Goal: Task Accomplishment & Management: Use online tool/utility

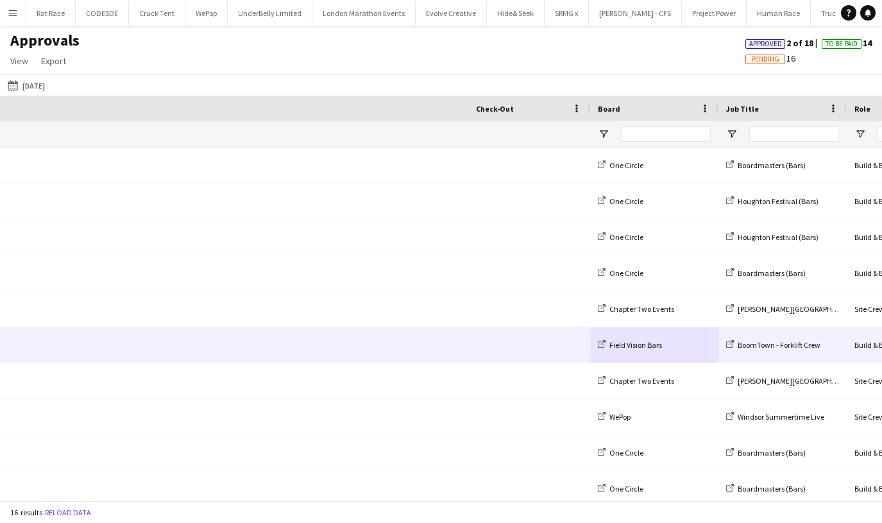
scroll to position [0, 641]
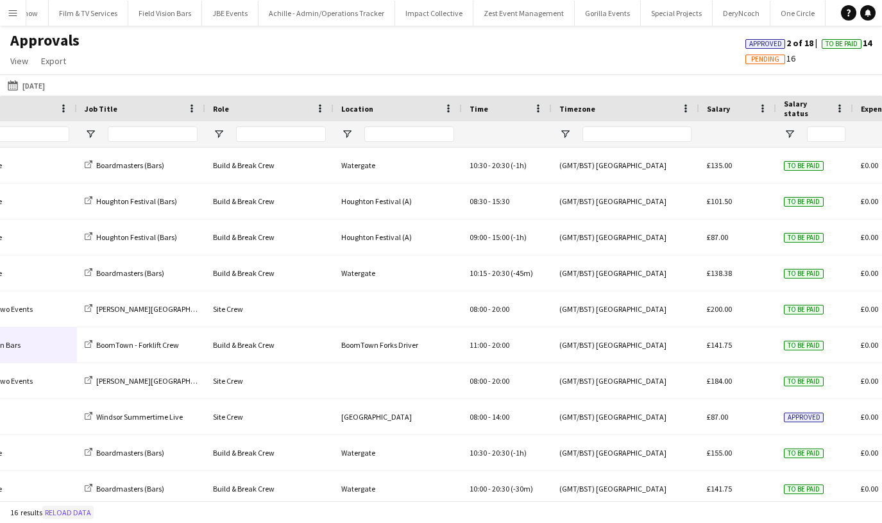
click at [63, 510] on button "Reload data" at bounding box center [67, 512] width 51 height 14
click at [13, 12] on app-icon "Menu" at bounding box center [13, 13] width 10 height 10
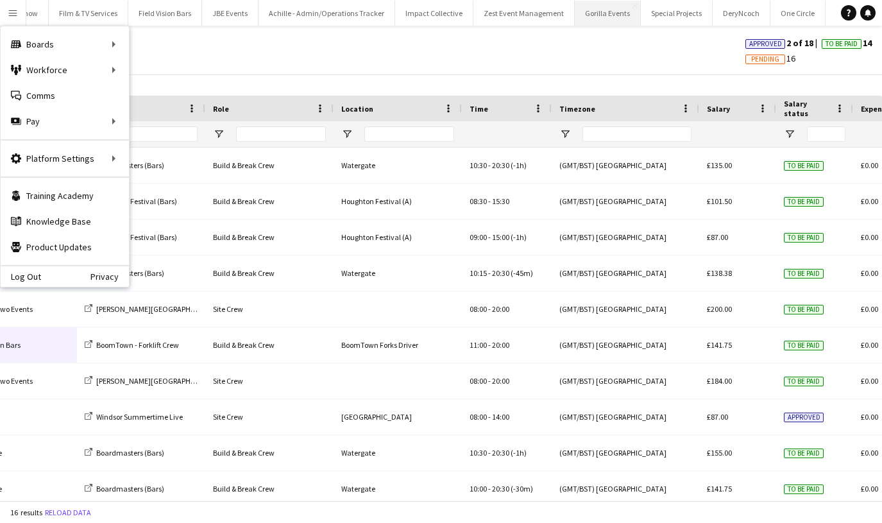
click at [575, 22] on button "Gorilla Events Close" at bounding box center [608, 13] width 66 height 25
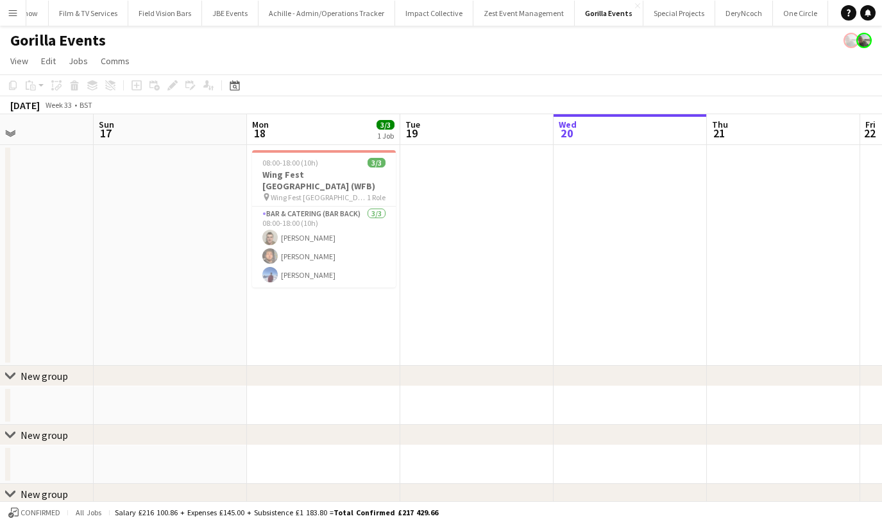
scroll to position [0, 362]
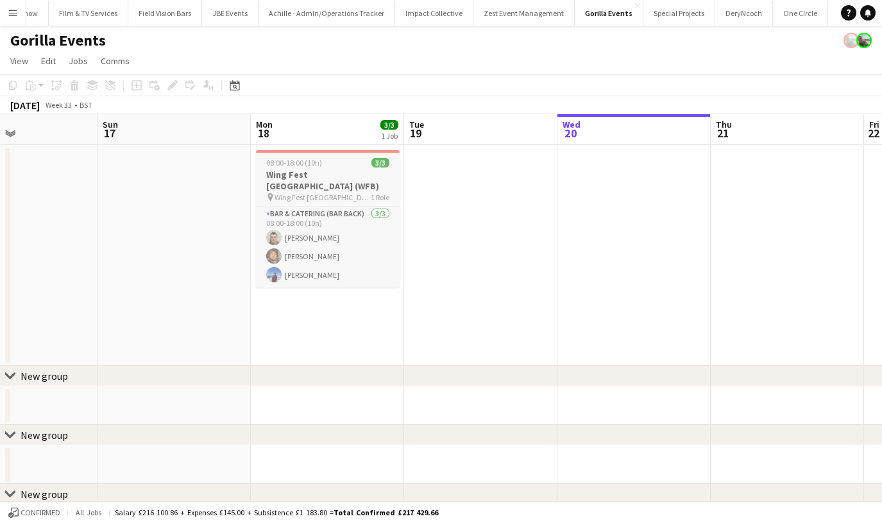
click at [289, 174] on h3 "Wing Fest [GEOGRAPHIC_DATA] (WFB)" at bounding box center [328, 180] width 144 height 23
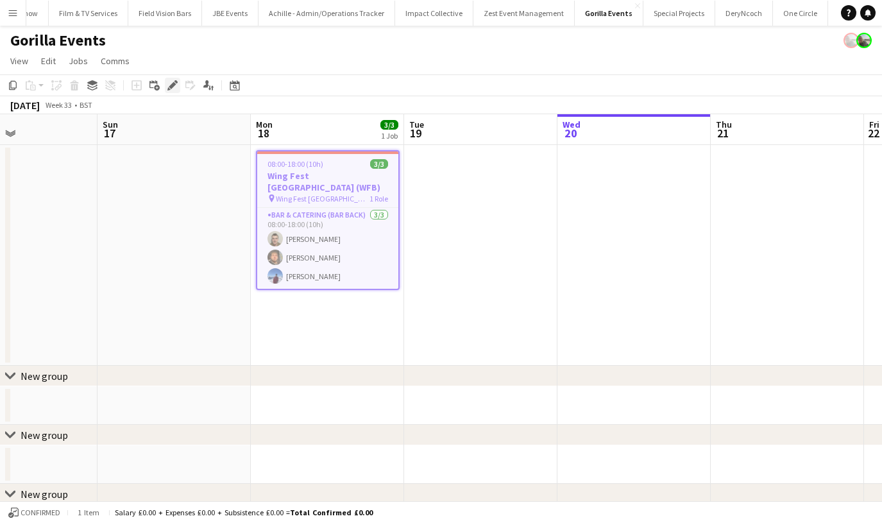
click at [167, 89] on icon "Edit" at bounding box center [172, 85] width 10 height 10
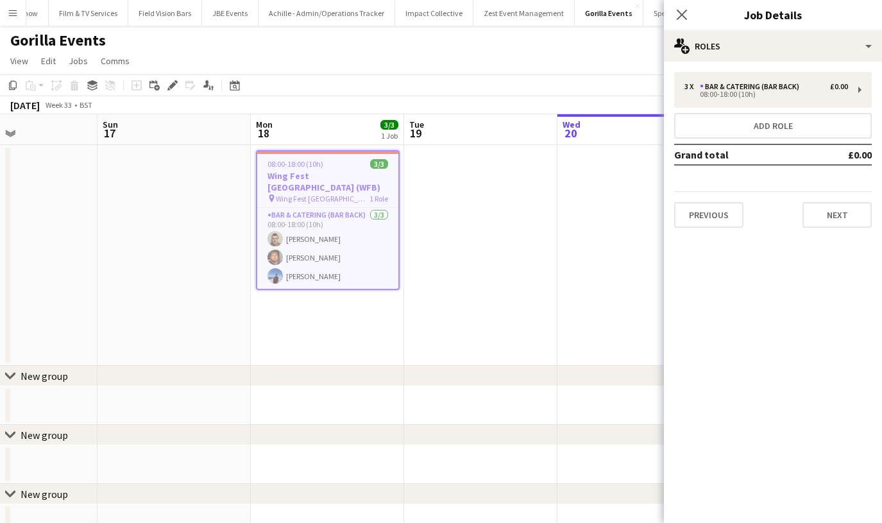
click at [744, 110] on div "3 x Bar & Catering (Bar Back) £0.00 08:00-18:00 (10h) Add role Grand total £0.0…" at bounding box center [773, 150] width 218 height 156
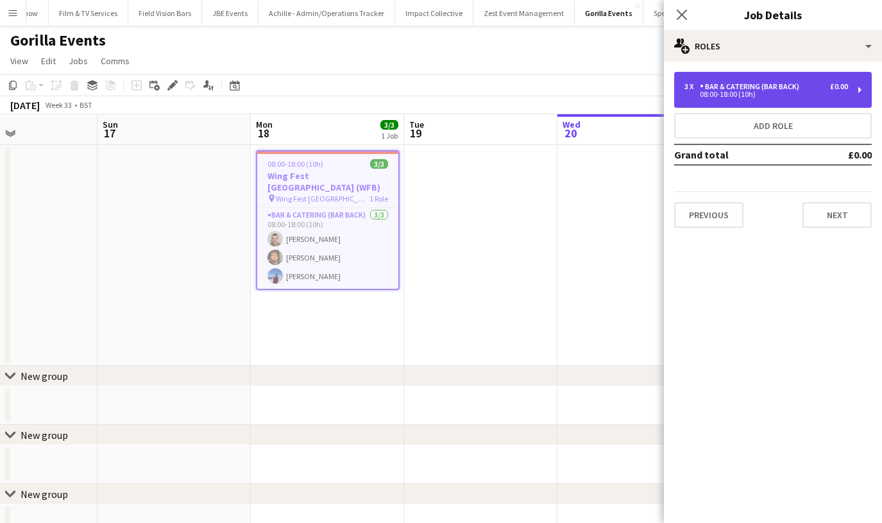
click at [740, 97] on div "08:00-18:00 (10h)" at bounding box center [766, 94] width 164 height 6
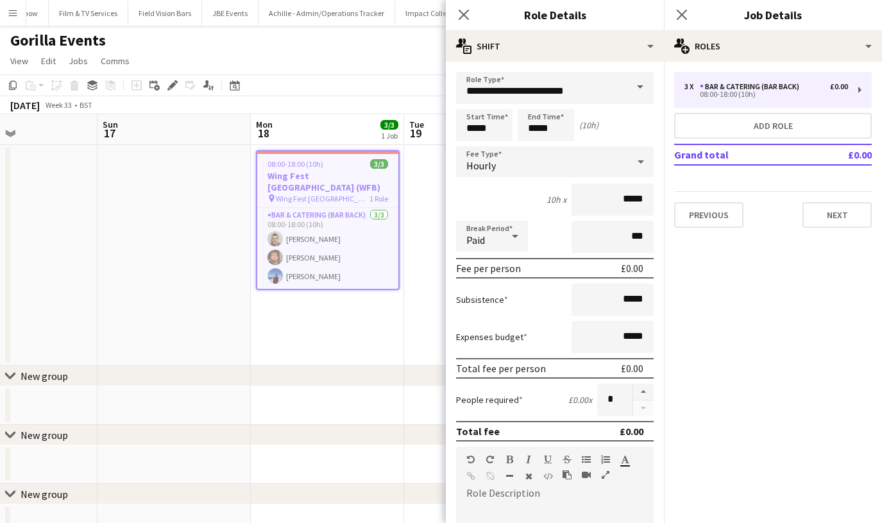
click at [560, 108] on form "**********" at bounding box center [555, 470] width 218 height 797
drag, startPoint x: 556, startPoint y: 129, endPoint x: 556, endPoint y: 139, distance: 10.3
click at [556, 129] on body "Menu Boards Boards Boards All jobs Status Workforce Workforce My Workforce Recr…" at bounding box center [441, 282] width 882 height 564
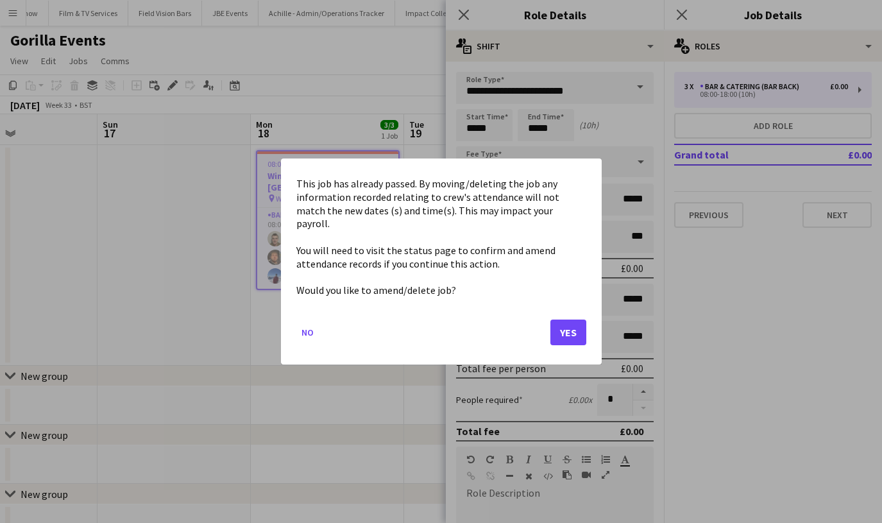
click at [572, 319] on button "Yes" at bounding box center [568, 332] width 36 height 26
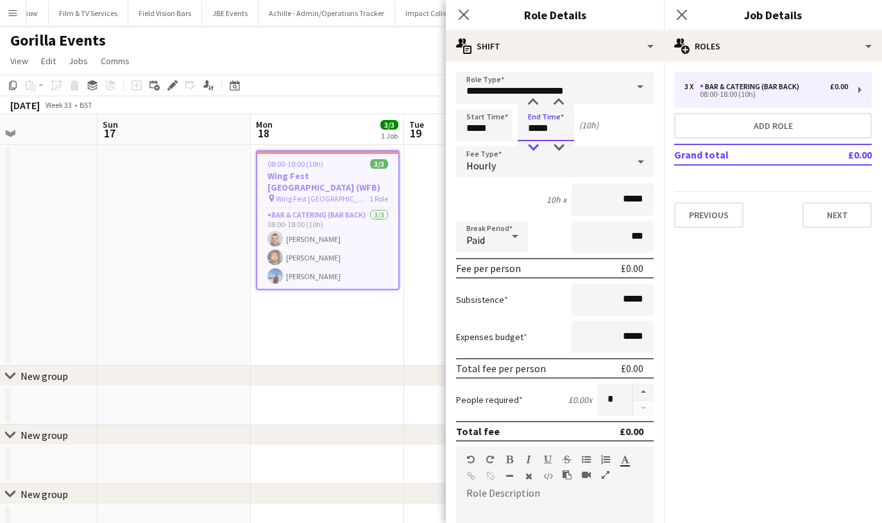
click at [541, 146] on div at bounding box center [533, 147] width 26 height 13
type input "*****"
click at [541, 146] on div at bounding box center [533, 147] width 26 height 13
click at [315, 221] on app-card-role "Bar & Catering (Bar Back) [DATE] 08:00-18:00 (10h) [PERSON_NAME] [PERSON_NAME] …" at bounding box center [327, 248] width 141 height 81
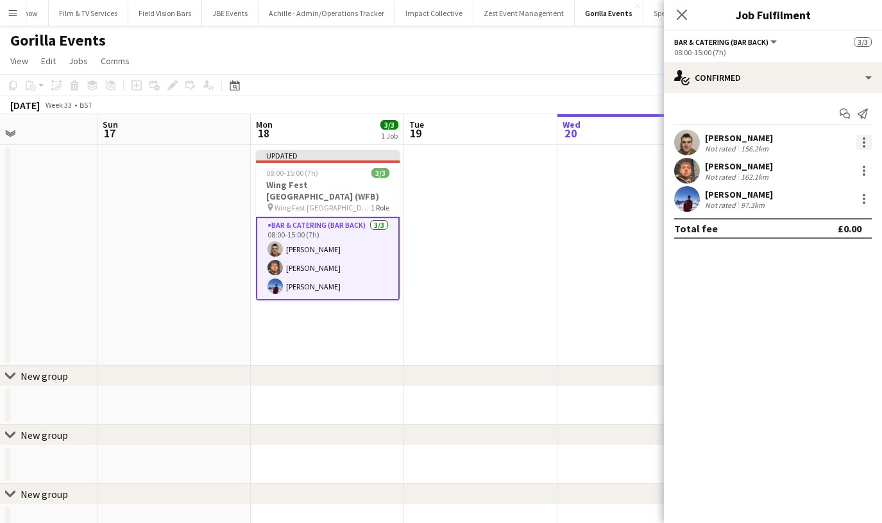
click at [861, 142] on div at bounding box center [863, 142] width 15 height 15
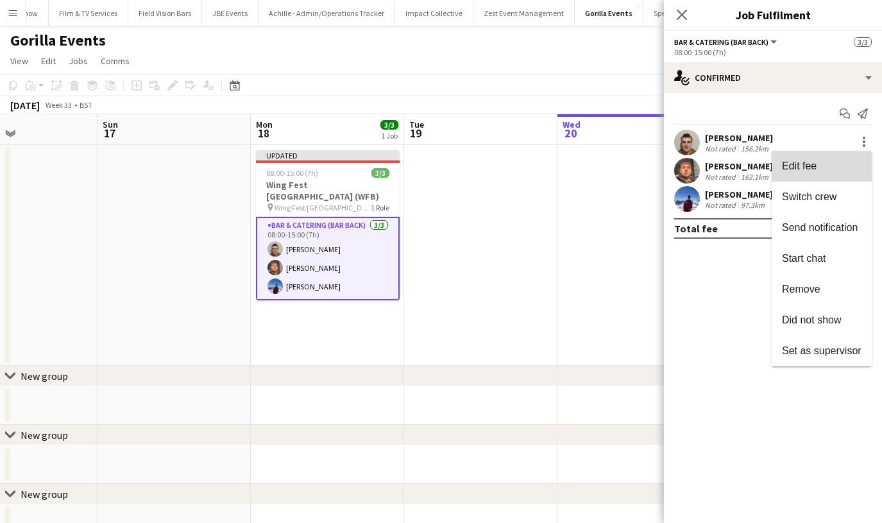
click at [857, 160] on button "Edit fee" at bounding box center [822, 166] width 100 height 31
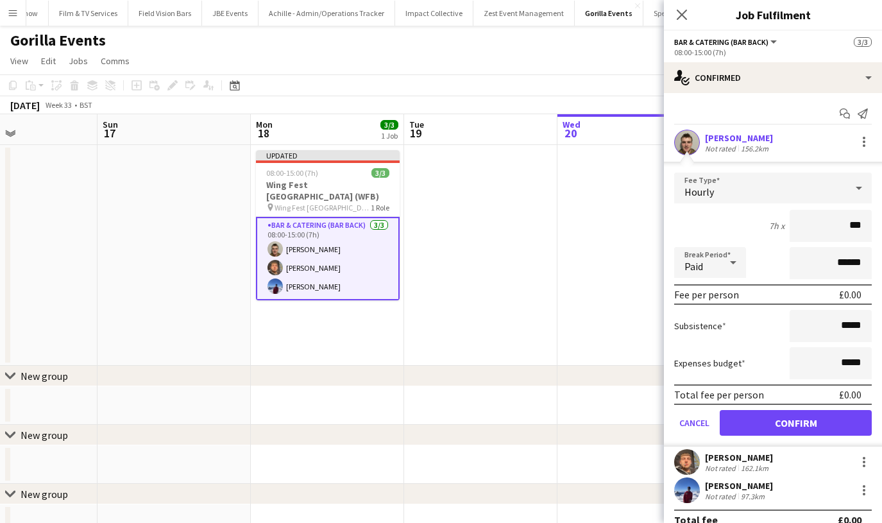
type input "**"
type input "*****"
click at [766, 420] on button "Confirm" at bounding box center [796, 423] width 152 height 26
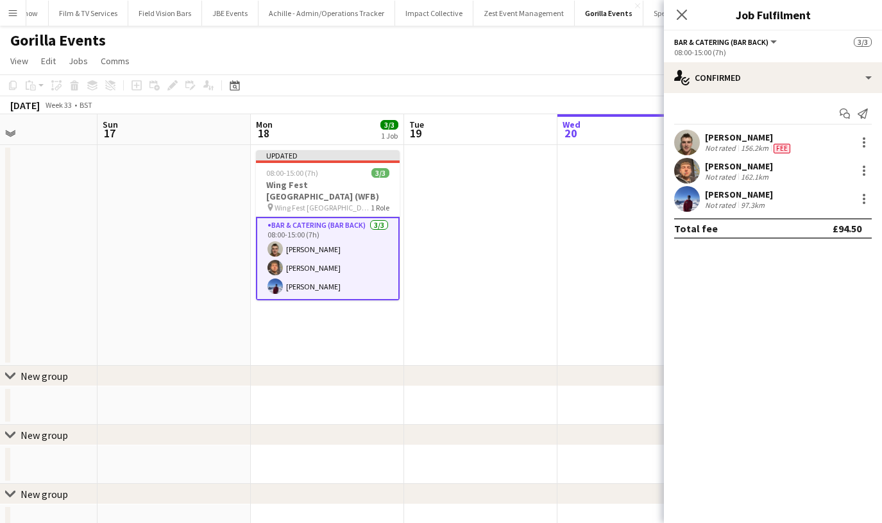
click at [868, 178] on div "[PERSON_NAME] Not rated 162.1km" at bounding box center [773, 171] width 218 height 26
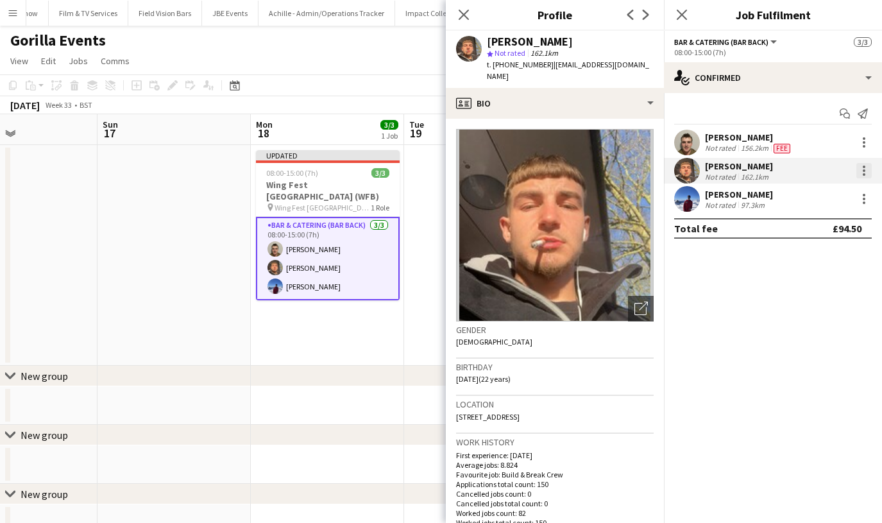
click at [864, 170] on div at bounding box center [864, 170] width 3 height 3
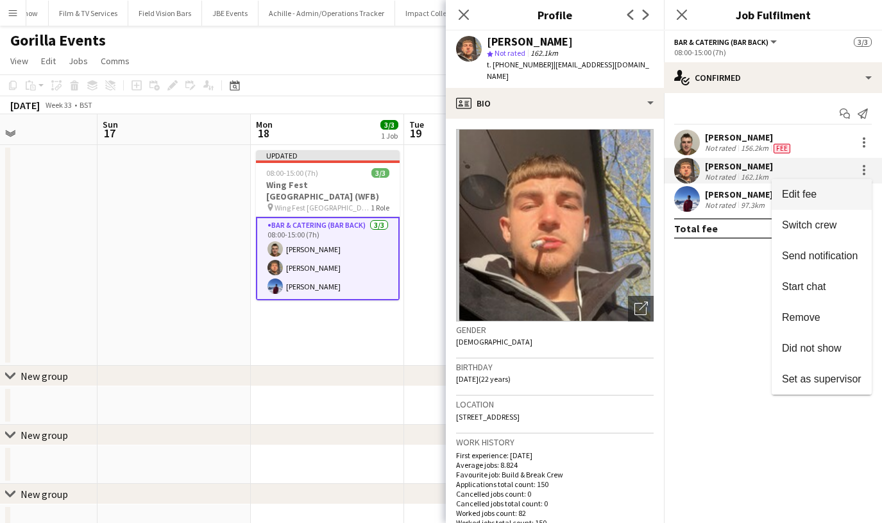
click at [841, 192] on span "Edit fee" at bounding box center [822, 195] width 80 height 12
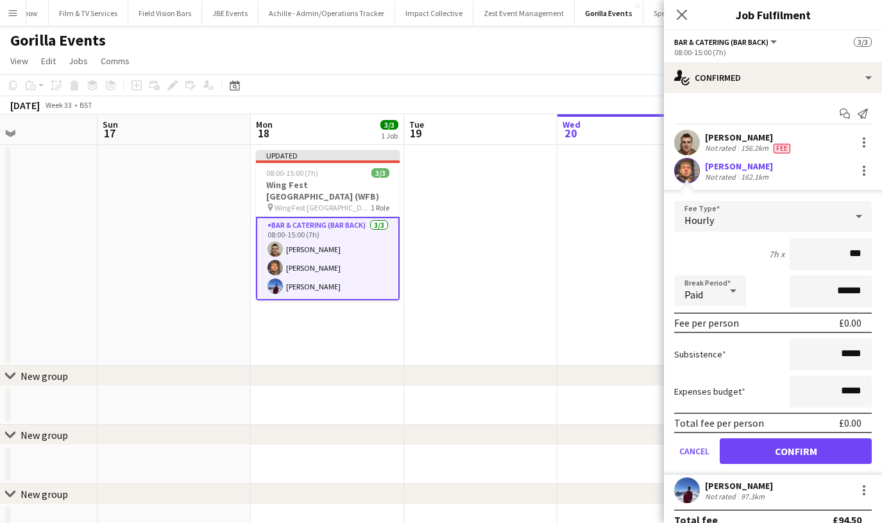
type input "**"
type input "******"
click at [746, 448] on button "Confirm" at bounding box center [796, 451] width 152 height 26
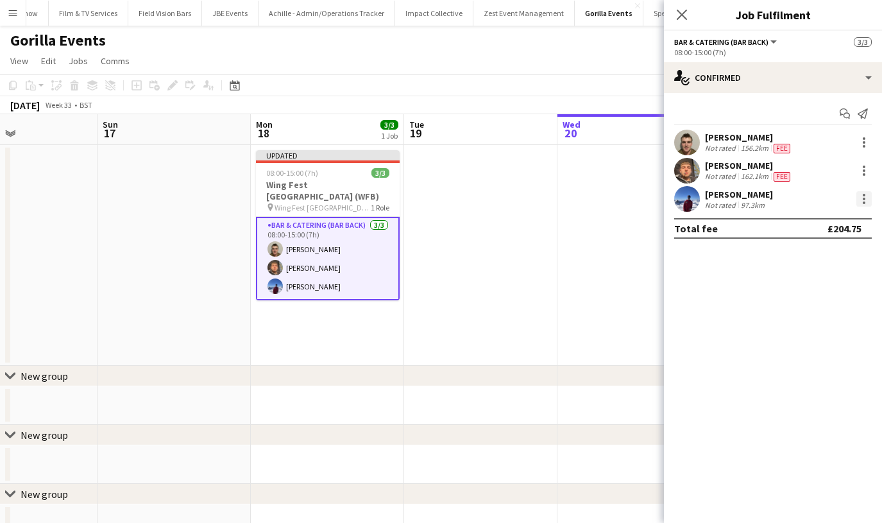
click at [857, 196] on div at bounding box center [863, 198] width 15 height 15
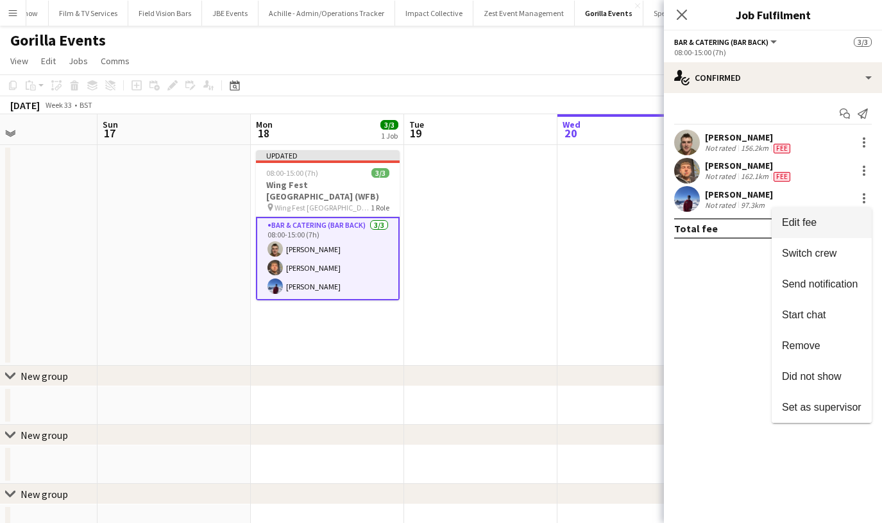
click at [846, 212] on button "Edit fee" at bounding box center [822, 222] width 100 height 31
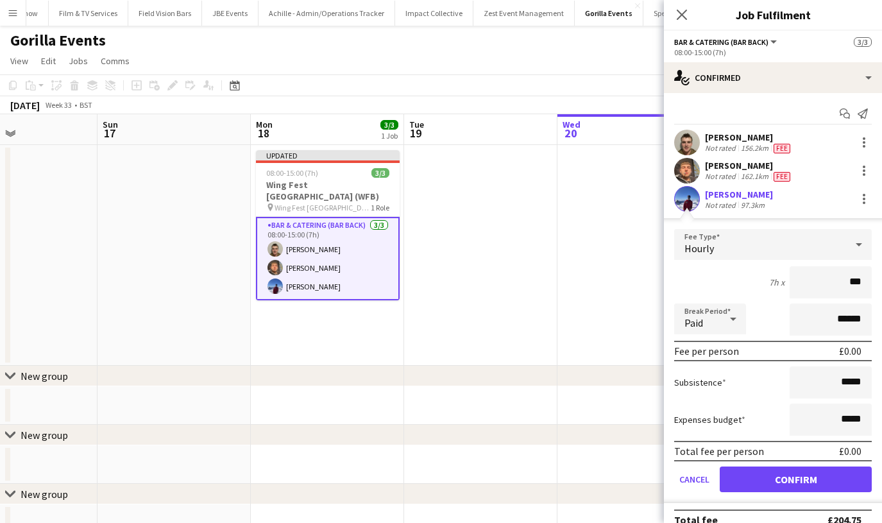
type input "**"
type input "*****"
click at [804, 478] on button "Confirm" at bounding box center [796, 479] width 152 height 26
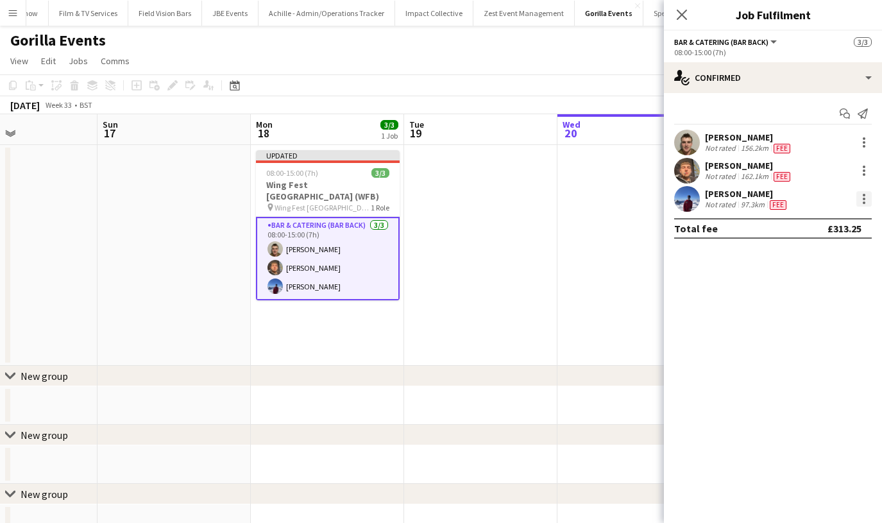
click at [866, 200] on div at bounding box center [863, 198] width 15 height 15
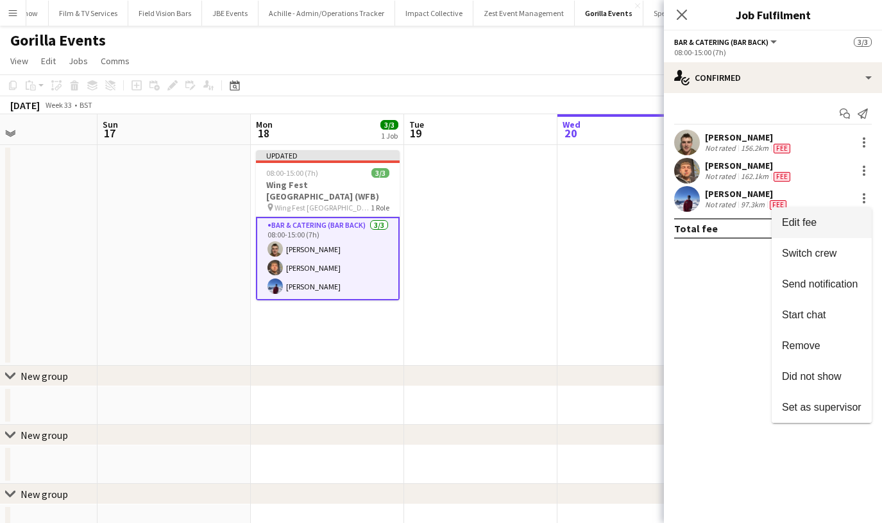
click at [842, 216] on button "Edit fee" at bounding box center [822, 222] width 100 height 31
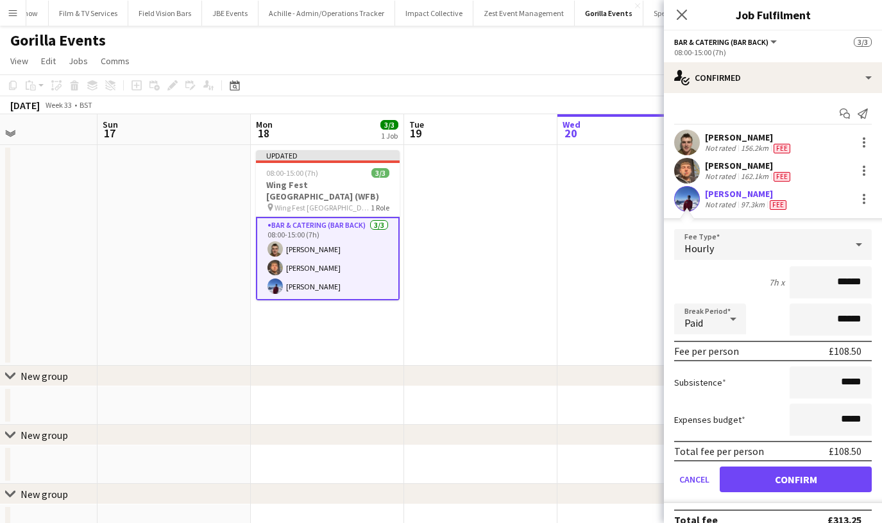
click at [782, 478] on button "Confirm" at bounding box center [796, 479] width 152 height 26
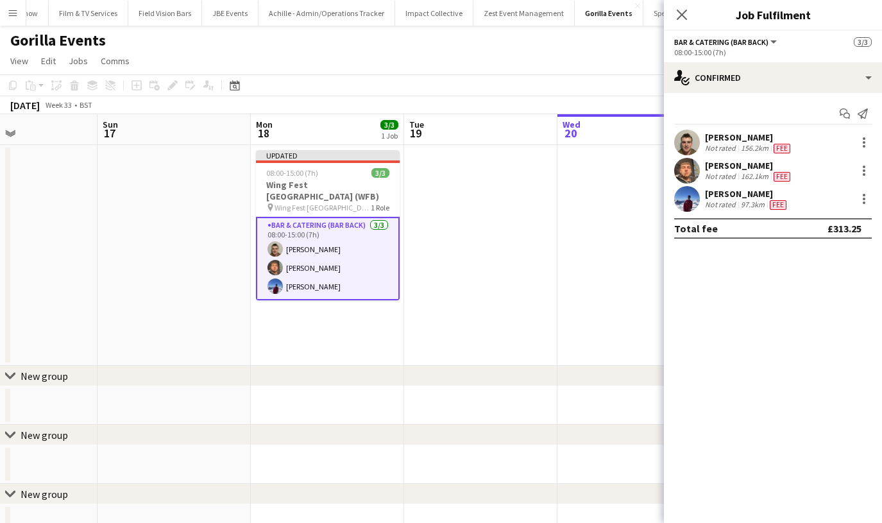
click at [821, 173] on div "[PERSON_NAME] Not rated 162.1km Fee" at bounding box center [773, 171] width 218 height 26
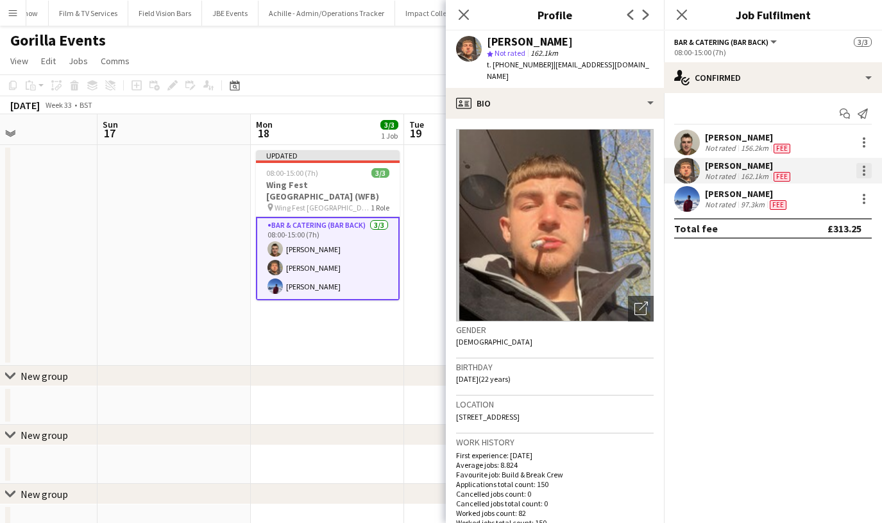
click at [860, 169] on div at bounding box center [863, 170] width 15 height 15
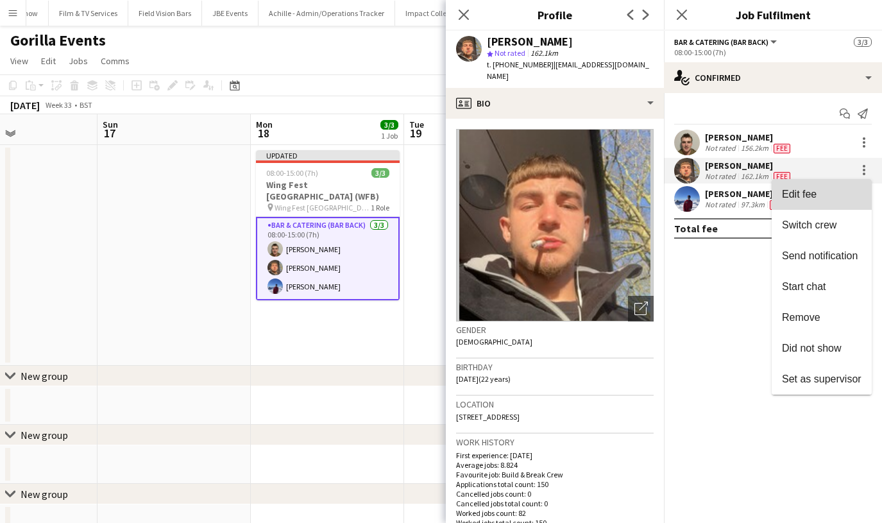
click at [849, 204] on button "Edit fee" at bounding box center [822, 194] width 100 height 31
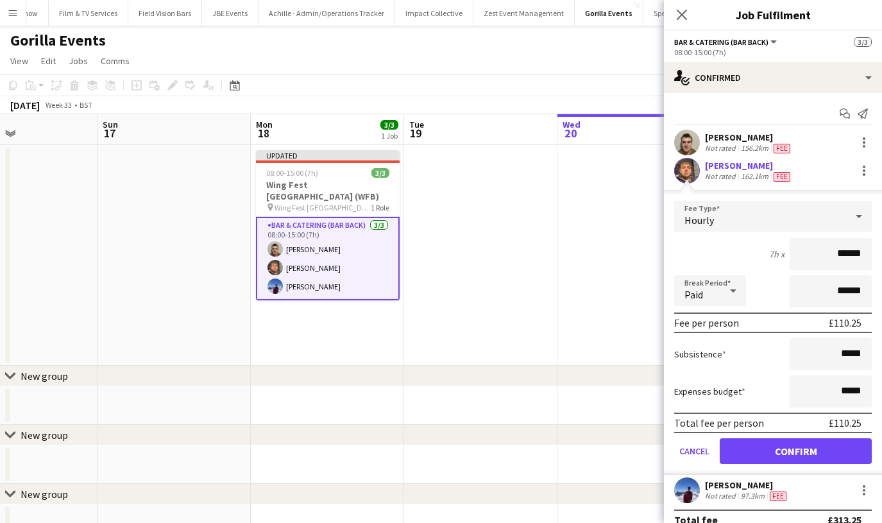
click at [767, 453] on button "Confirm" at bounding box center [796, 451] width 152 height 26
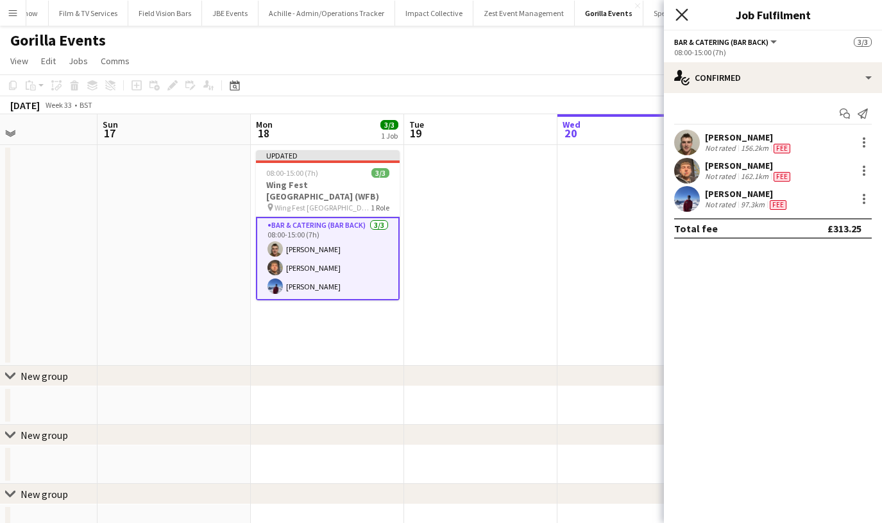
click at [681, 11] on icon "Close pop-in" at bounding box center [681, 14] width 12 height 12
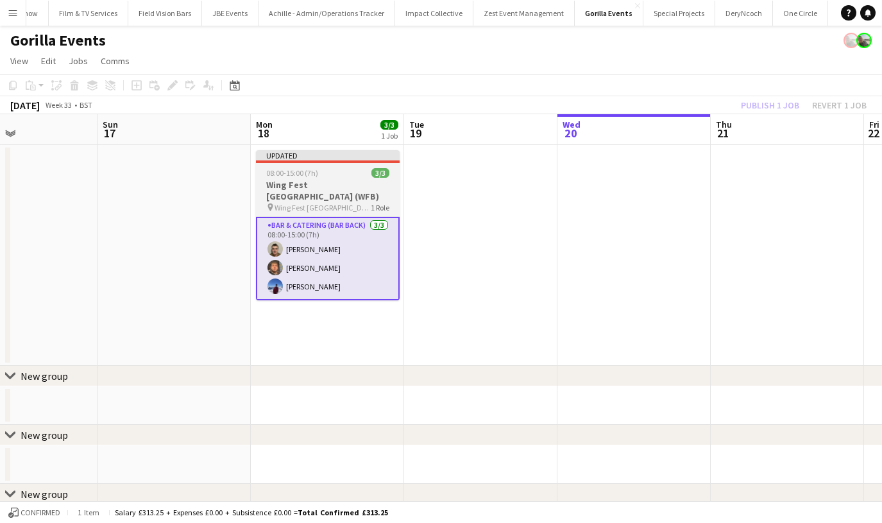
click at [301, 165] on app-job-card "Updated 08:00-15:00 (7h) 3/3 Wing Fest [GEOGRAPHIC_DATA] (WFB) pin Wing Fest Bi…" at bounding box center [328, 225] width 144 height 150
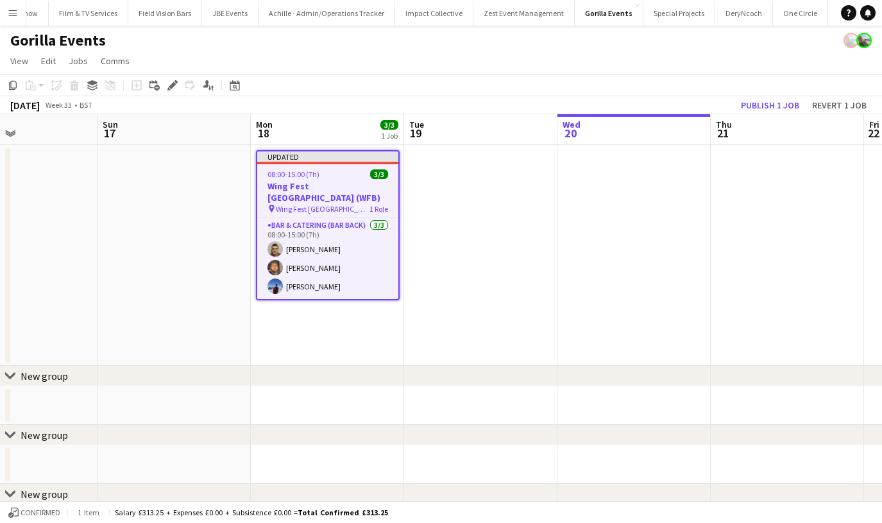
click at [163, 235] on app-date-cell at bounding box center [173, 255] width 153 height 221
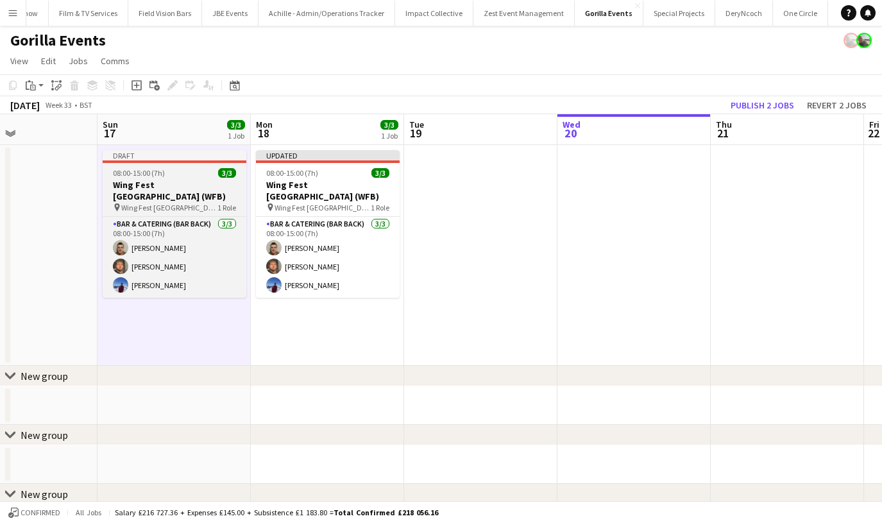
click at [169, 174] on div "08:00-15:00 (7h) 3/3" at bounding box center [175, 173] width 144 height 10
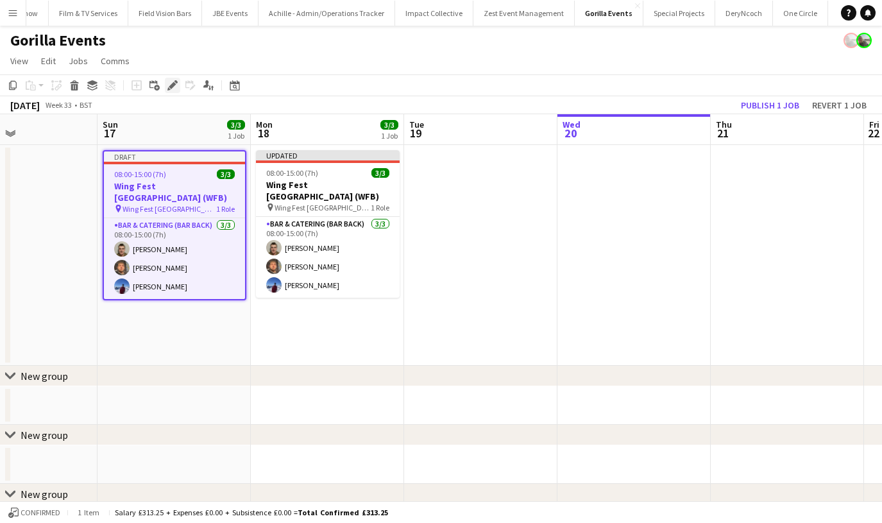
click at [169, 90] on div "Edit" at bounding box center [172, 85] width 15 height 15
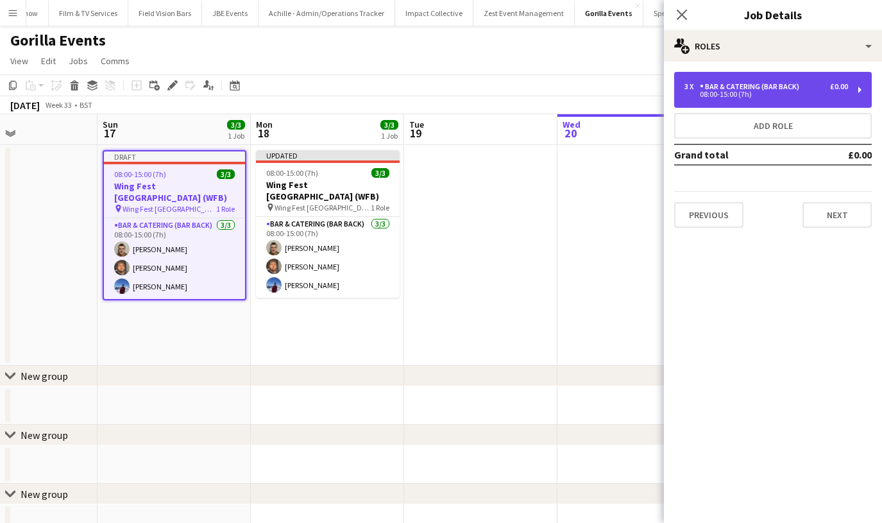
click at [786, 90] on div "Bar & Catering (Bar Back)" at bounding box center [752, 86] width 105 height 9
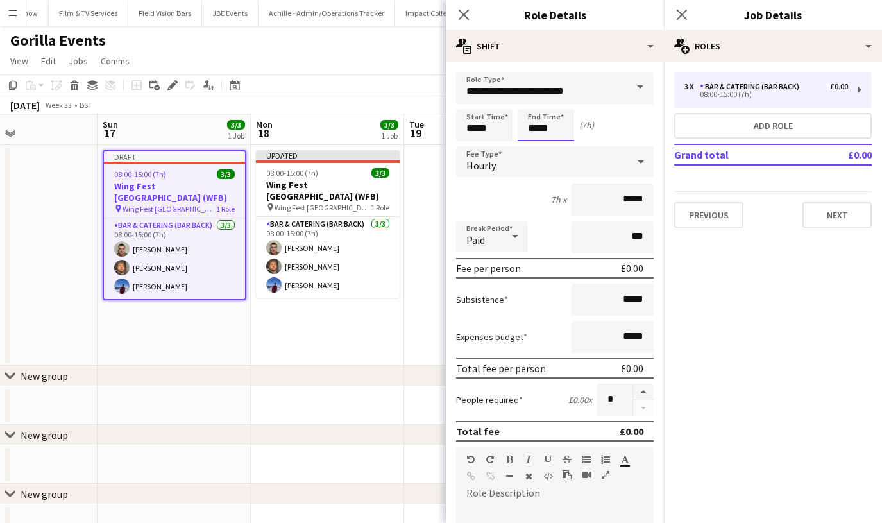
click at [536, 135] on input "*****" at bounding box center [546, 125] width 56 height 32
click at [530, 99] on div at bounding box center [533, 102] width 26 height 13
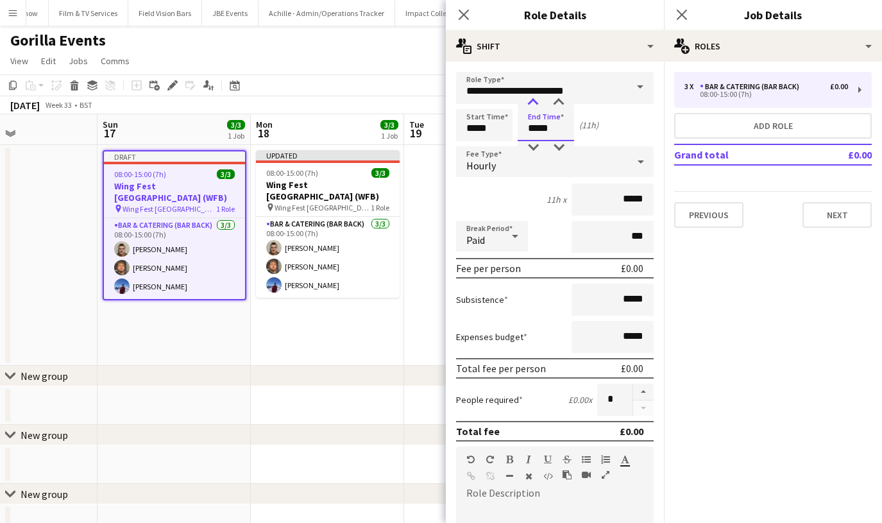
type input "*****"
click at [530, 99] on div at bounding box center [533, 102] width 26 height 13
click at [685, 17] on icon "Close pop-in" at bounding box center [681, 14] width 12 height 12
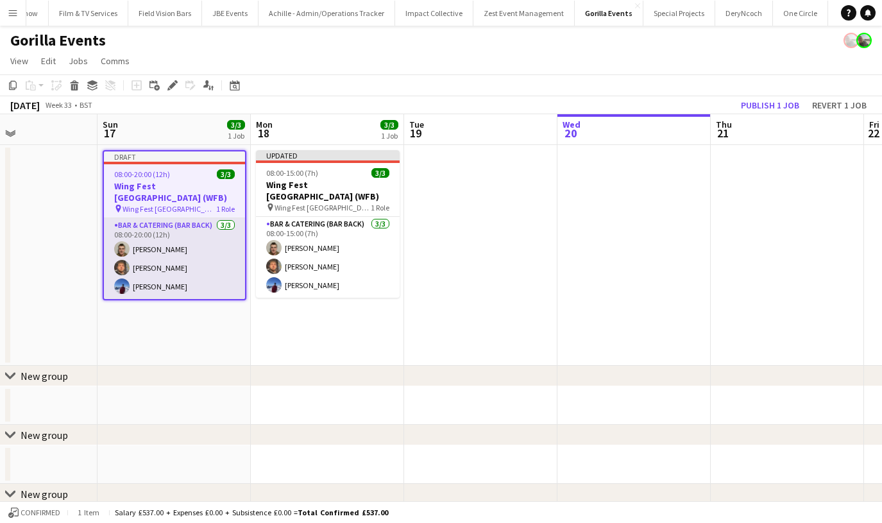
click at [210, 258] on app-card-role "Bar & Catering (Bar Back) [DATE] 08:00-20:00 (12h) [PERSON_NAME] [PERSON_NAME] …" at bounding box center [174, 258] width 141 height 81
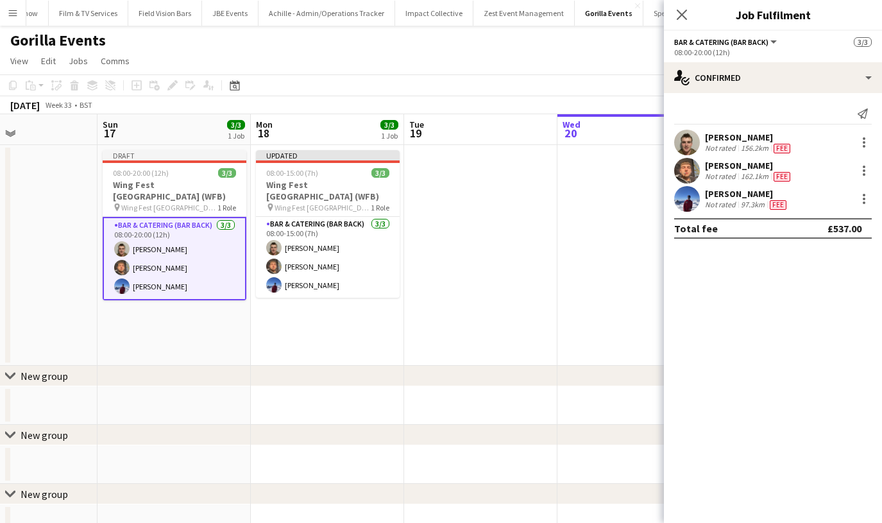
click at [679, 13] on icon "Close pop-in" at bounding box center [682, 15] width 10 height 10
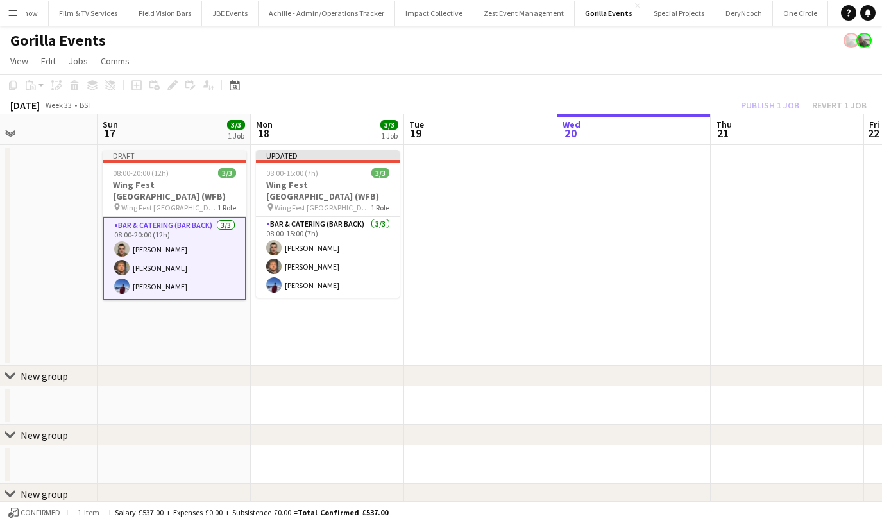
click at [758, 104] on div "Publish 1 job Revert 1 job" at bounding box center [803, 105] width 156 height 17
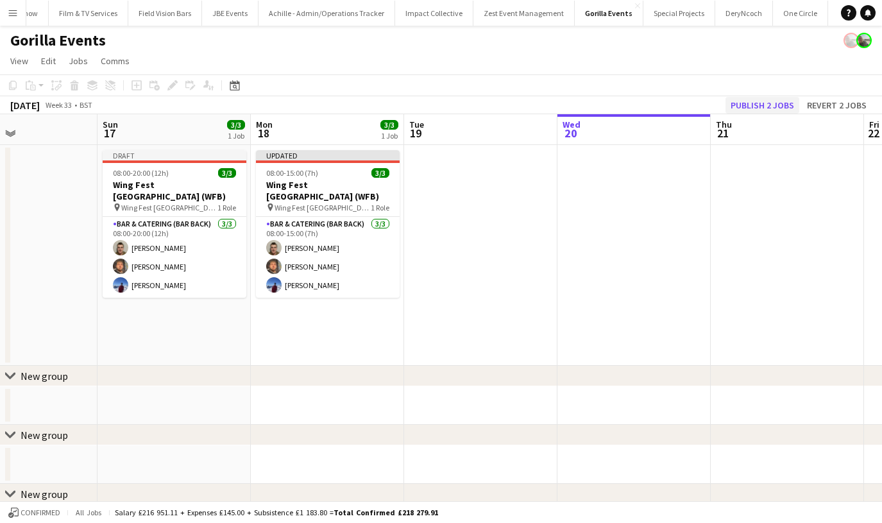
click at [759, 105] on button "Publish 2 jobs" at bounding box center [762, 105] width 74 height 17
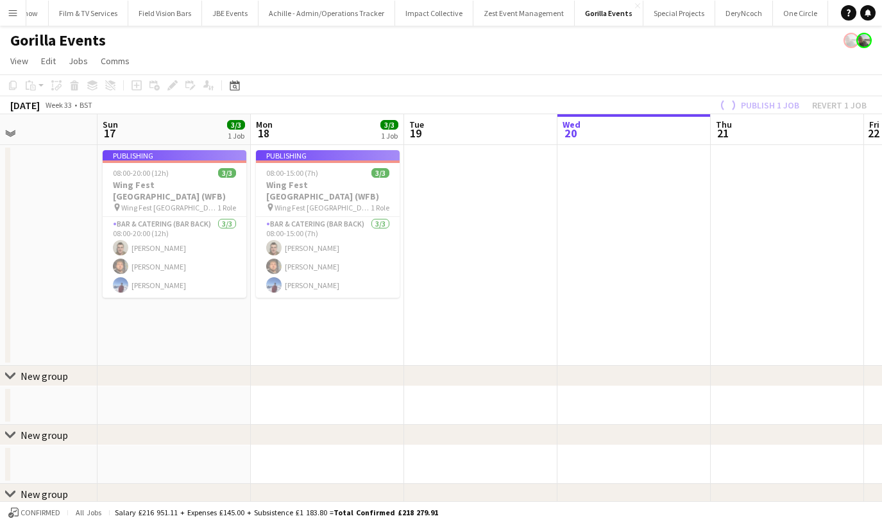
click at [18, 10] on button "Menu" at bounding box center [13, 13] width 26 height 26
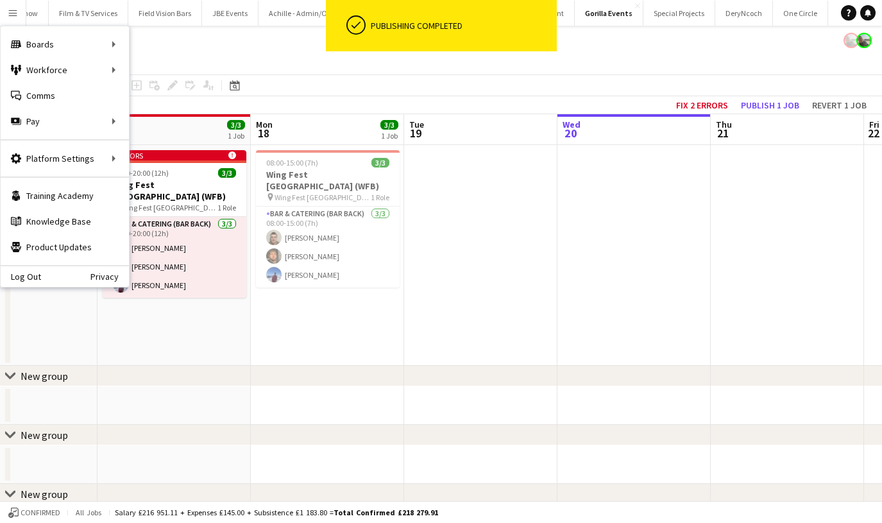
click at [463, 245] on app-date-cell at bounding box center [480, 255] width 153 height 221
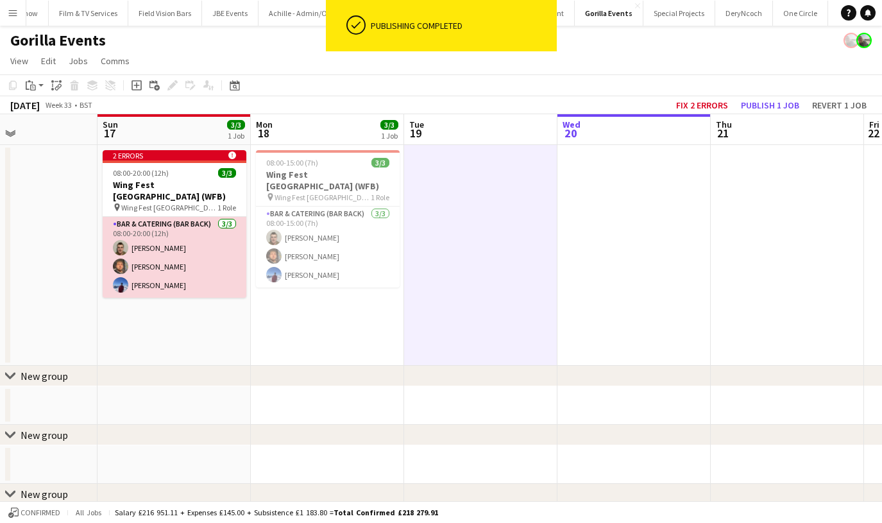
click at [160, 242] on app-card-role "Bar & Catering (Bar Back) [DATE] 08:00-20:00 (12h) [PERSON_NAME] [PERSON_NAME] …" at bounding box center [175, 257] width 144 height 81
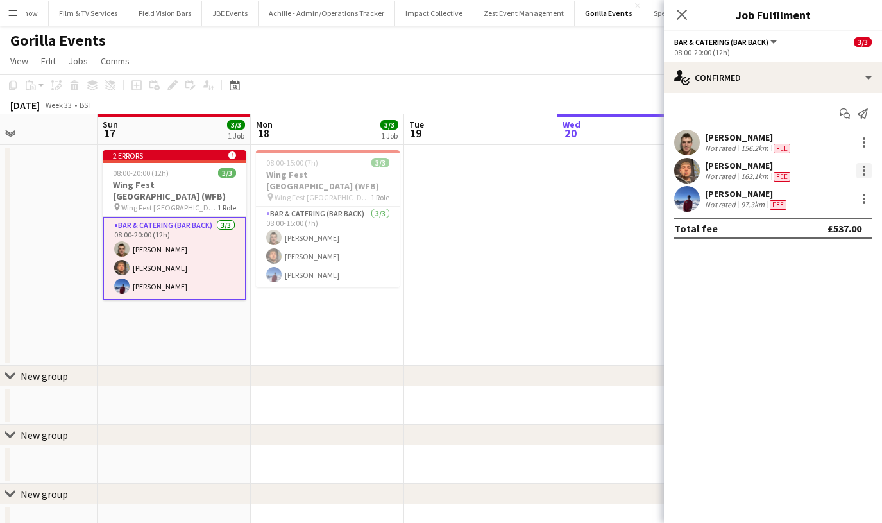
click at [867, 171] on div at bounding box center [863, 170] width 15 height 15
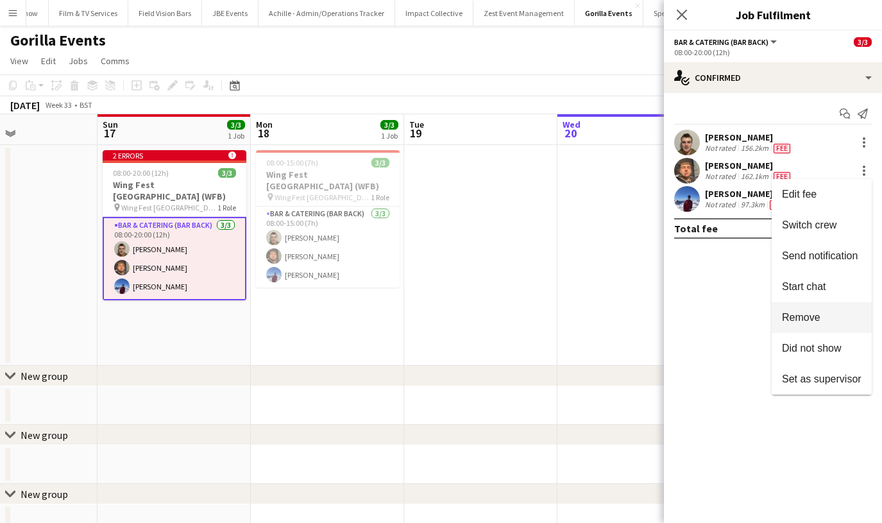
click at [813, 323] on span "Remove" at bounding box center [801, 317] width 38 height 11
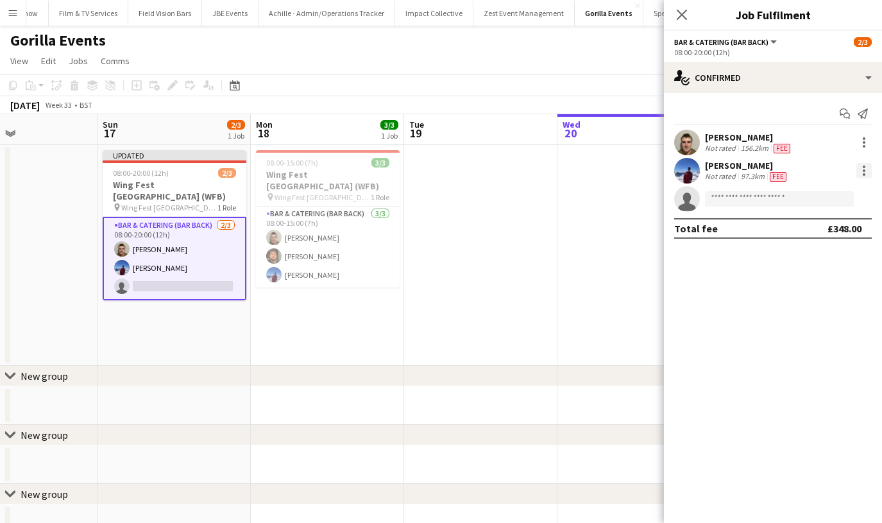
click at [865, 171] on div at bounding box center [864, 170] width 3 height 3
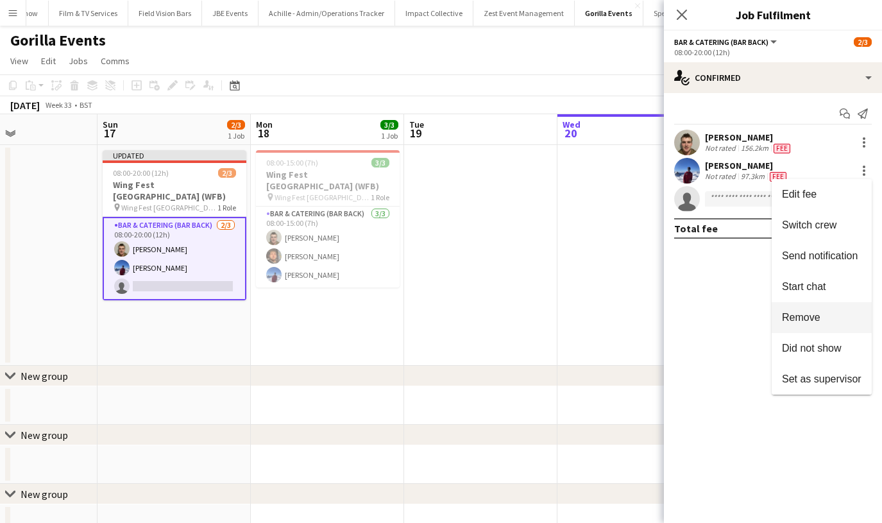
click at [802, 307] on button "Remove" at bounding box center [822, 317] width 100 height 31
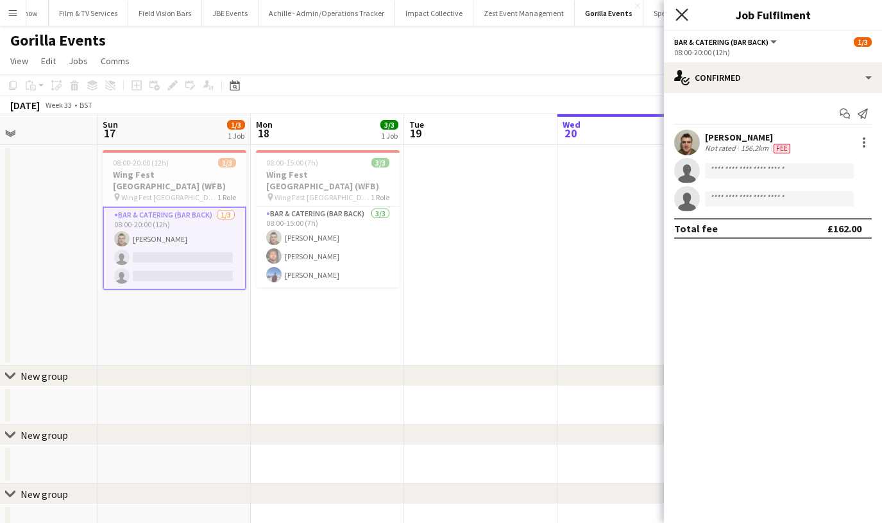
click at [684, 16] on icon "Close pop-in" at bounding box center [681, 14] width 12 height 12
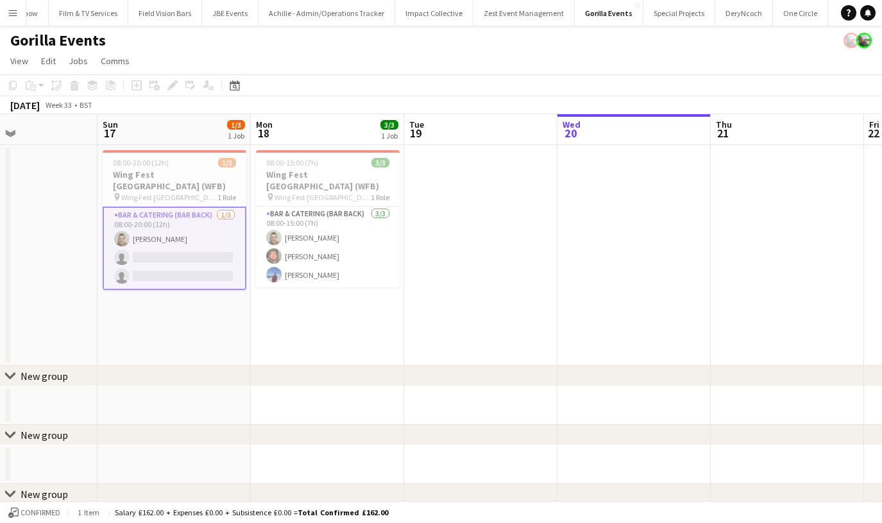
click at [186, 173] on h3 "Wing Fest [GEOGRAPHIC_DATA] (WFB)" at bounding box center [175, 180] width 144 height 23
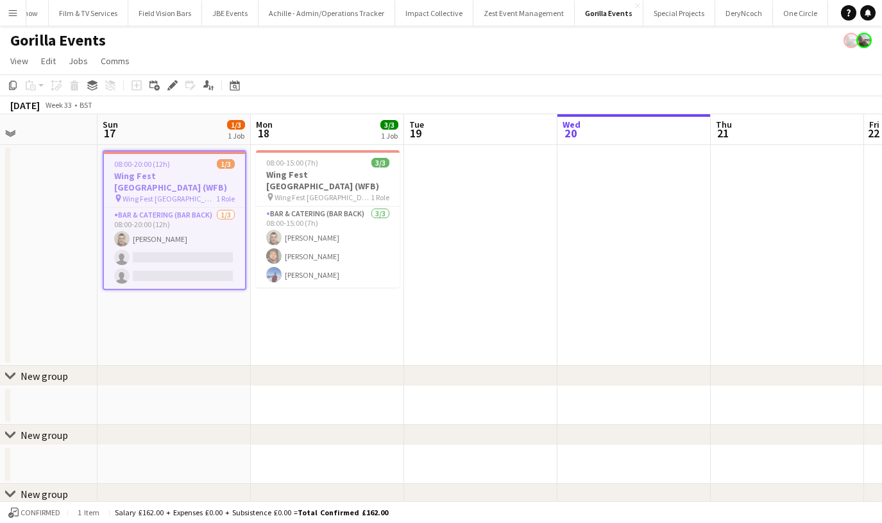
click at [414, 210] on app-date-cell at bounding box center [480, 255] width 153 height 221
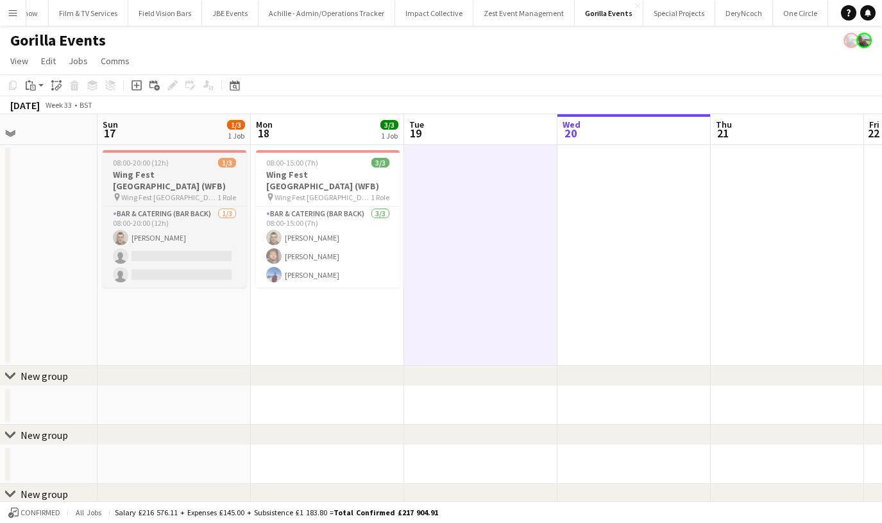
click at [110, 167] on div "08:00-20:00 (12h) 1/3" at bounding box center [175, 163] width 144 height 10
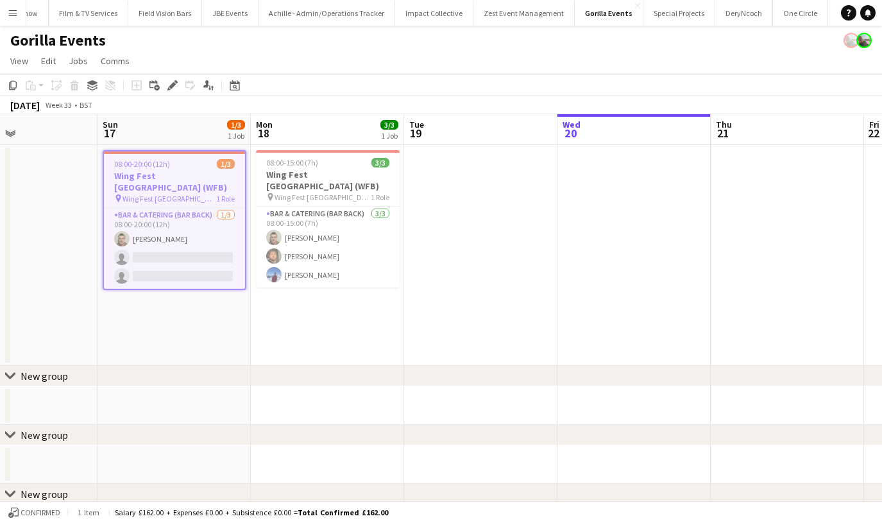
click at [179, 73] on app-page-menu "View Day view expanded Day view collapsed Month view Date picker Jump to [DATE]…" at bounding box center [441, 62] width 882 height 24
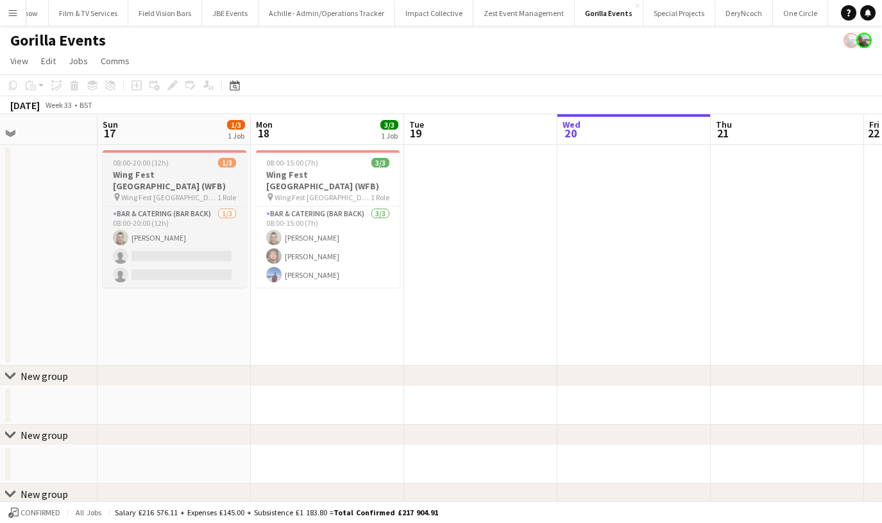
click at [176, 192] on span "Wing Fest [GEOGRAPHIC_DATA] (WFB)" at bounding box center [169, 197] width 96 height 10
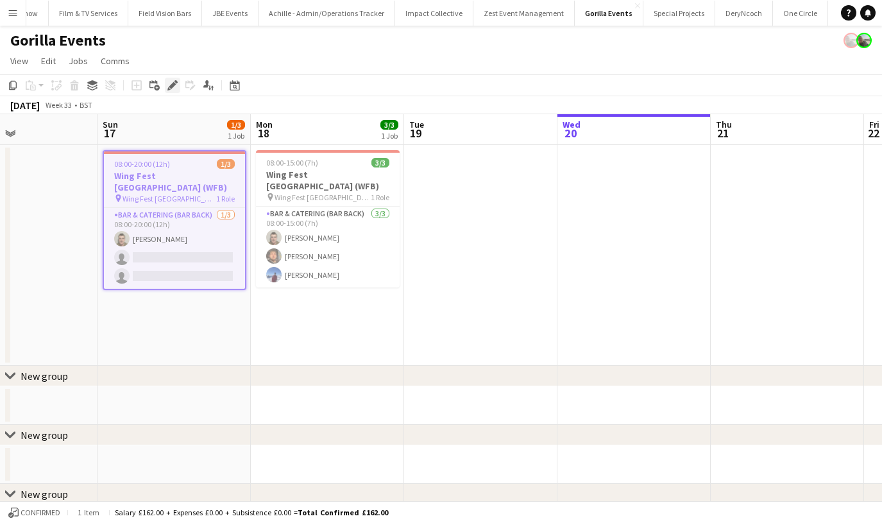
click at [170, 83] on icon "Edit" at bounding box center [172, 85] width 10 height 10
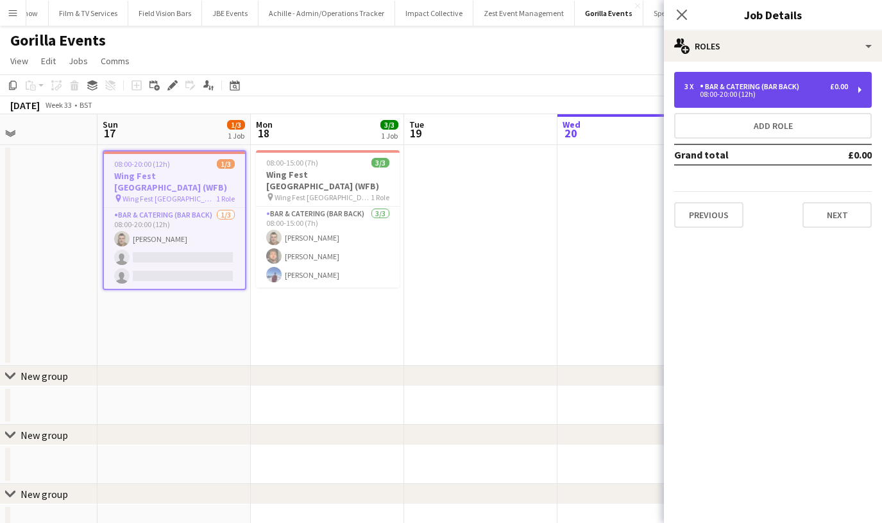
click at [700, 79] on div "3 x Bar & Catering (Bar Back) £0.00 08:00-20:00 (12h)" at bounding box center [773, 90] width 198 height 36
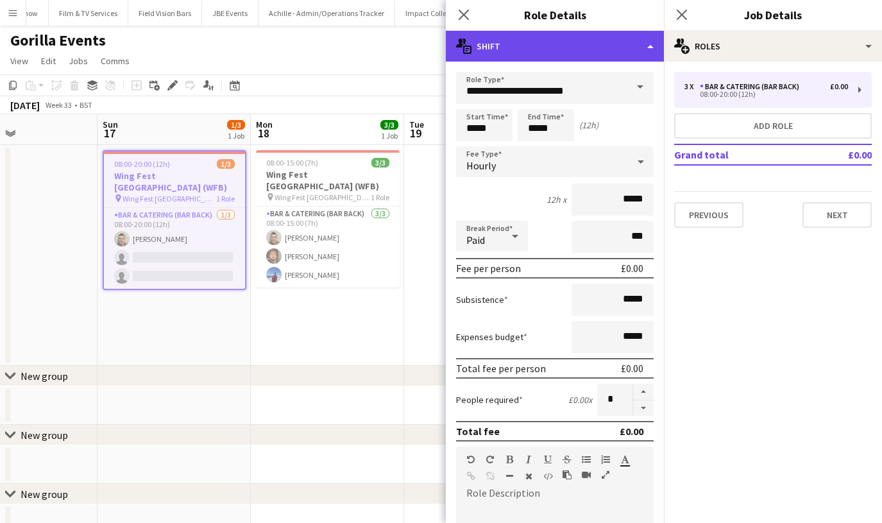
click at [655, 47] on div "multiple-actions-text Shift" at bounding box center [555, 46] width 218 height 31
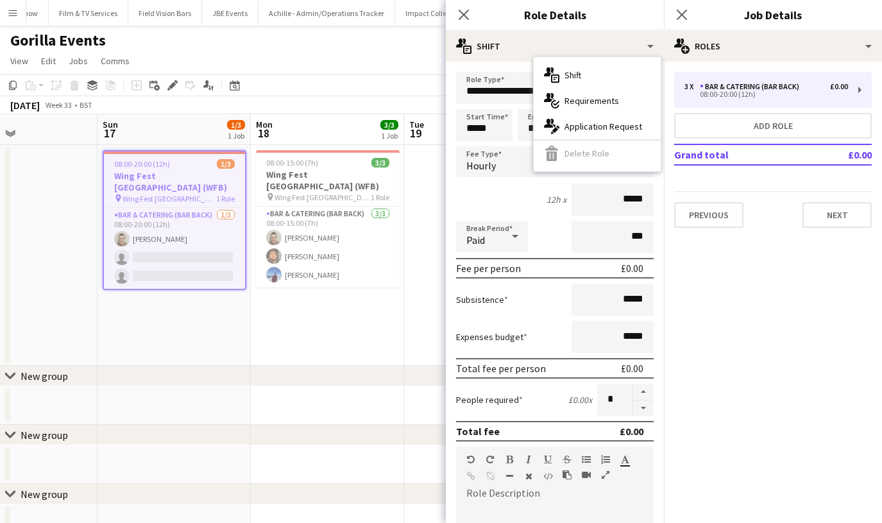
click at [677, 258] on mat-expansion-panel "pencil3 General details 3 x Bar & Catering (Bar Back) £0.00 08:00-20:00 (12h) A…" at bounding box center [773, 292] width 218 height 461
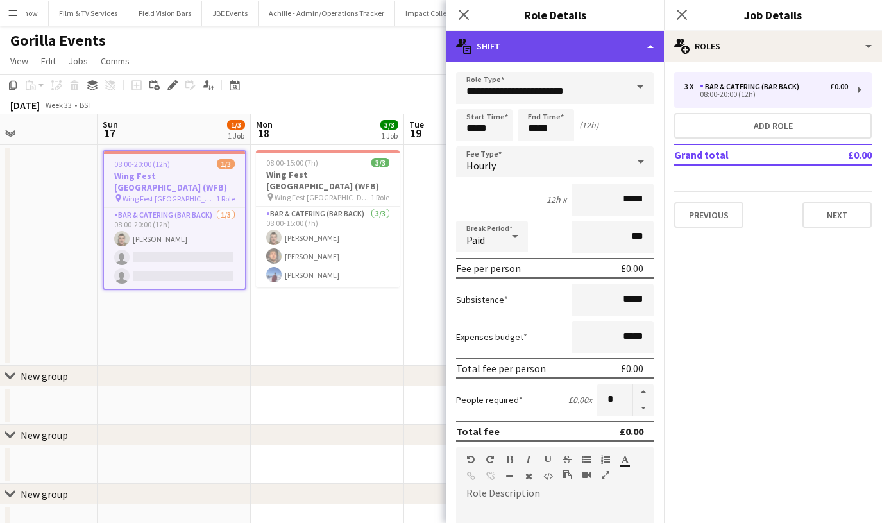
click at [653, 46] on div "multiple-actions-text Shift" at bounding box center [555, 46] width 218 height 31
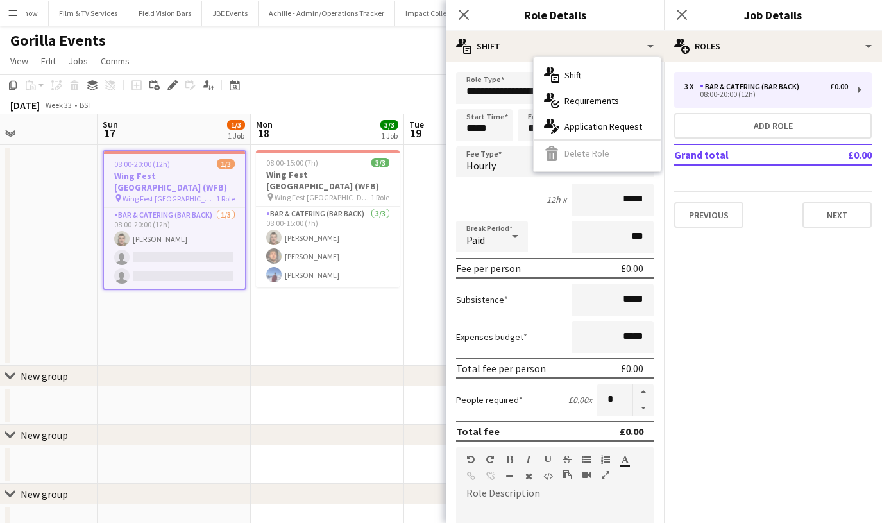
click at [706, 248] on mat-expansion-panel "pencil3 General details 3 x Bar & Catering (Bar Back) £0.00 08:00-20:00 (12h) A…" at bounding box center [773, 292] width 218 height 461
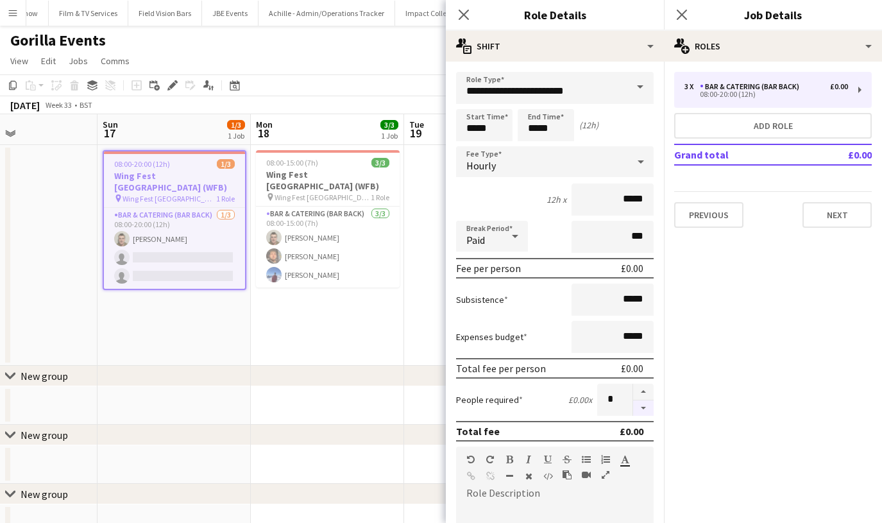
click at [634, 402] on button "button" at bounding box center [643, 408] width 21 height 16
type input "*"
click at [723, 156] on td "Grand total" at bounding box center [742, 154] width 137 height 21
click at [723, 139] on div "3 x Bar & Catering (Bar Back) £0.00 08:00-20:00 (12h) Add role Grand total £0.0…" at bounding box center [773, 150] width 218 height 156
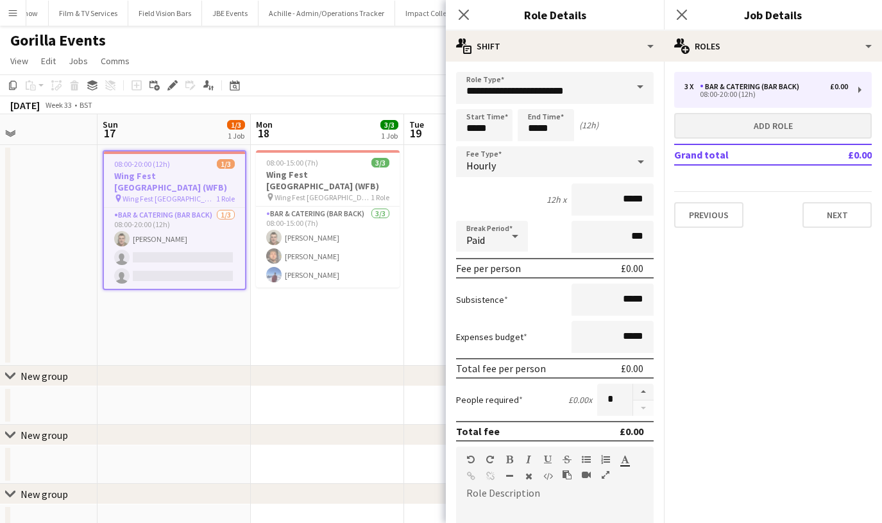
click at [722, 135] on button "Add role" at bounding box center [773, 126] width 198 height 26
type input "*****"
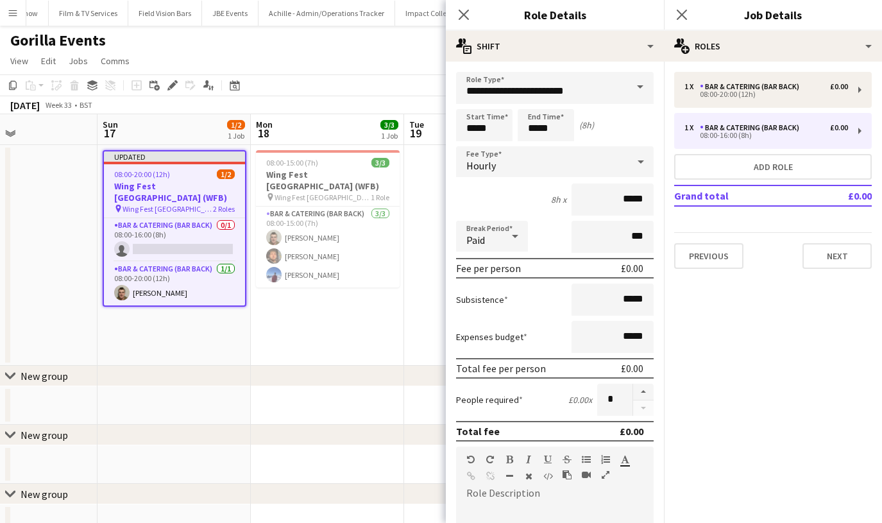
click at [704, 181] on div "1 x Bar & Catering (Bar Back) £0.00 08:00-20:00 (12h) 1 x Bar & Catering (Bar B…" at bounding box center [773, 170] width 218 height 197
click at [704, 172] on button "Add role" at bounding box center [773, 167] width 198 height 26
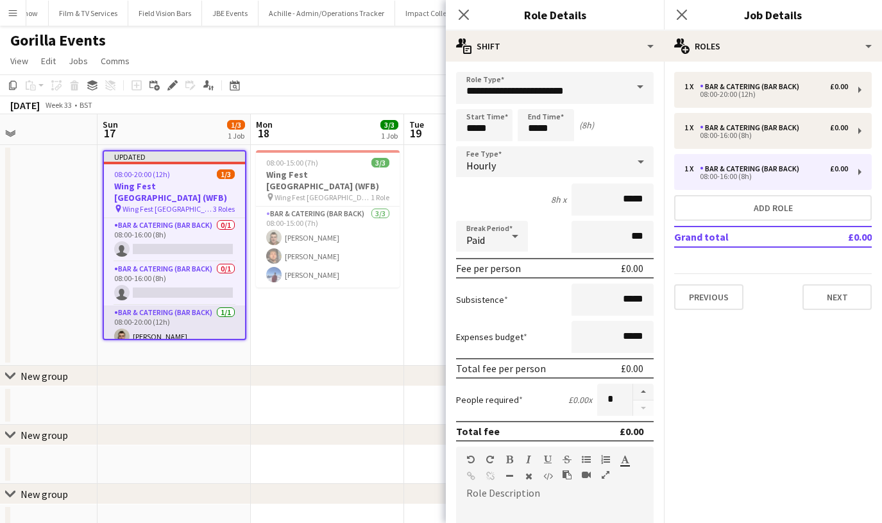
click at [157, 305] on app-card-role "Bar & Catering (Bar Back) [DATE] 08:00-20:00 (12h) [PERSON_NAME]" at bounding box center [174, 327] width 141 height 44
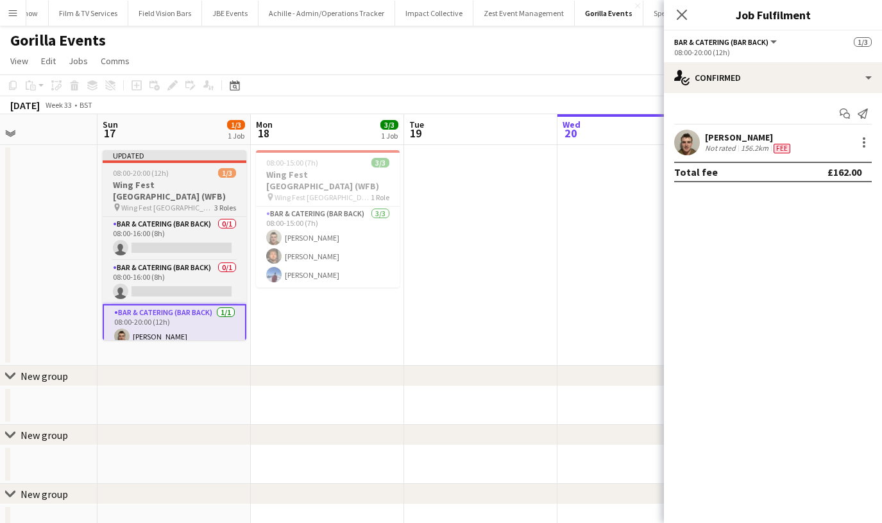
click at [144, 183] on h3 "Wing Fest [GEOGRAPHIC_DATA] (WFB)" at bounding box center [175, 190] width 144 height 23
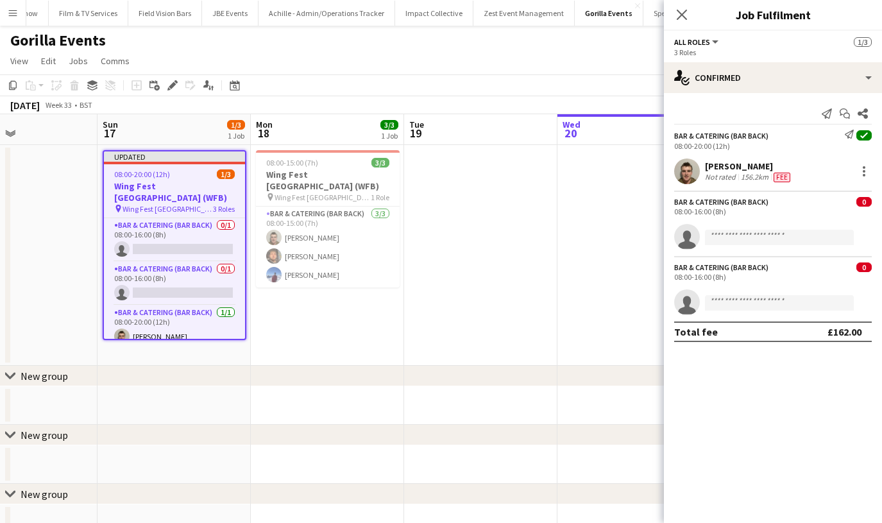
click at [183, 89] on div "Add job Add linked Job Edit Edit linked Job Applicants" at bounding box center [167, 85] width 98 height 15
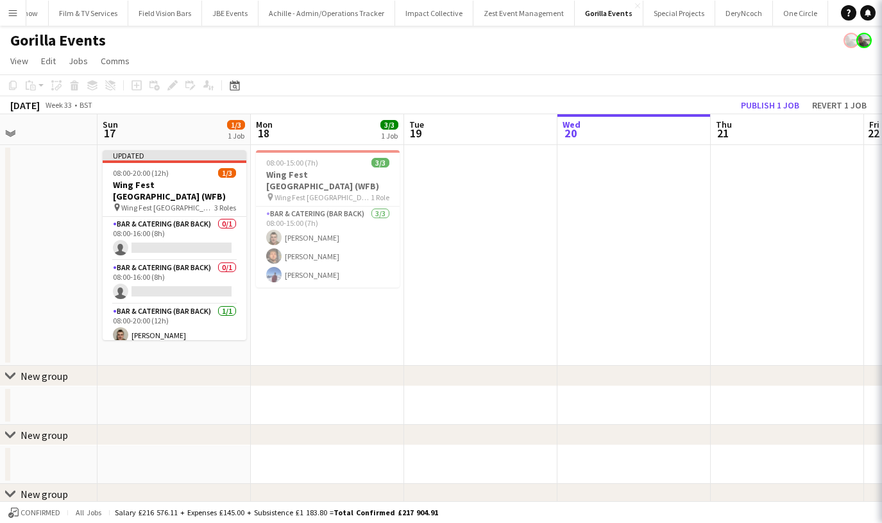
click at [180, 89] on div "Add job Add linked Job Edit Edit linked Job Applicants" at bounding box center [167, 85] width 98 height 15
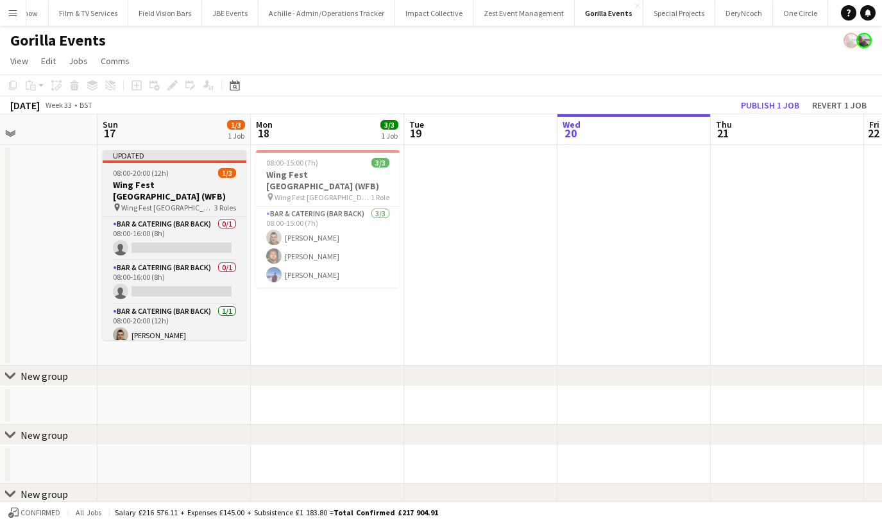
click at [157, 169] on span "08:00-20:00 (12h)" at bounding box center [141, 173] width 56 height 10
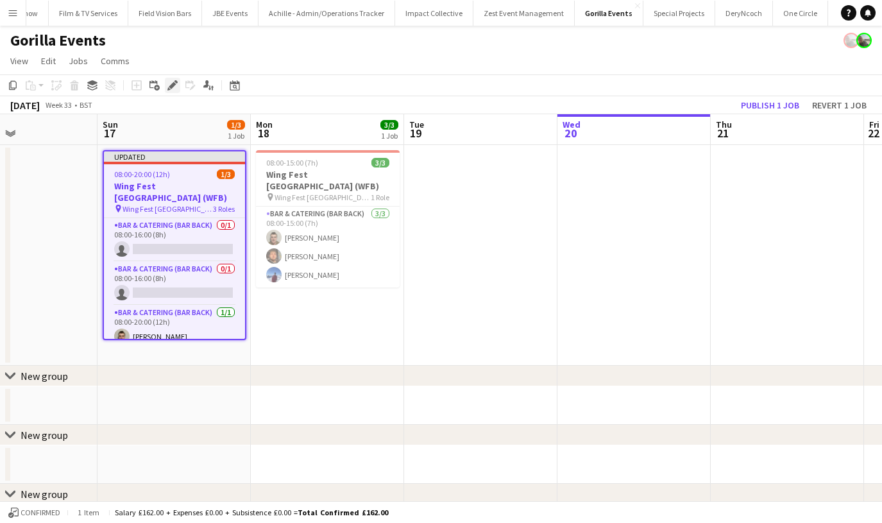
click at [176, 80] on icon "Edit" at bounding box center [172, 85] width 10 height 10
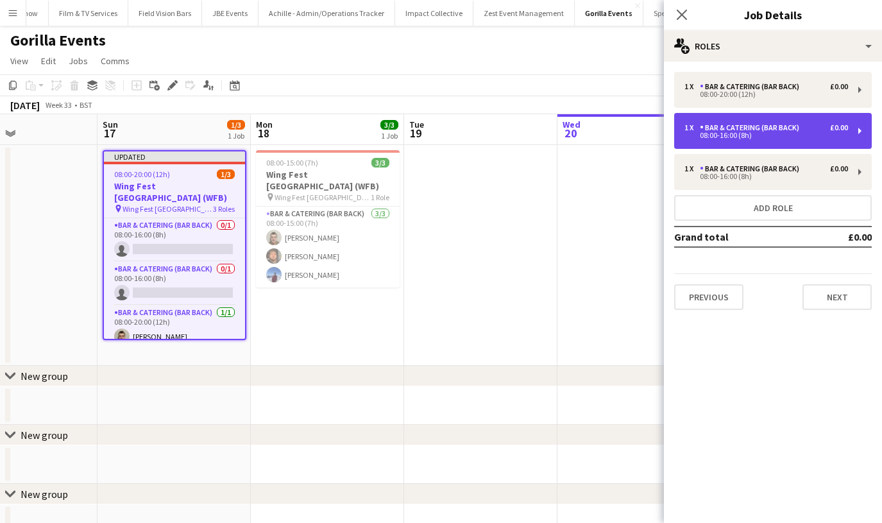
click at [753, 144] on div "1 x Bar & Catering (Bar Back) £0.00 08:00-16:00 (8h)" at bounding box center [773, 131] width 198 height 36
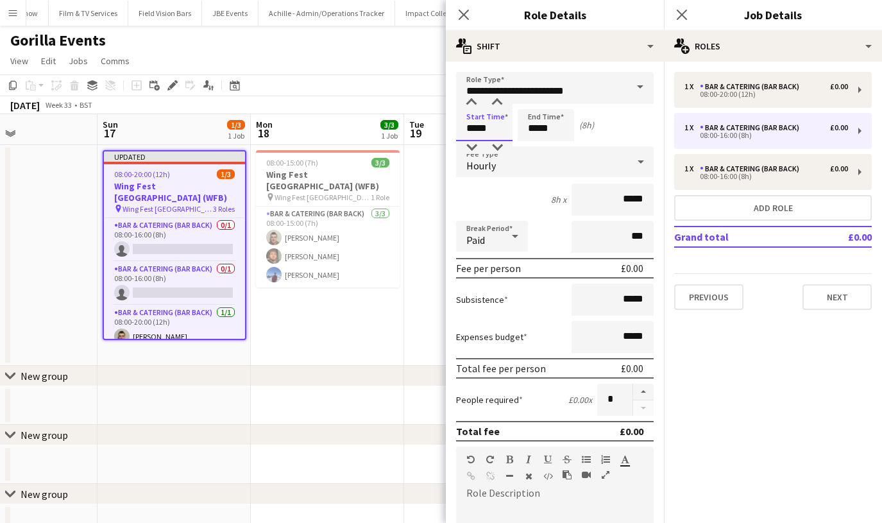
click at [488, 134] on input "*****" at bounding box center [484, 125] width 56 height 32
click at [471, 108] on div at bounding box center [472, 102] width 26 height 13
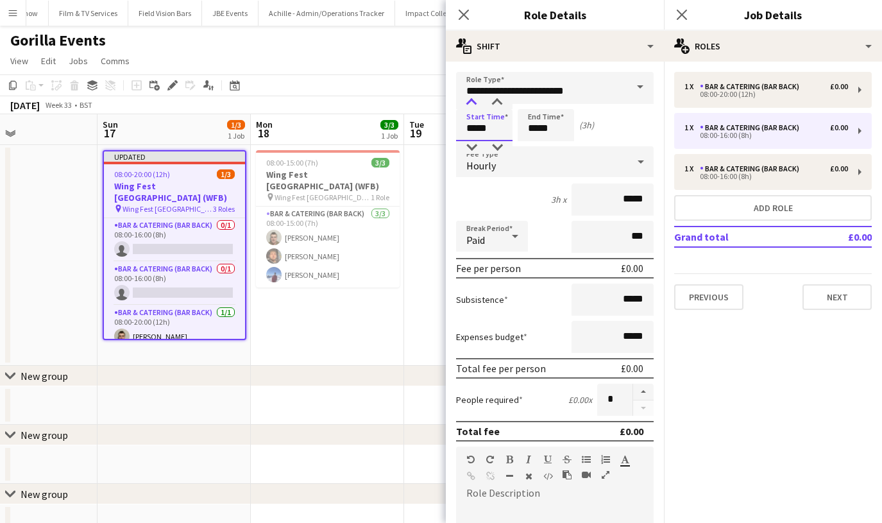
click at [471, 108] on div at bounding box center [472, 102] width 26 height 13
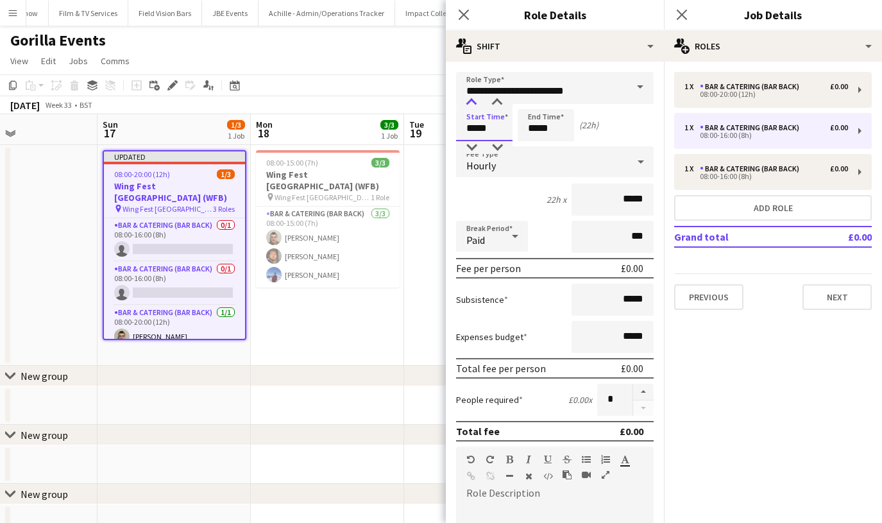
click at [471, 108] on div at bounding box center [472, 102] width 26 height 13
type input "*****"
click at [471, 108] on div at bounding box center [472, 102] width 26 height 13
click at [543, 121] on input "*****" at bounding box center [546, 125] width 56 height 32
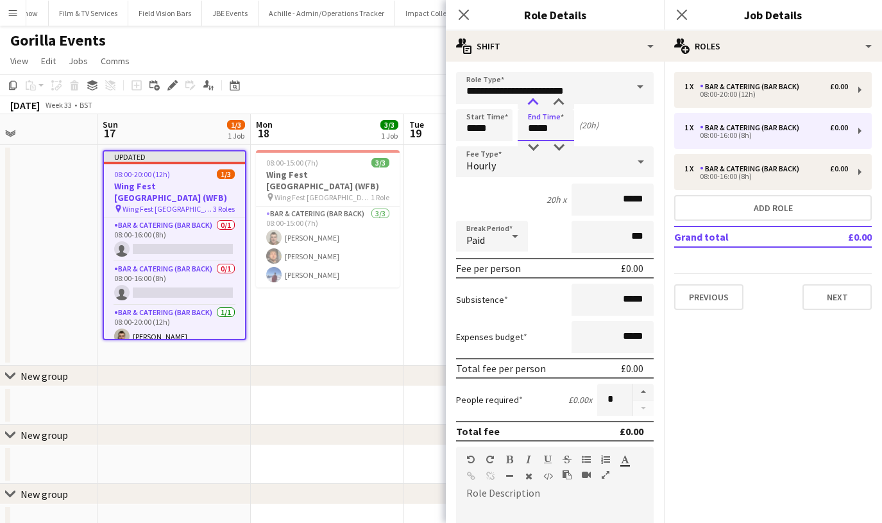
click at [537, 106] on div at bounding box center [533, 102] width 26 height 13
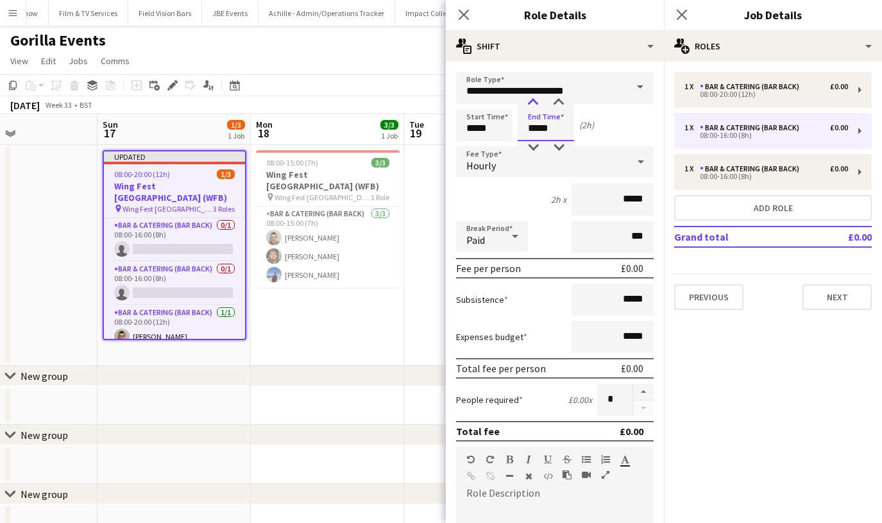
click at [537, 106] on div at bounding box center [533, 102] width 26 height 13
type input "*****"
click at [532, 151] on div at bounding box center [533, 147] width 26 height 13
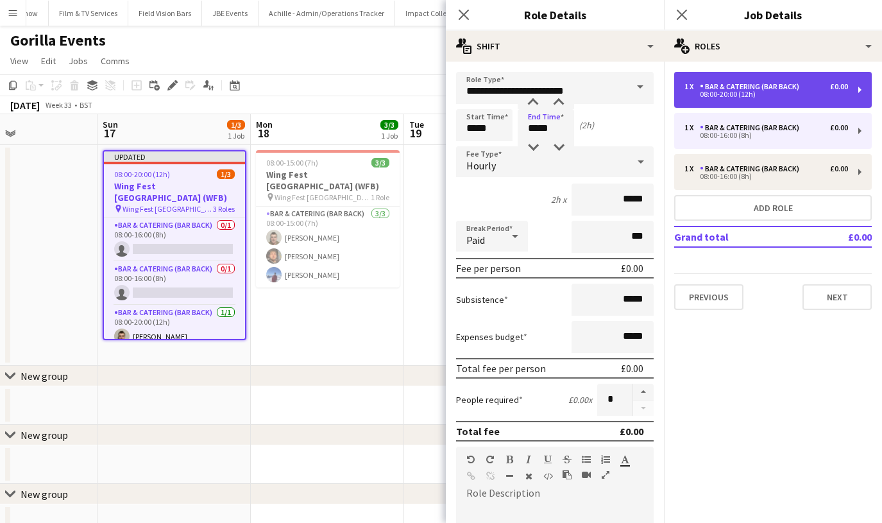
click at [695, 90] on div "1 x" at bounding box center [691, 86] width 15 height 9
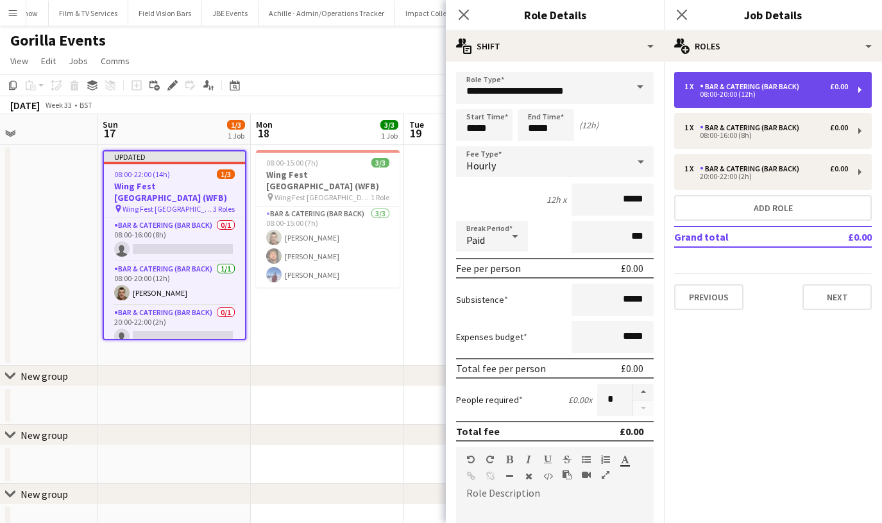
type input "*****"
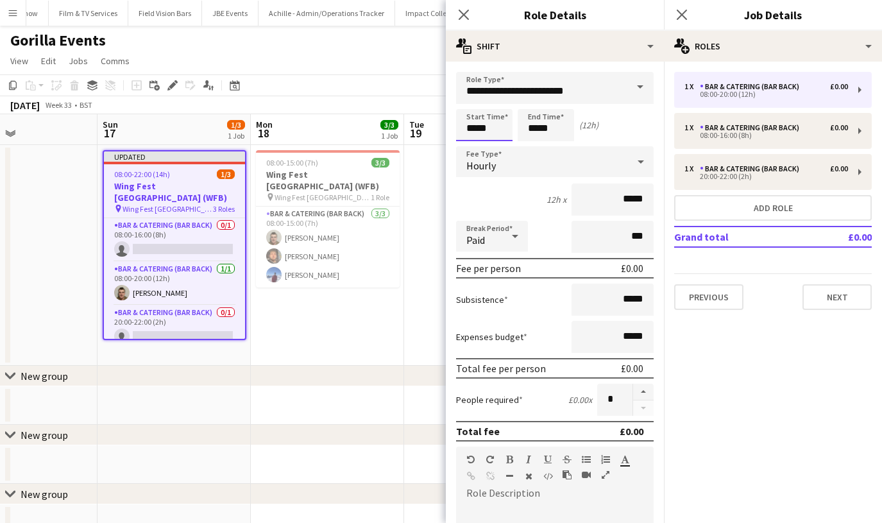
click at [464, 126] on body "Menu Boards Boards Boards All jobs Status Workforce Workforce My Workforce Recr…" at bounding box center [441, 282] width 882 height 564
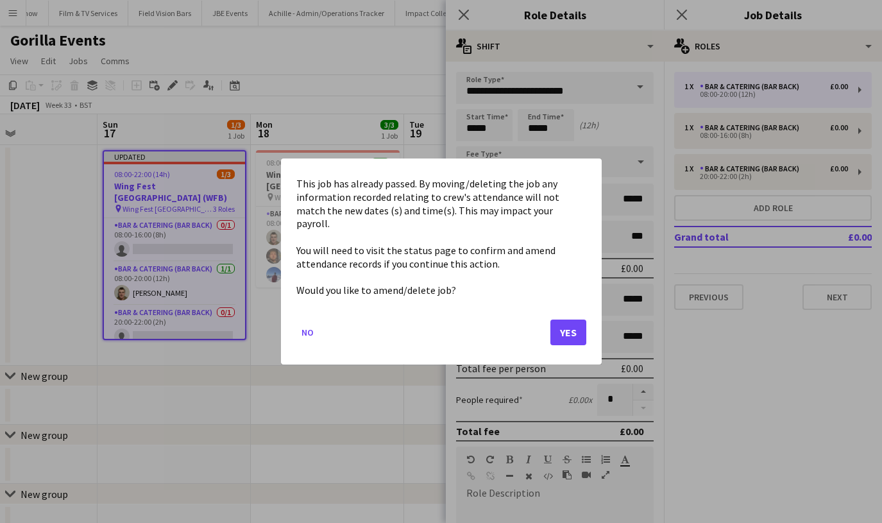
click at [566, 326] on button "Yes" at bounding box center [568, 332] width 36 height 26
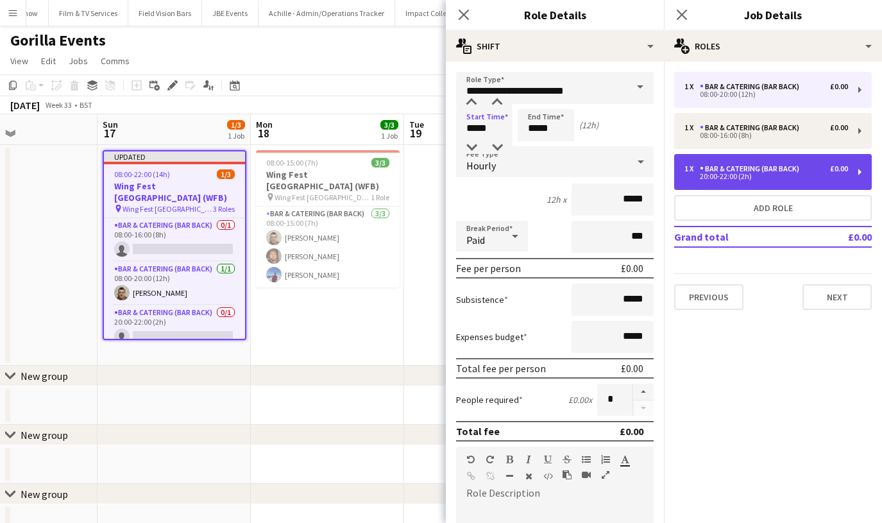
click at [714, 165] on div "Bar & Catering (Bar Back)" at bounding box center [752, 168] width 105 height 9
type input "*****"
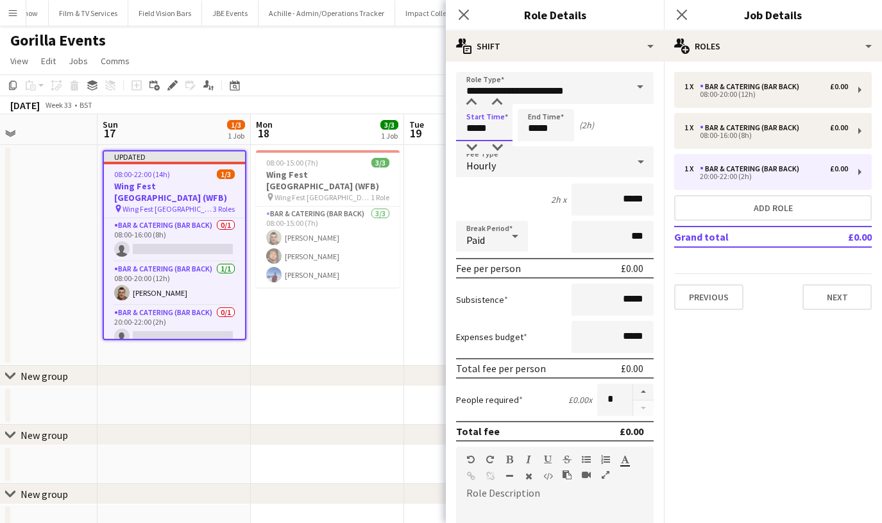
click at [500, 132] on input "*****" at bounding box center [484, 125] width 56 height 32
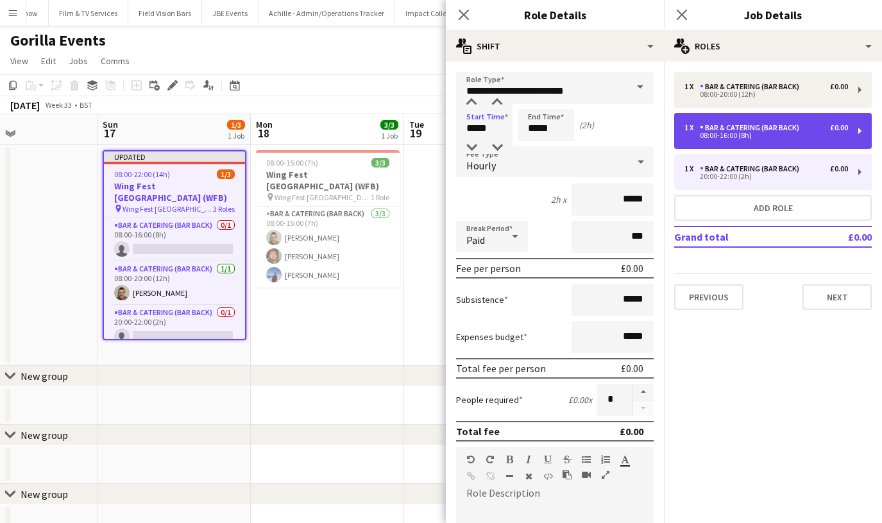
click at [705, 122] on div "1 x Bar & Catering (Bar Back) £0.00 08:00-16:00 (8h)" at bounding box center [773, 131] width 198 height 36
type input "*****"
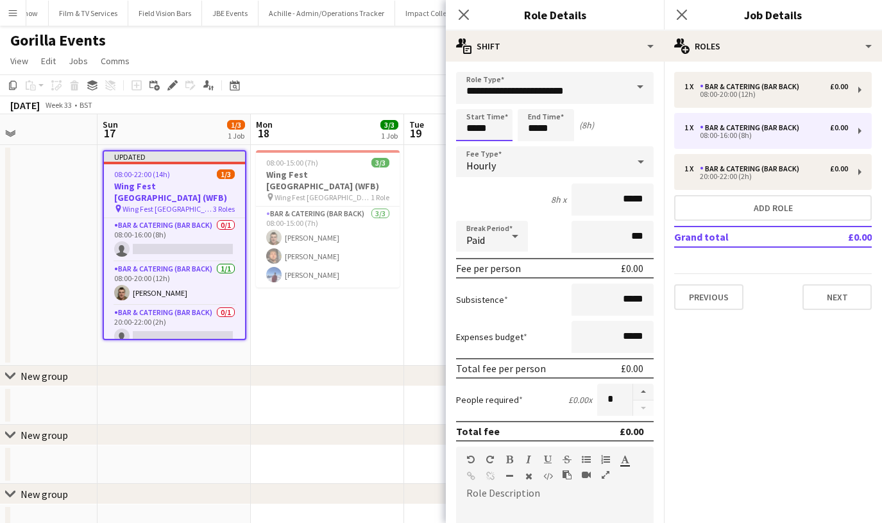
click at [464, 112] on input "*****" at bounding box center [484, 125] width 56 height 32
click at [473, 100] on div at bounding box center [472, 102] width 26 height 13
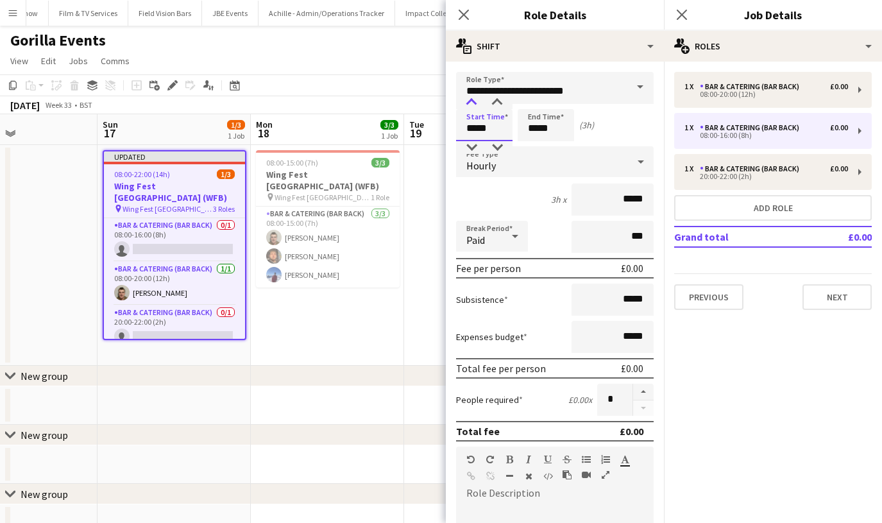
click at [473, 100] on div at bounding box center [472, 102] width 26 height 13
type input "*****"
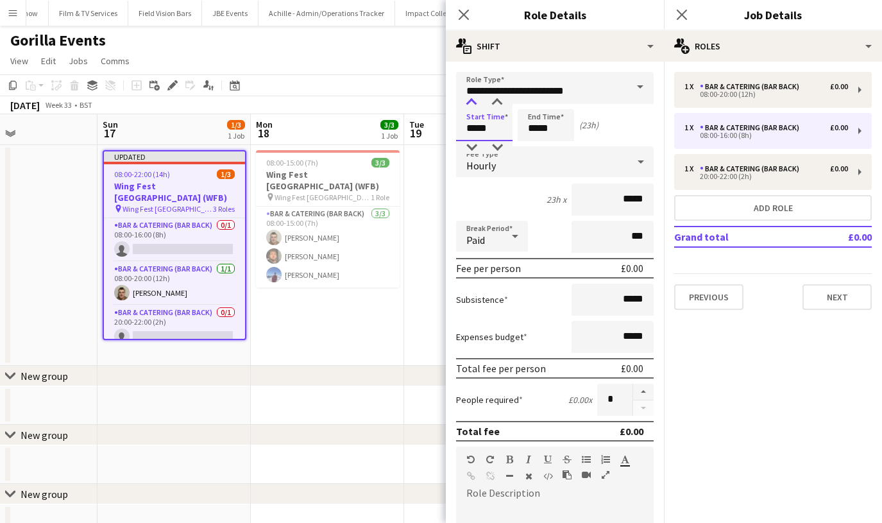
click at [473, 100] on div at bounding box center [472, 102] width 26 height 13
drag, startPoint x: 553, startPoint y: 121, endPoint x: 543, endPoint y: 114, distance: 11.9
click at [553, 121] on input "*****" at bounding box center [546, 125] width 56 height 32
click at [529, 106] on div at bounding box center [533, 102] width 26 height 13
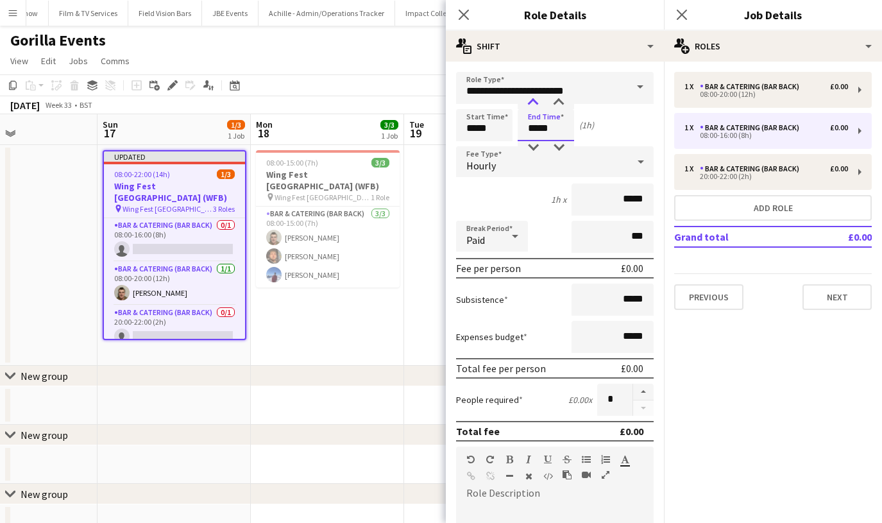
click at [529, 106] on div at bounding box center [533, 102] width 26 height 13
type input "*****"
click at [529, 106] on div at bounding box center [533, 102] width 26 height 13
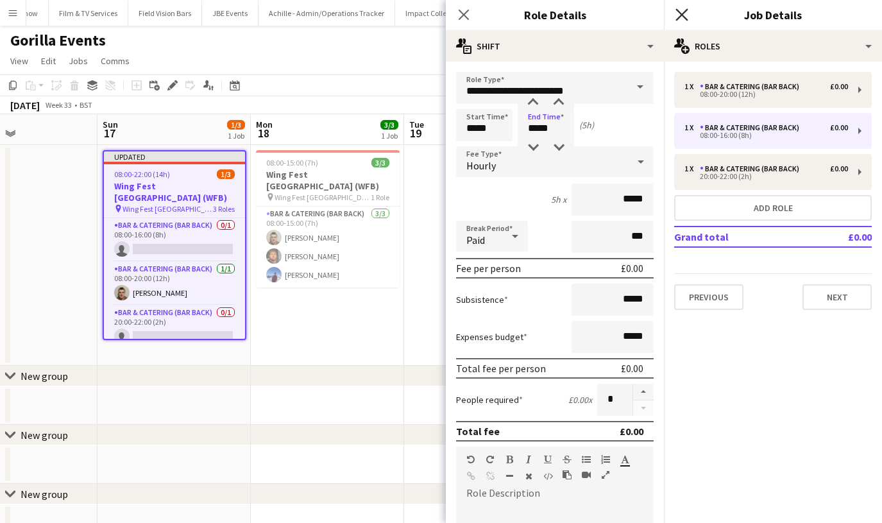
click at [678, 10] on icon at bounding box center [681, 14] width 12 height 12
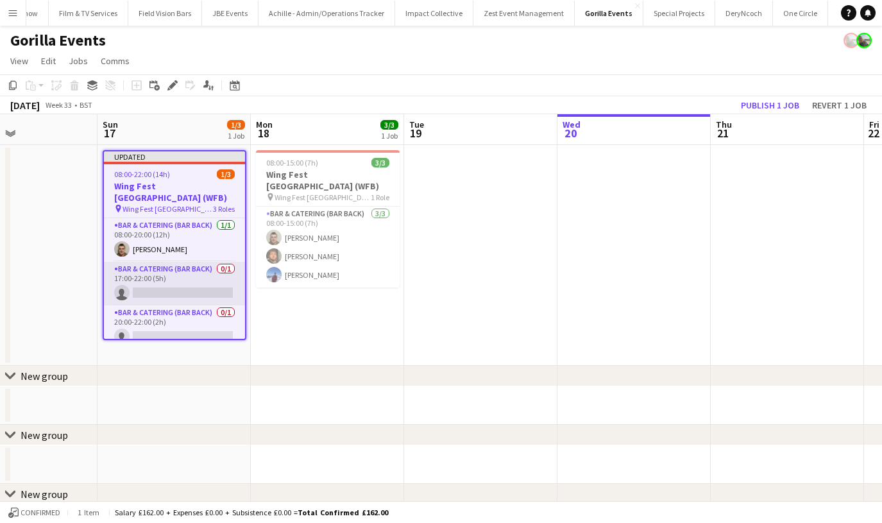
click at [160, 276] on app-card-role "Bar & Catering (Bar Back) 0/1 17:00-22:00 (5h) single-neutral-actions" at bounding box center [174, 284] width 141 height 44
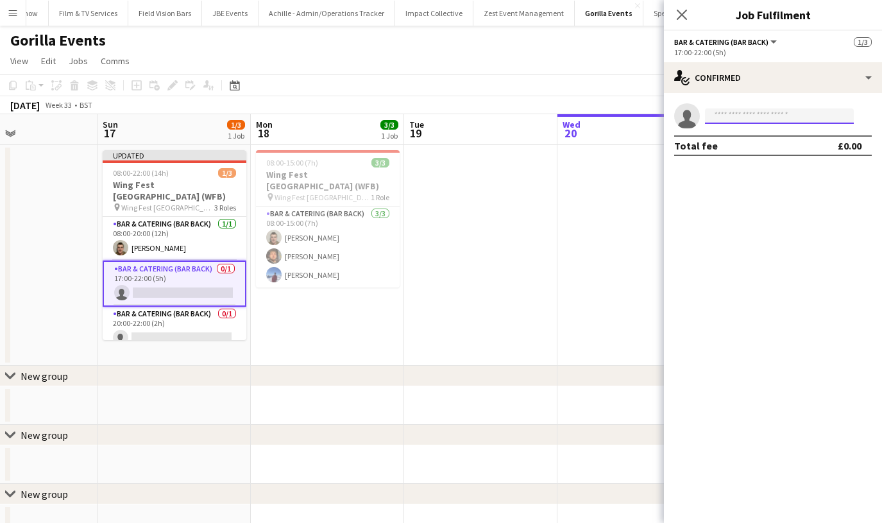
click at [732, 112] on input at bounding box center [779, 115] width 149 height 15
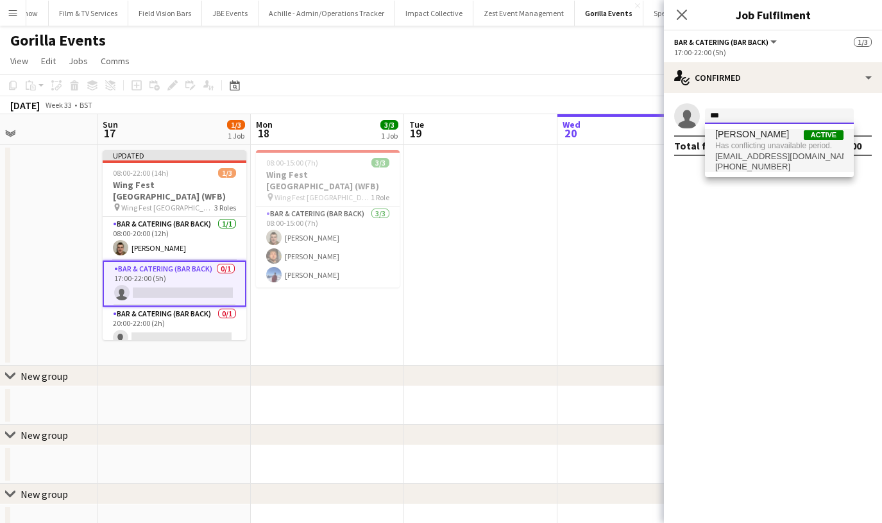
type input "***"
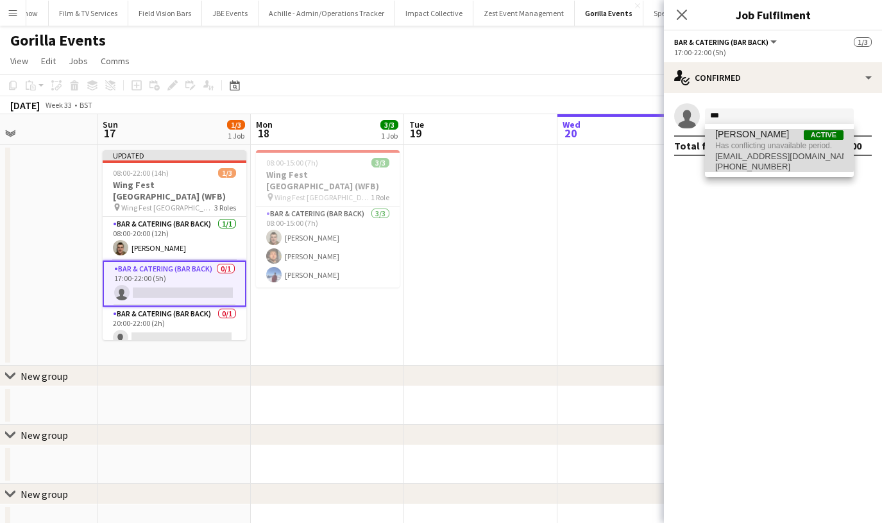
click at [727, 134] on span "[PERSON_NAME]" at bounding box center [752, 134] width 74 height 11
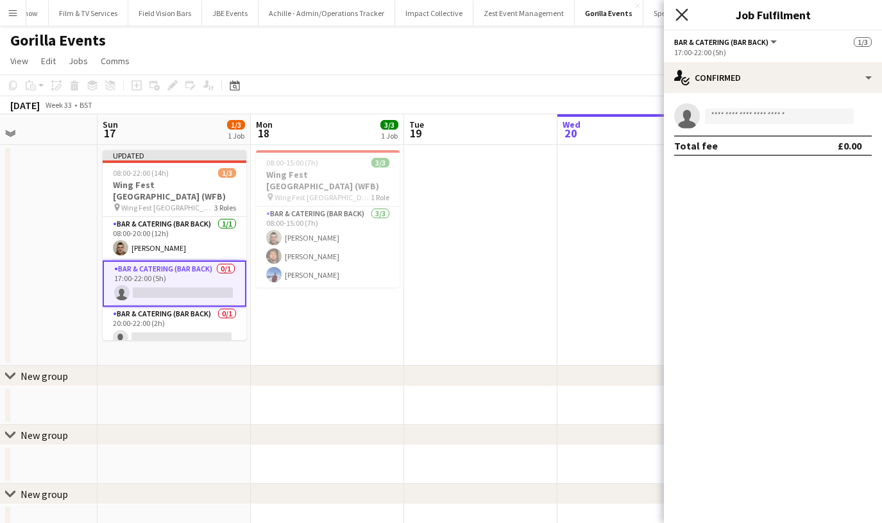
click at [679, 10] on icon "Close pop-in" at bounding box center [681, 14] width 12 height 12
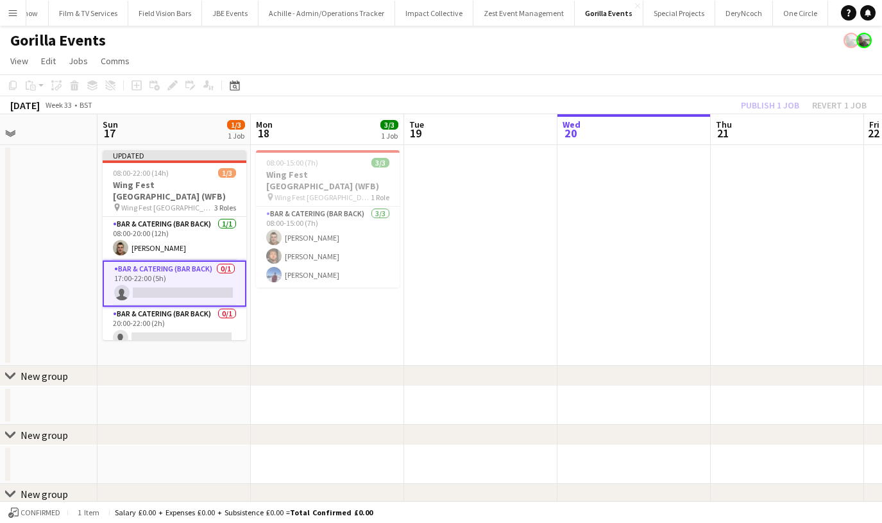
click at [309, 317] on app-date-cell "08:00-15:00 (7h) 3/3 Wing Fest [GEOGRAPHIC_DATA] (WFB) pin Wing Fest Birmingham…" at bounding box center [327, 255] width 153 height 221
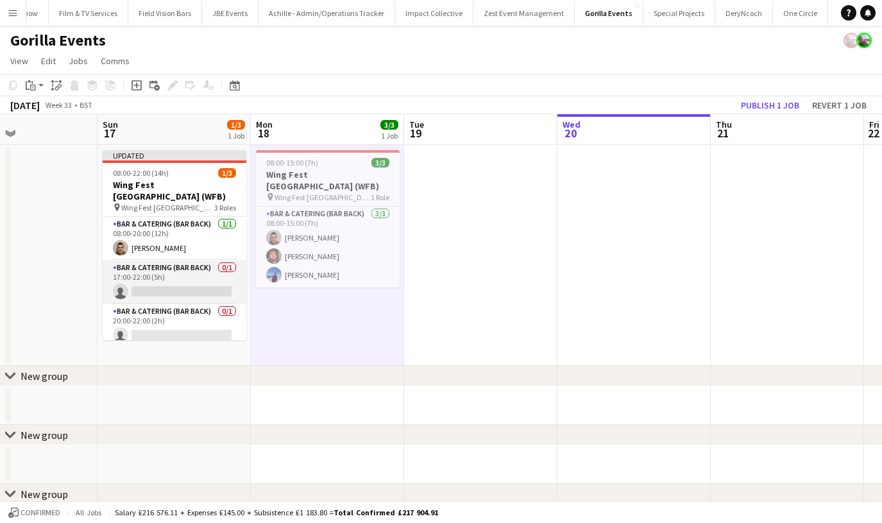
click at [138, 260] on app-card-role "Bar & Catering (Bar Back) 0/1 17:00-22:00 (5h) single-neutral-actions" at bounding box center [175, 282] width 144 height 44
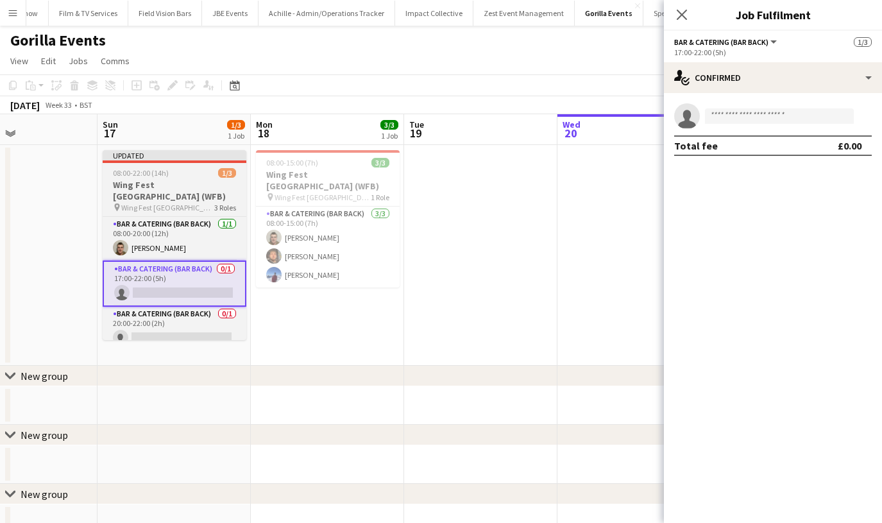
click at [140, 177] on span "08:00-22:00 (14h)" at bounding box center [141, 173] width 56 height 10
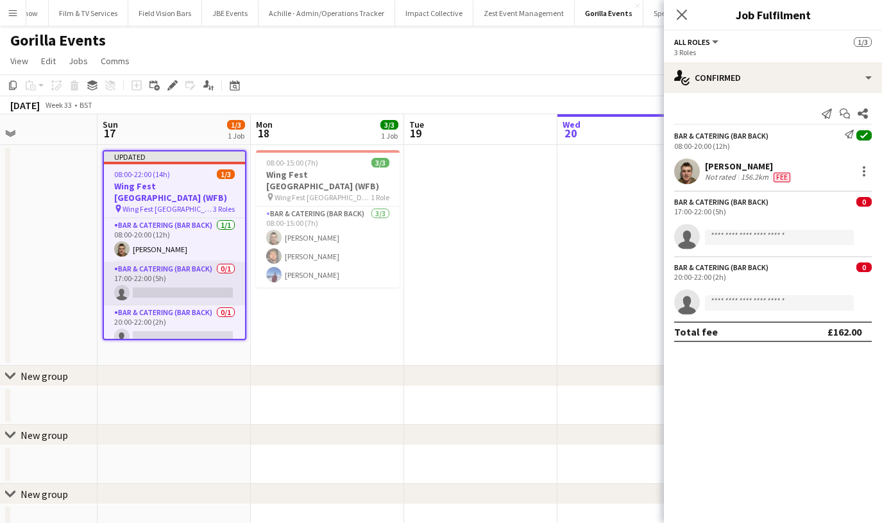
click at [156, 262] on app-card-role "Bar & Catering (Bar Back) 0/1 17:00-22:00 (5h) single-neutral-actions" at bounding box center [174, 284] width 141 height 44
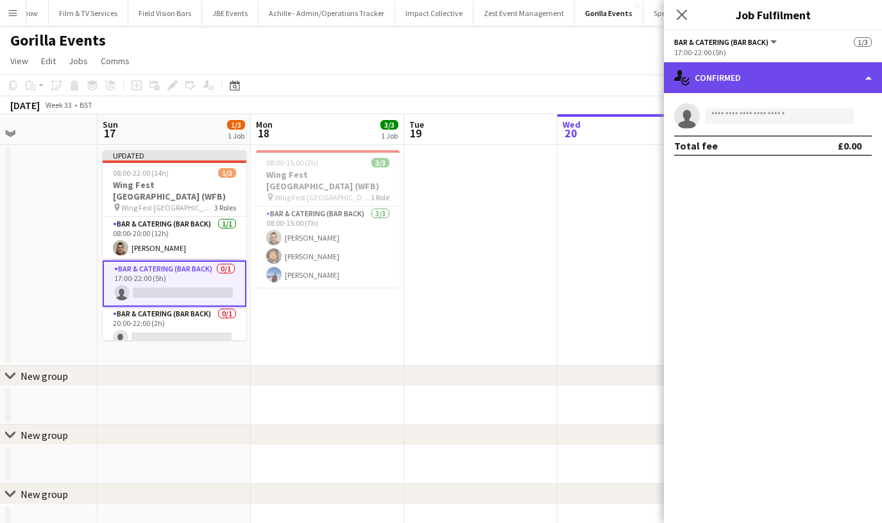
click at [838, 82] on div "single-neutral-actions-check-2 Confirmed" at bounding box center [773, 77] width 218 height 31
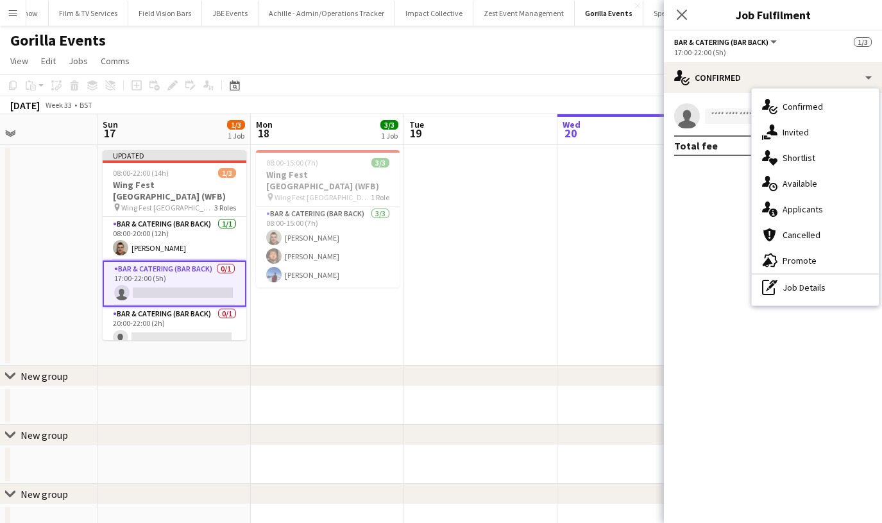
click at [169, 189] on h3 "Wing Fest [GEOGRAPHIC_DATA] (WFB)" at bounding box center [175, 190] width 144 height 23
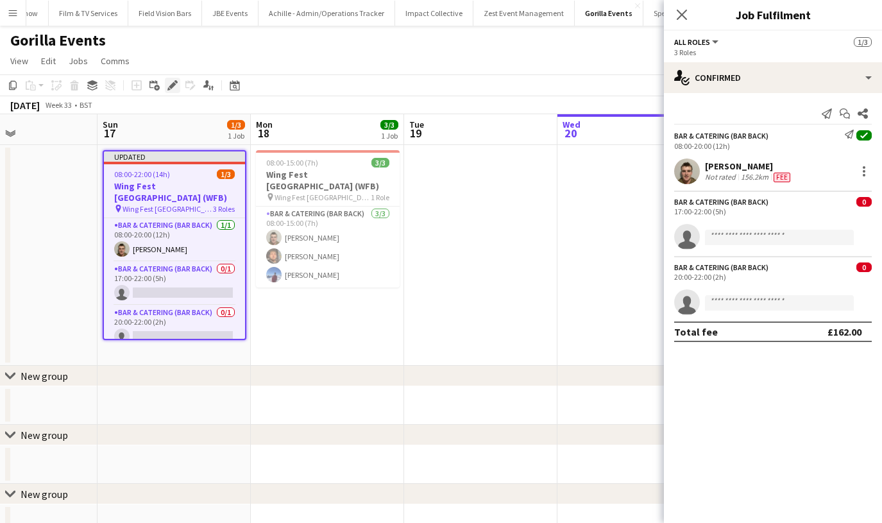
click at [176, 85] on icon "Edit" at bounding box center [172, 85] width 10 height 10
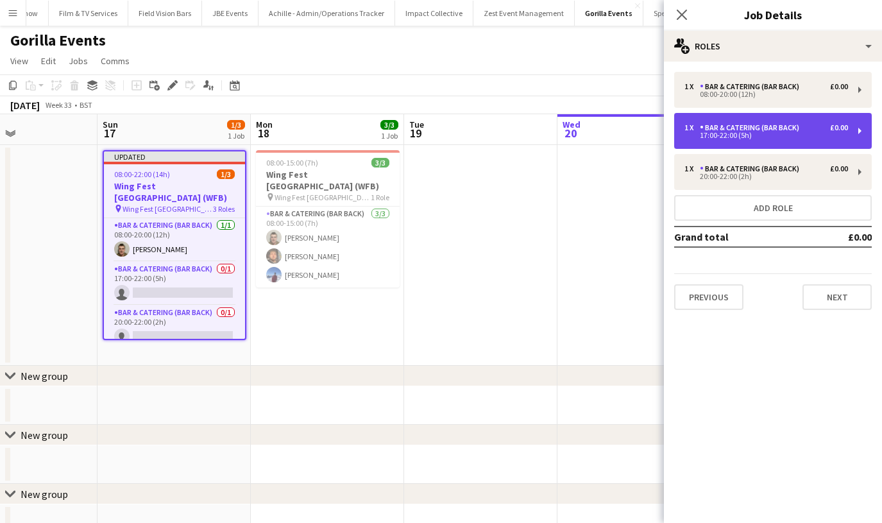
click at [767, 126] on div "Bar & Catering (Bar Back)" at bounding box center [752, 127] width 105 height 9
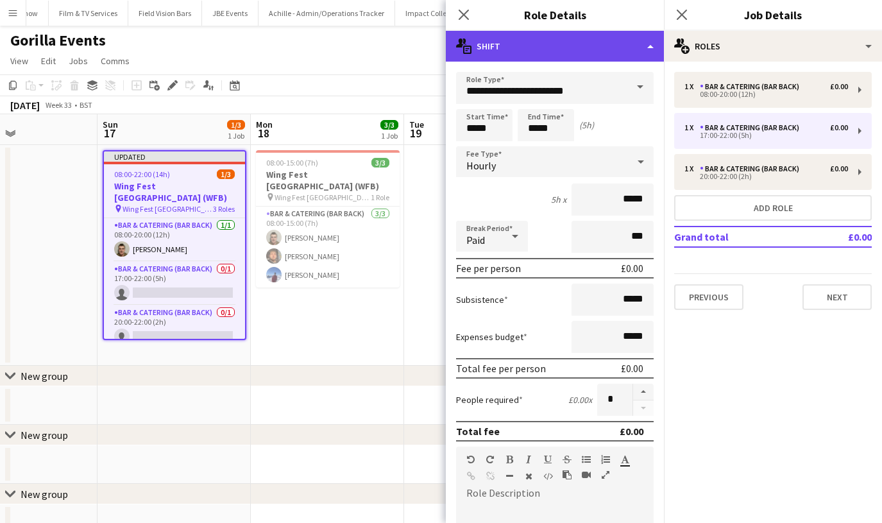
click at [648, 50] on div "multiple-actions-text Shift" at bounding box center [555, 46] width 218 height 31
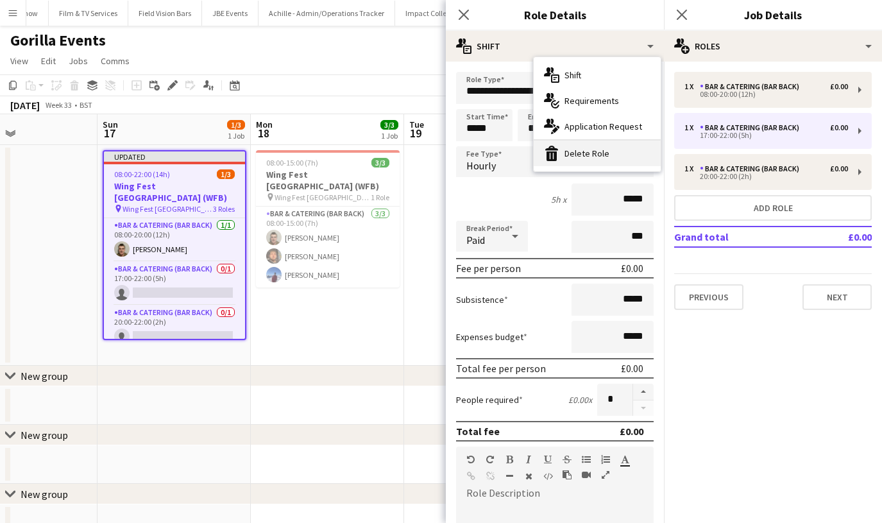
click at [611, 151] on div "bin-2 Delete Role" at bounding box center [597, 153] width 127 height 26
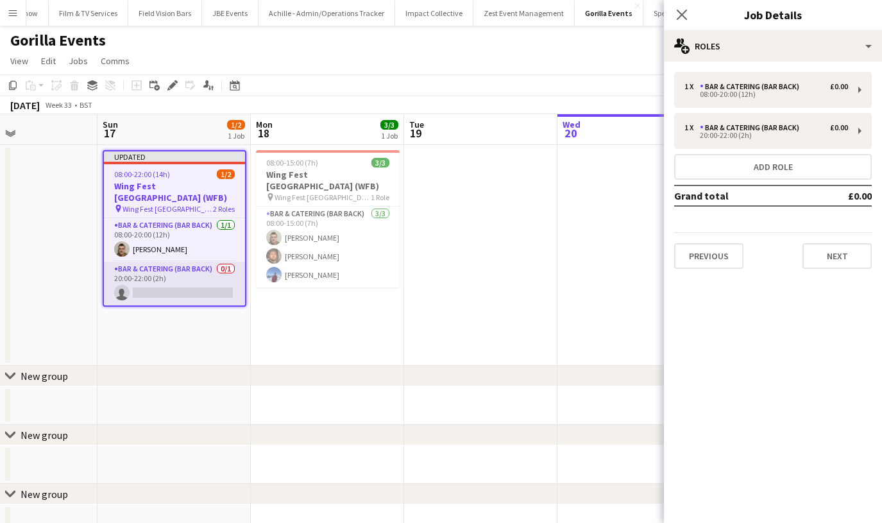
click at [208, 292] on app-card-role "Bar & Catering (Bar Back) 0/1 20:00-22:00 (2h) single-neutral-actions" at bounding box center [174, 284] width 141 height 44
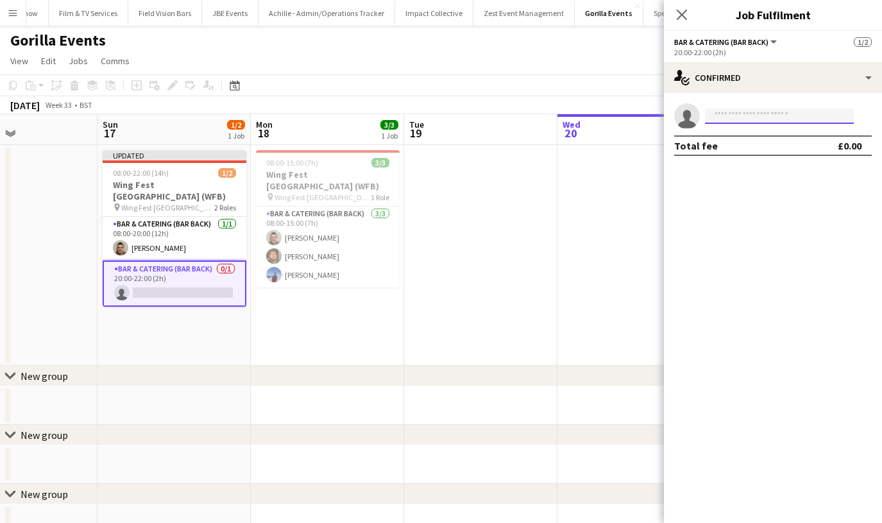
click at [707, 123] on input at bounding box center [779, 115] width 149 height 15
type input "***"
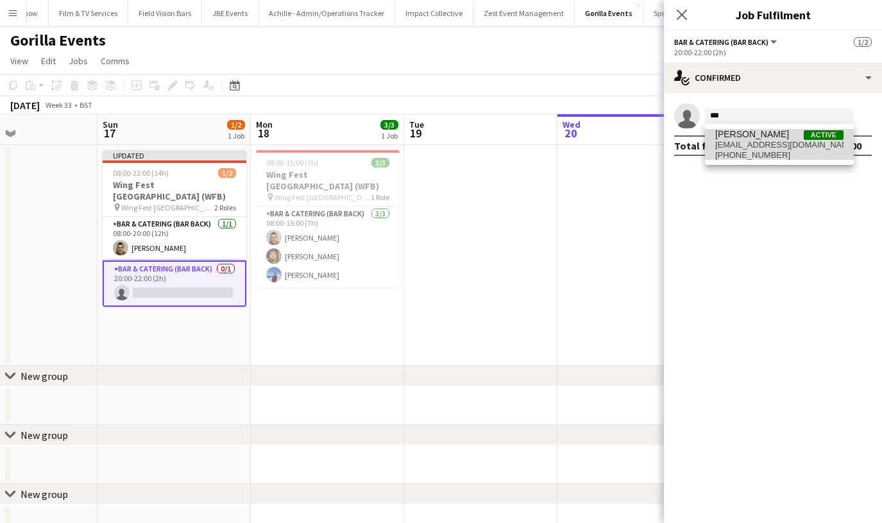
click at [777, 130] on span "[PERSON_NAME]" at bounding box center [752, 134] width 74 height 11
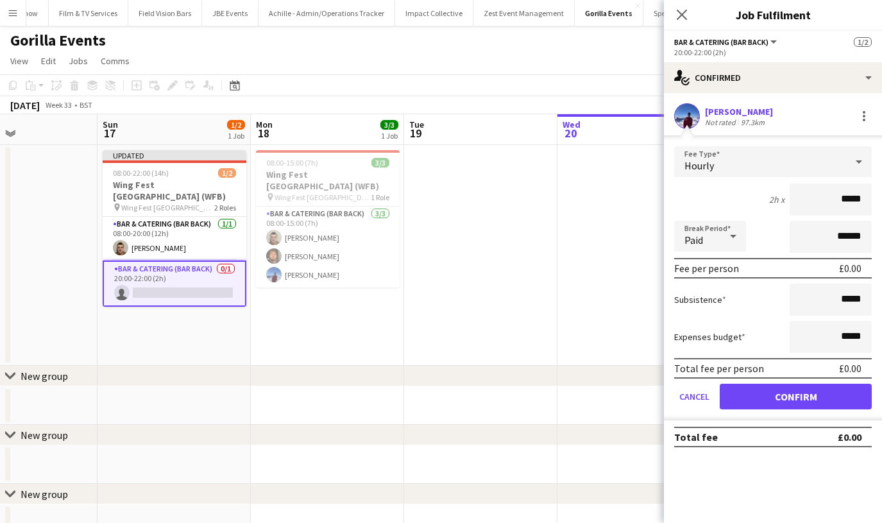
click at [743, 384] on button "Confirm" at bounding box center [796, 397] width 152 height 26
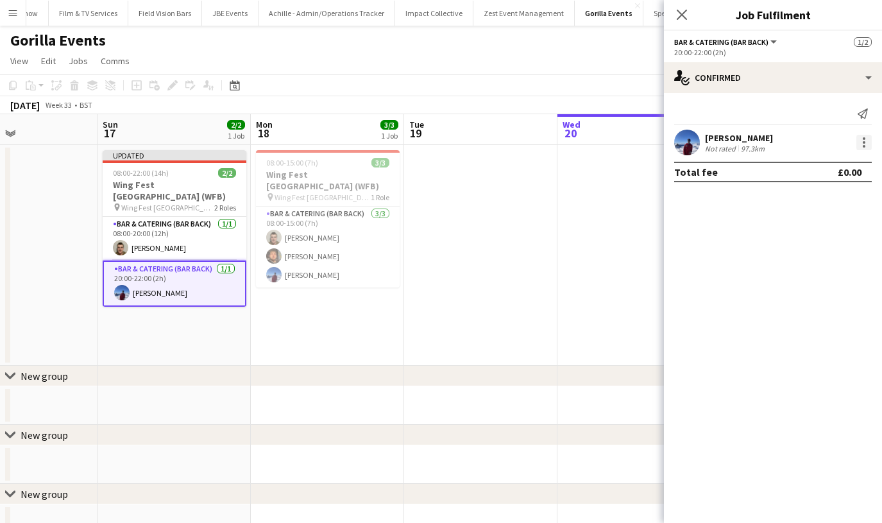
click at [860, 140] on div at bounding box center [863, 142] width 15 height 15
click at [843, 156] on button "Edit fee" at bounding box center [822, 166] width 100 height 31
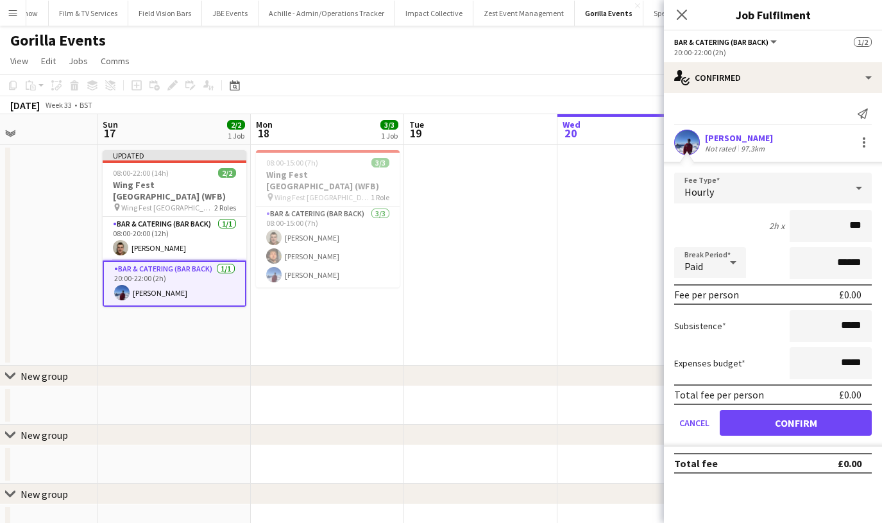
type input "**"
type input "*****"
click at [756, 418] on button "Confirm" at bounding box center [796, 423] width 152 height 26
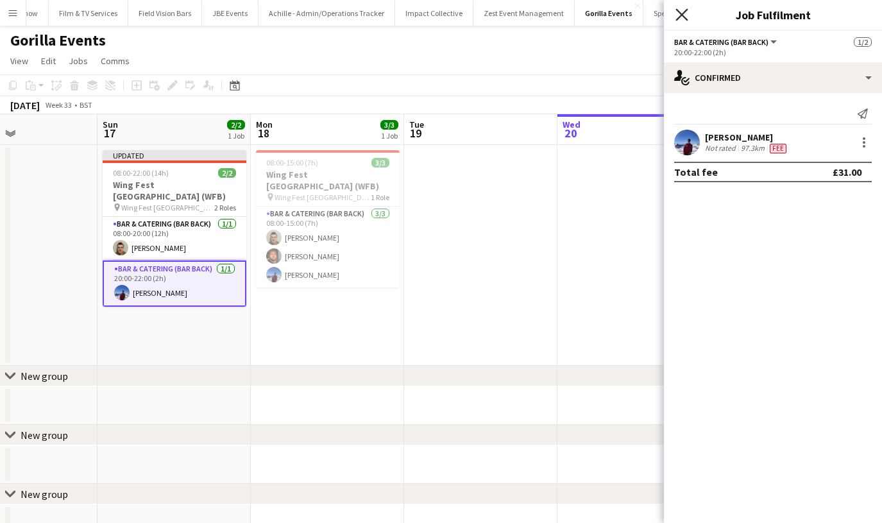
click at [677, 14] on icon "Close pop-in" at bounding box center [681, 14] width 12 height 12
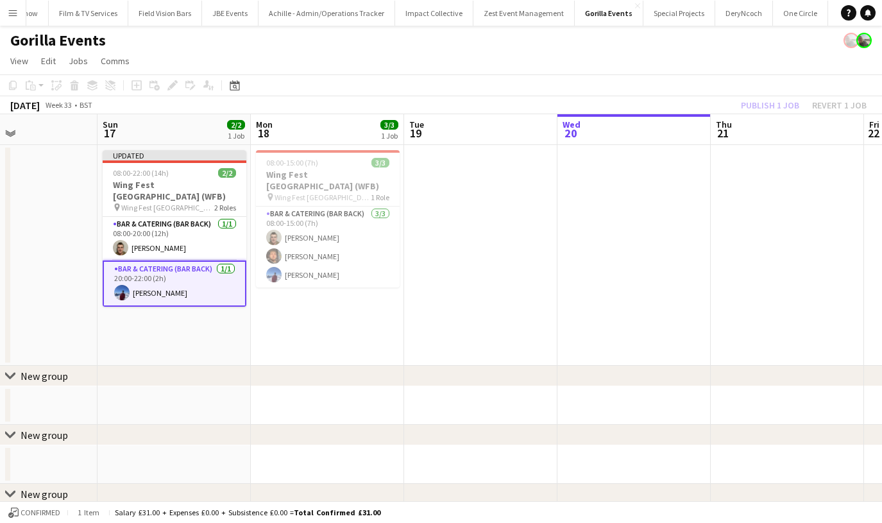
click at [741, 103] on div "Publish 1 job Revert 1 job" at bounding box center [803, 105] width 156 height 17
click at [741, 103] on button "Publish 1 job" at bounding box center [770, 105] width 69 height 17
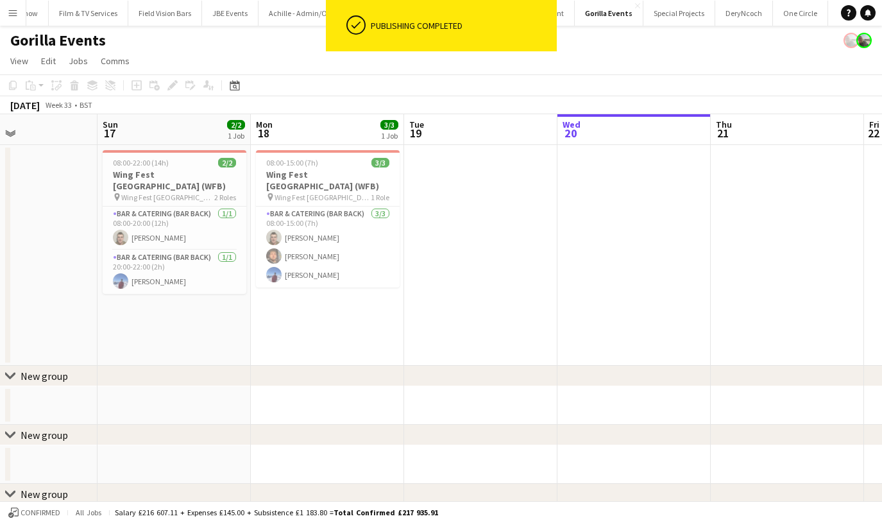
click at [326, 325] on app-date-cell "08:00-15:00 (7h) 3/3 Wing Fest [GEOGRAPHIC_DATA] (WFB) pin Wing Fest Birmingham…" at bounding box center [327, 255] width 153 height 221
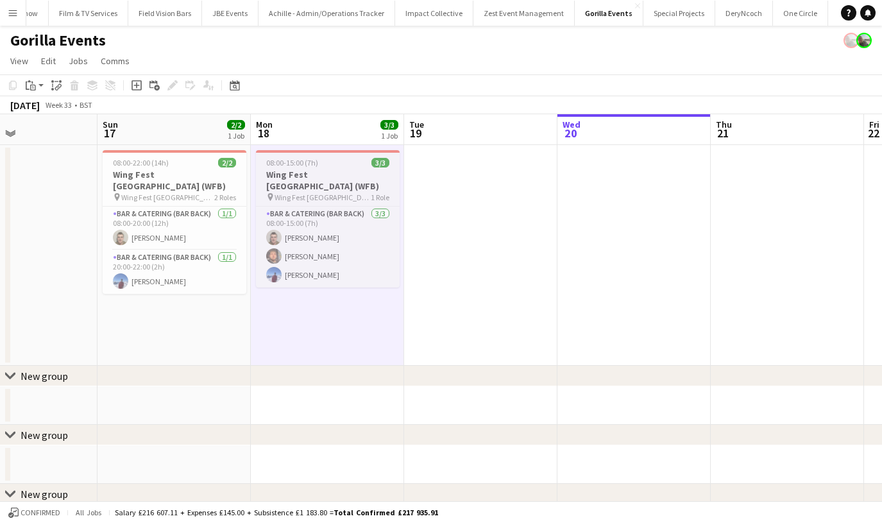
click at [314, 160] on span "08:00-15:00 (7h)" at bounding box center [292, 163] width 52 height 10
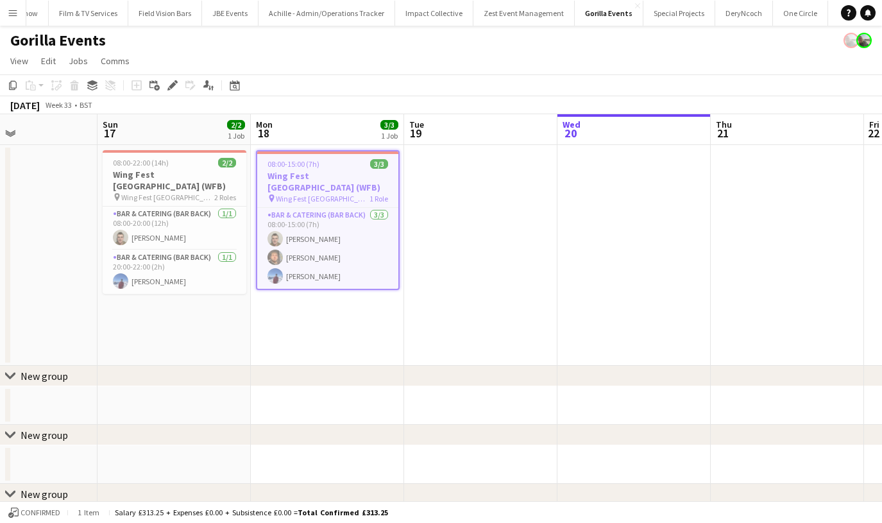
click at [286, 300] on app-date-cell "08:00-15:00 (7h) 3/3 Wing Fest [GEOGRAPHIC_DATA] (WFB) pin Wing Fest Birmingham…" at bounding box center [327, 255] width 153 height 221
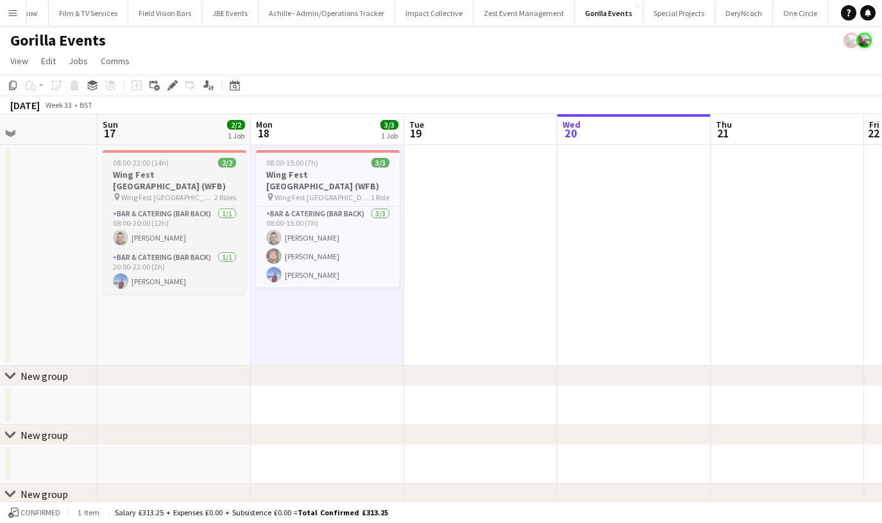
scroll to position [0, 362]
click at [172, 170] on h3 "Wing Fest [GEOGRAPHIC_DATA] (WFB)" at bounding box center [175, 180] width 144 height 23
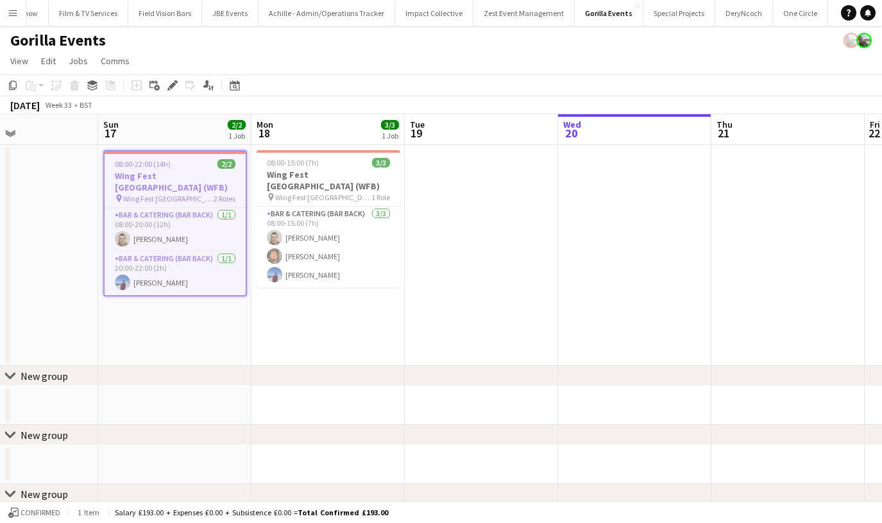
click at [277, 307] on app-date-cell "08:00-15:00 (7h) 3/3 Wing Fest [GEOGRAPHIC_DATA] (WFB) pin Wing Fest Birmingham…" at bounding box center [327, 255] width 153 height 221
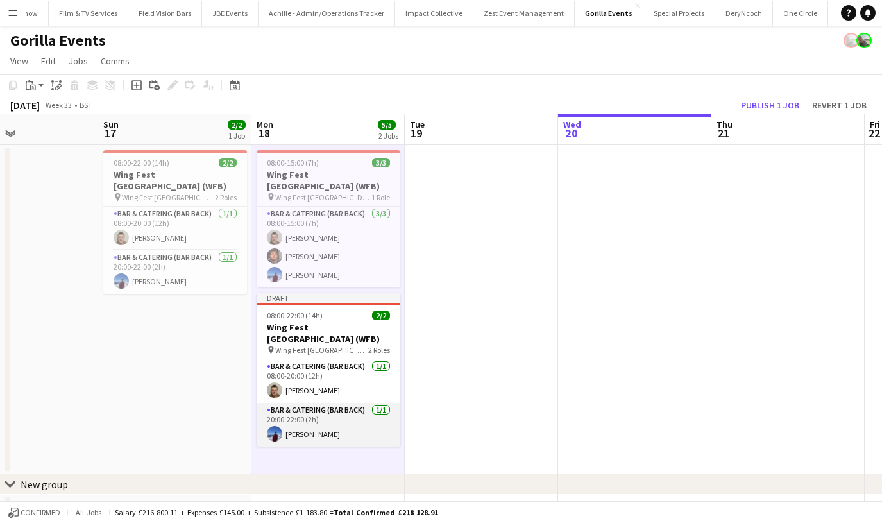
click at [294, 403] on app-card-role "Bar & Catering (Bar Back) [DATE] 20:00-22:00 (2h) [PERSON_NAME]" at bounding box center [329, 425] width 144 height 44
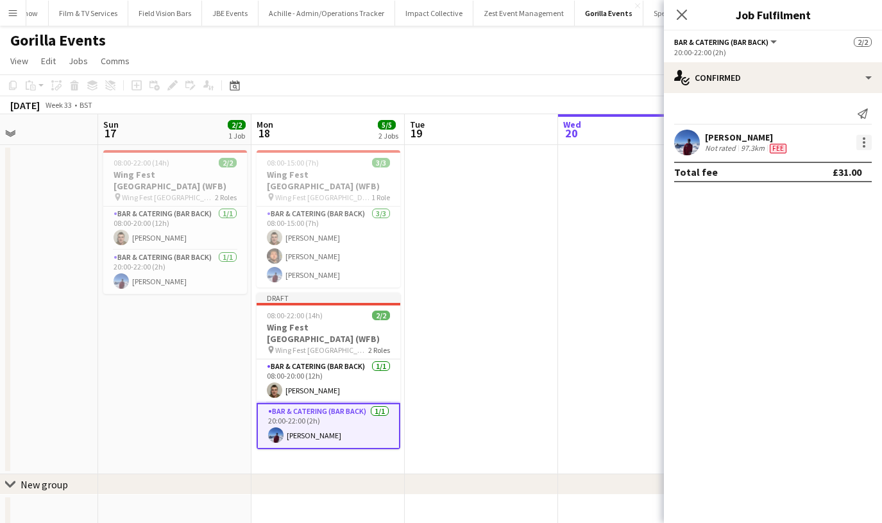
click at [861, 142] on div at bounding box center [863, 142] width 15 height 15
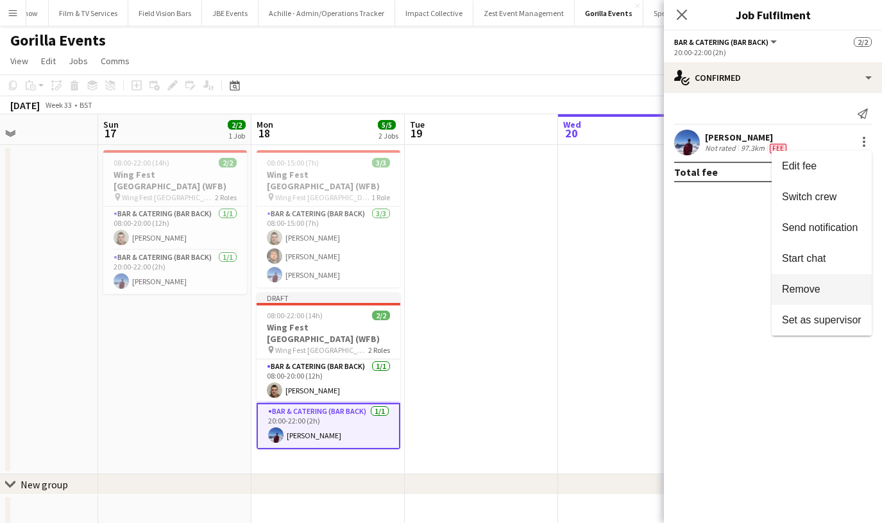
click at [816, 279] on button "Remove" at bounding box center [822, 289] width 100 height 31
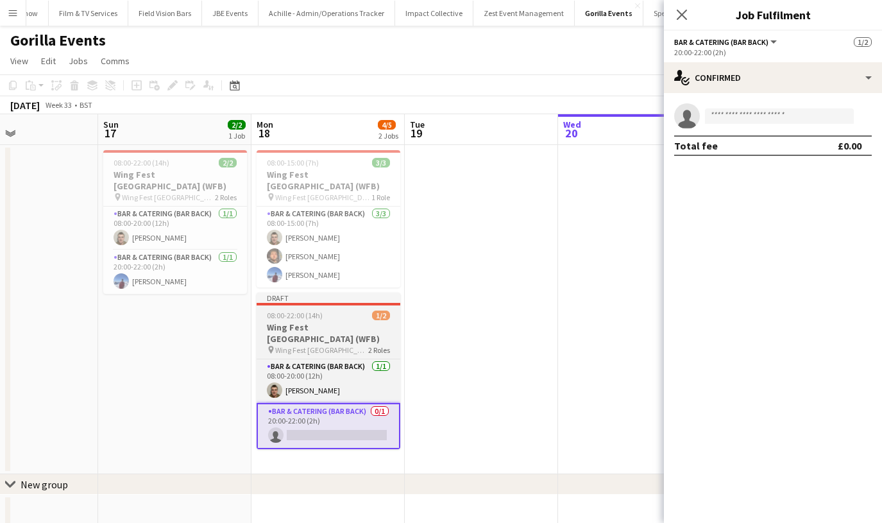
click at [332, 321] on h3 "Wing Fest [GEOGRAPHIC_DATA] (WFB)" at bounding box center [329, 332] width 144 height 23
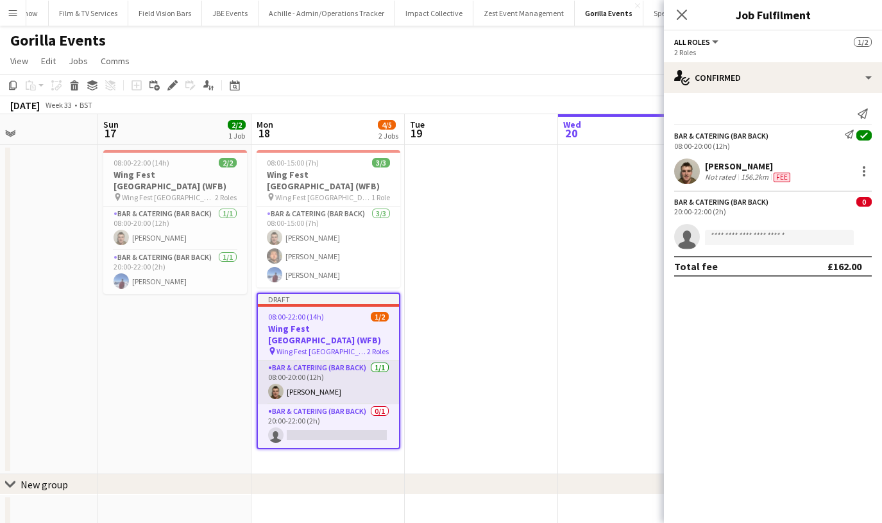
click at [311, 368] on app-card-role "Bar & Catering (Bar Back) [DATE] 08:00-20:00 (12h) [PERSON_NAME]" at bounding box center [328, 382] width 141 height 44
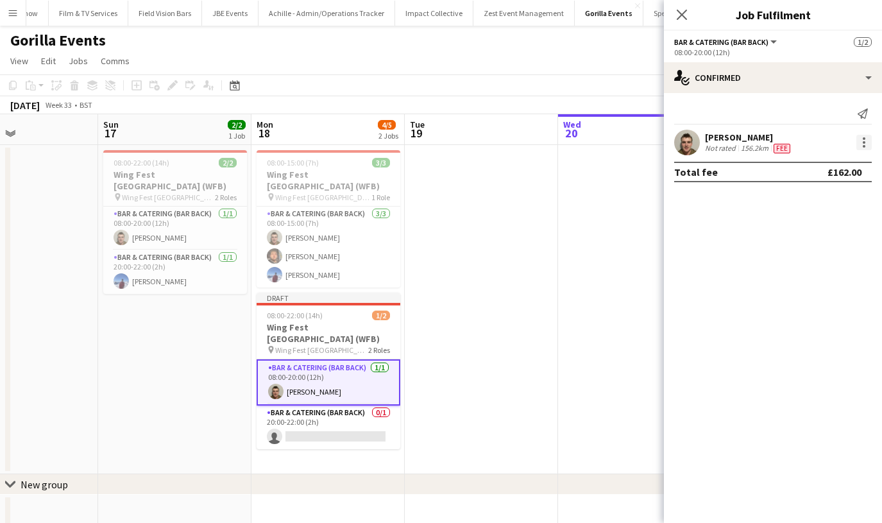
click at [867, 140] on div at bounding box center [863, 142] width 15 height 15
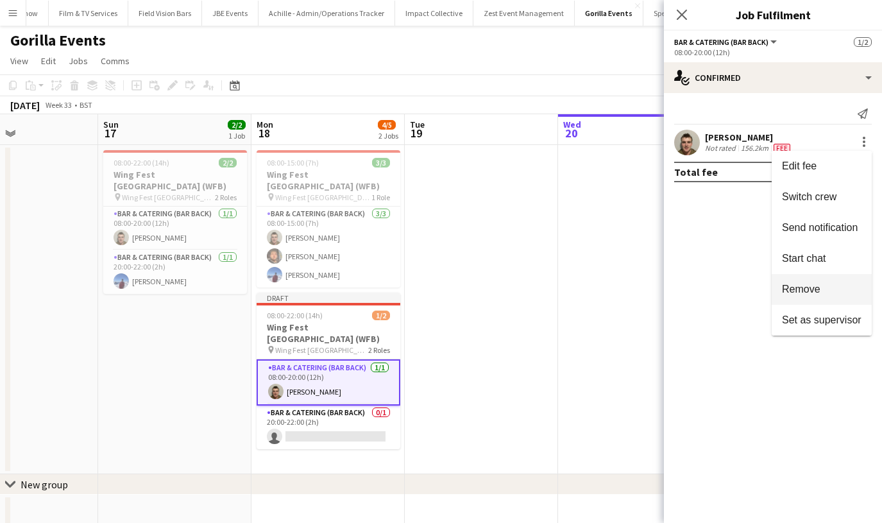
click at [814, 292] on span "Remove" at bounding box center [801, 288] width 38 height 11
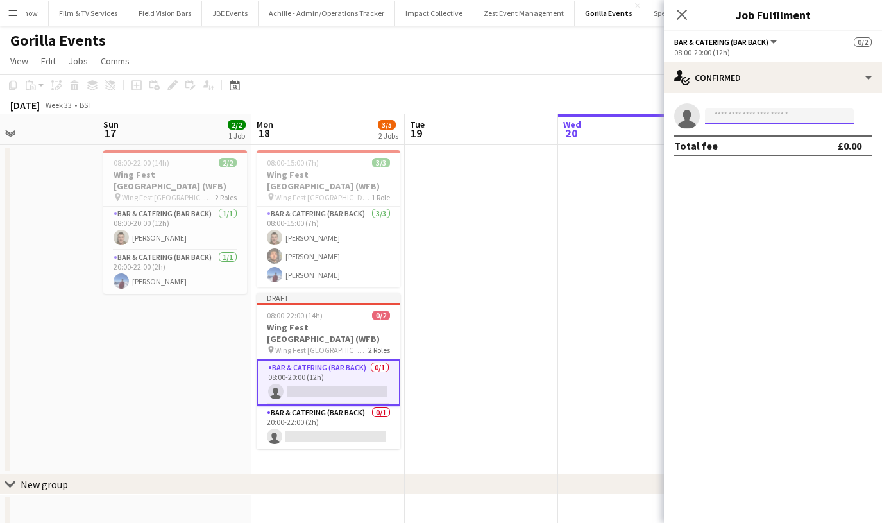
click at [727, 115] on input at bounding box center [779, 115] width 149 height 15
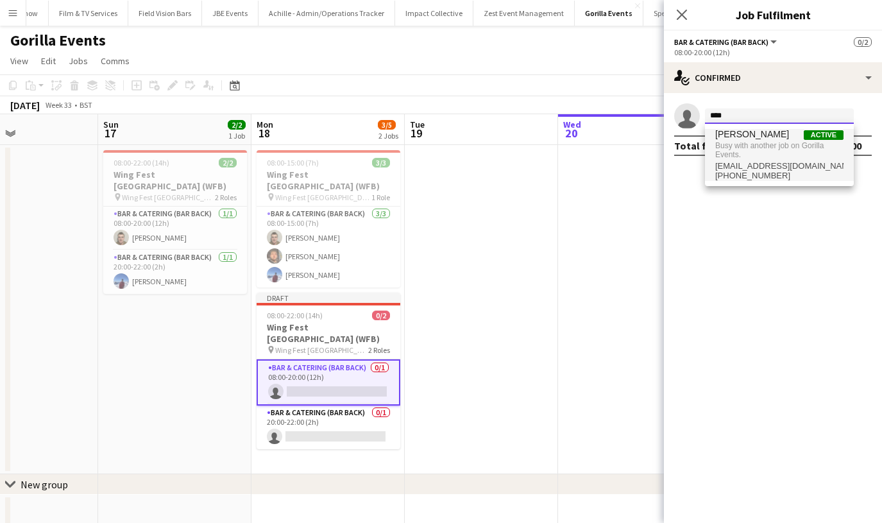
type input "****"
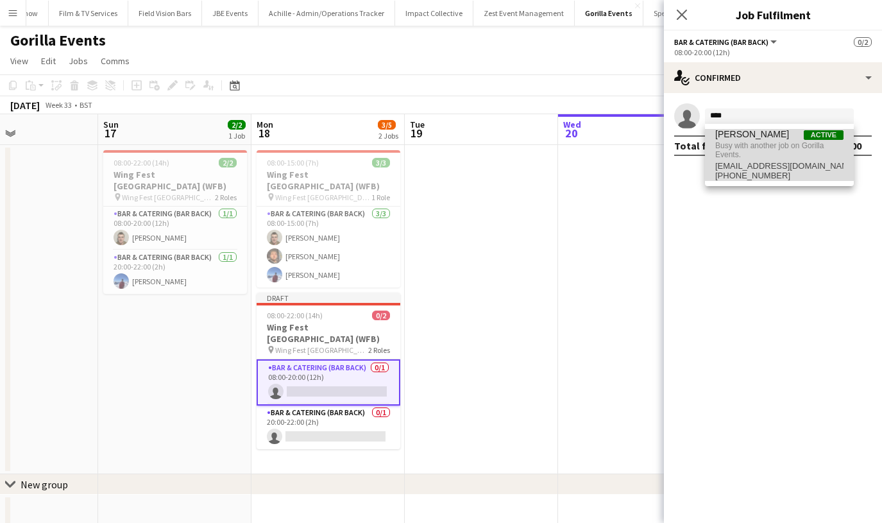
click at [729, 142] on span "Busy with another job on Gorilla Events." at bounding box center [779, 150] width 128 height 21
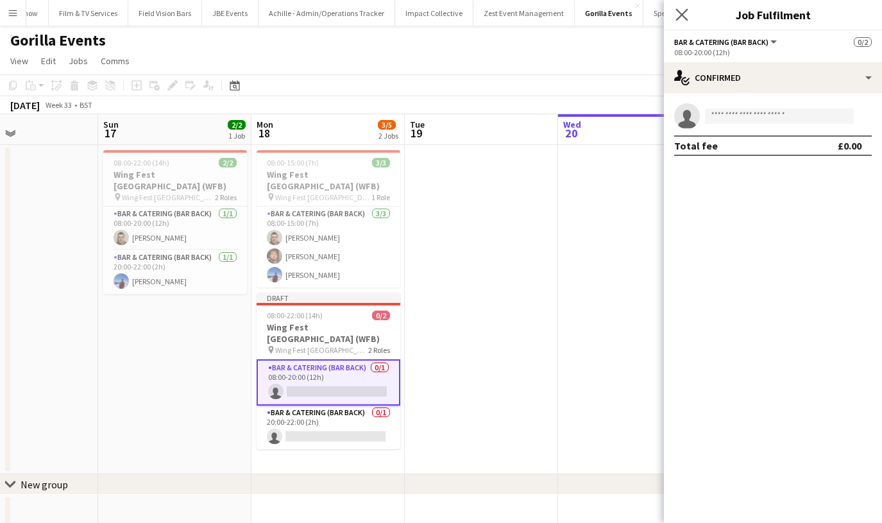
click at [685, 7] on app-icon "Close pop-in" at bounding box center [682, 15] width 19 height 19
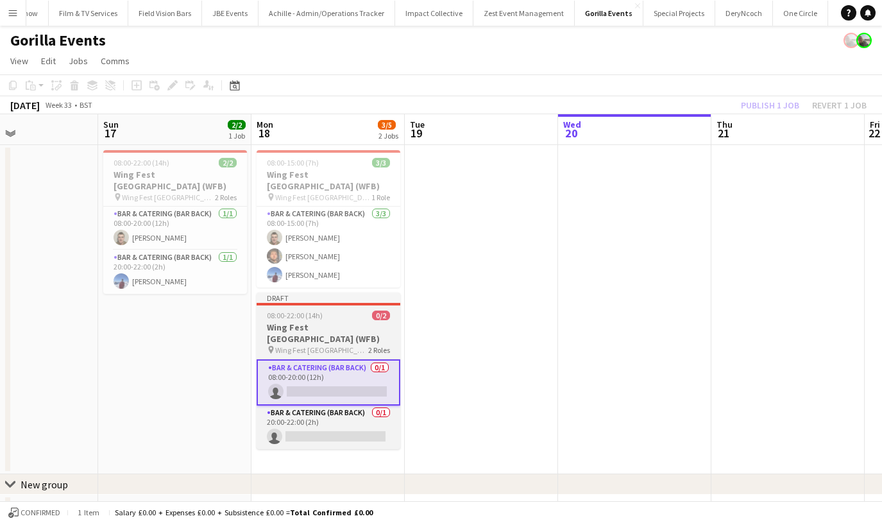
click at [309, 297] on app-job-card "Draft 08:00-22:00 (14h) 0/2 Wing Fest [GEOGRAPHIC_DATA] (WFB) pin Wing Fest Bir…" at bounding box center [329, 370] width 144 height 156
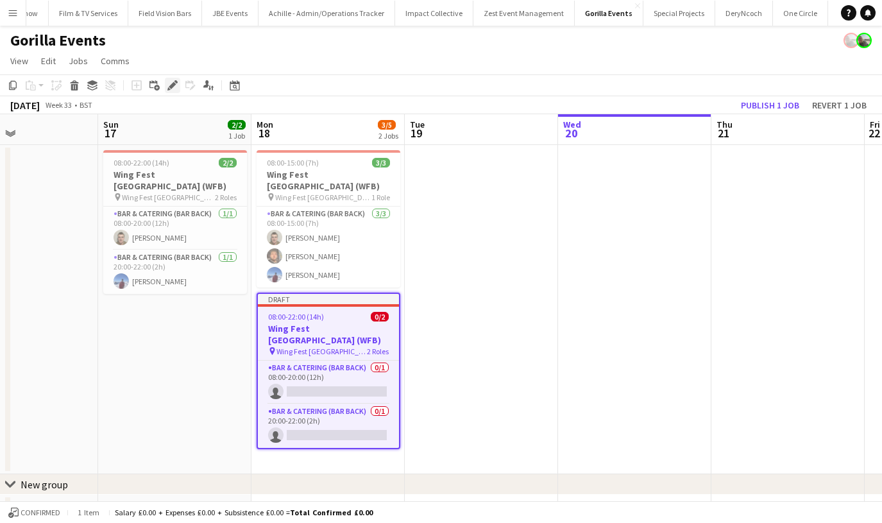
click at [172, 84] on icon at bounding box center [172, 85] width 7 height 7
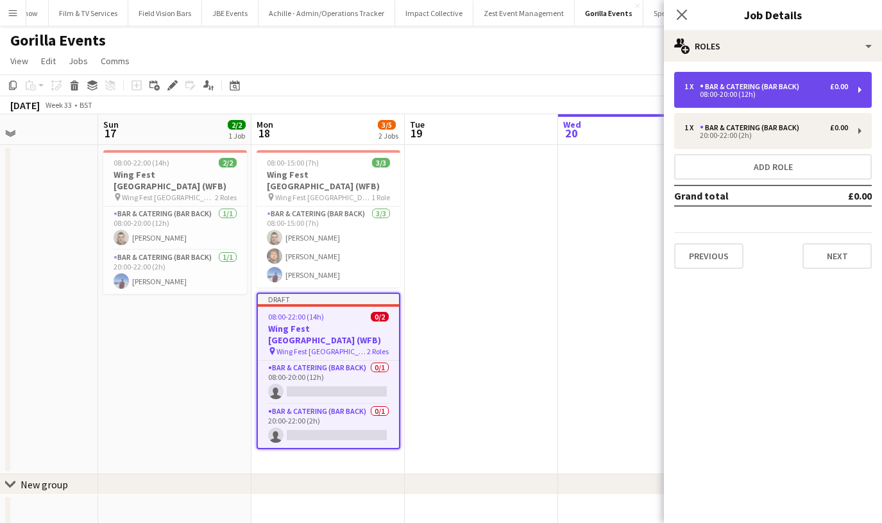
click at [709, 91] on div "08:00-20:00 (12h)" at bounding box center [766, 94] width 164 height 6
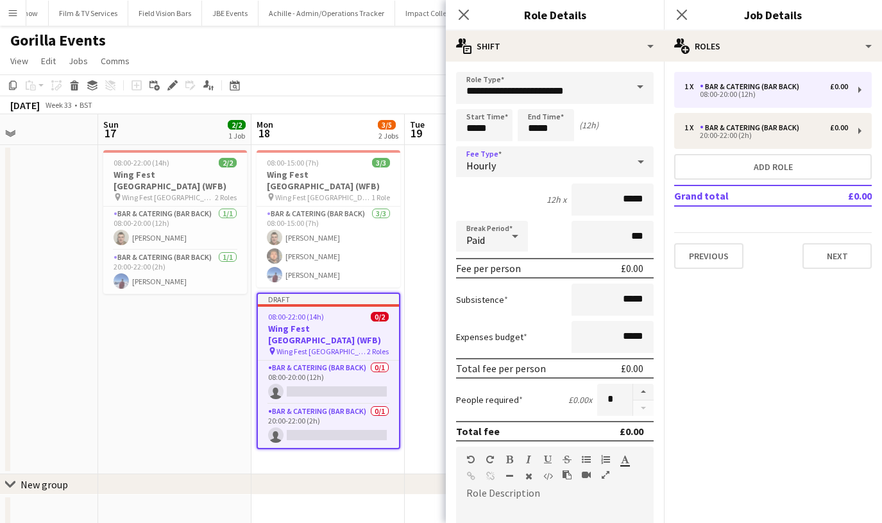
click at [494, 146] on div "Hourly" at bounding box center [542, 161] width 172 height 31
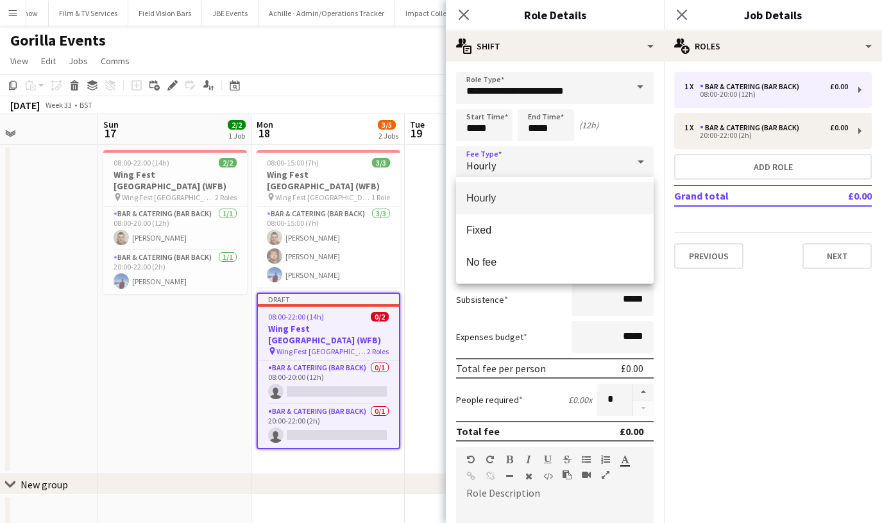
click at [491, 133] on div at bounding box center [441, 261] width 882 height 523
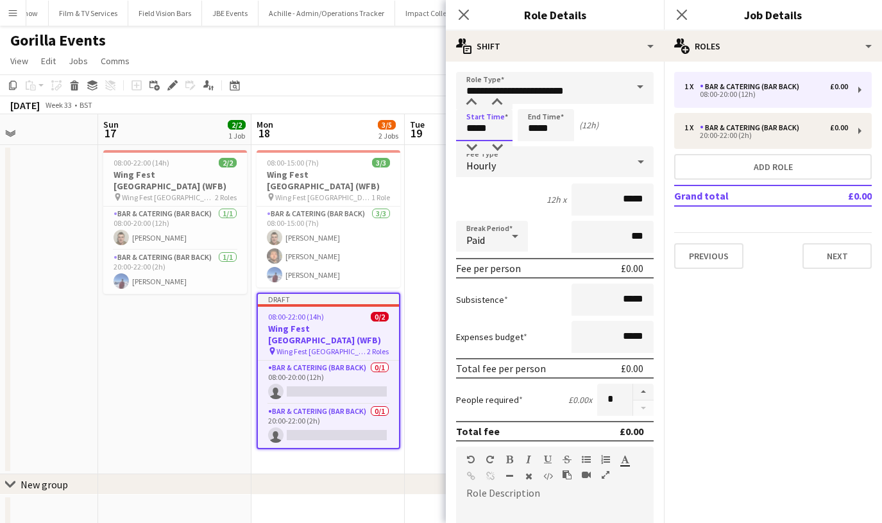
click at [491, 133] on input "*****" at bounding box center [484, 125] width 56 height 32
click at [469, 101] on div at bounding box center [472, 102] width 26 height 13
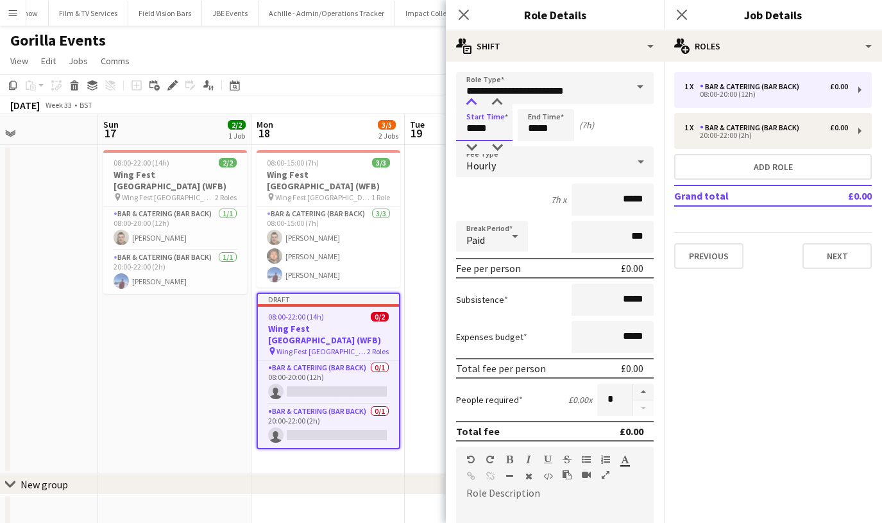
click at [469, 101] on div at bounding box center [472, 102] width 26 height 13
type input "*****"
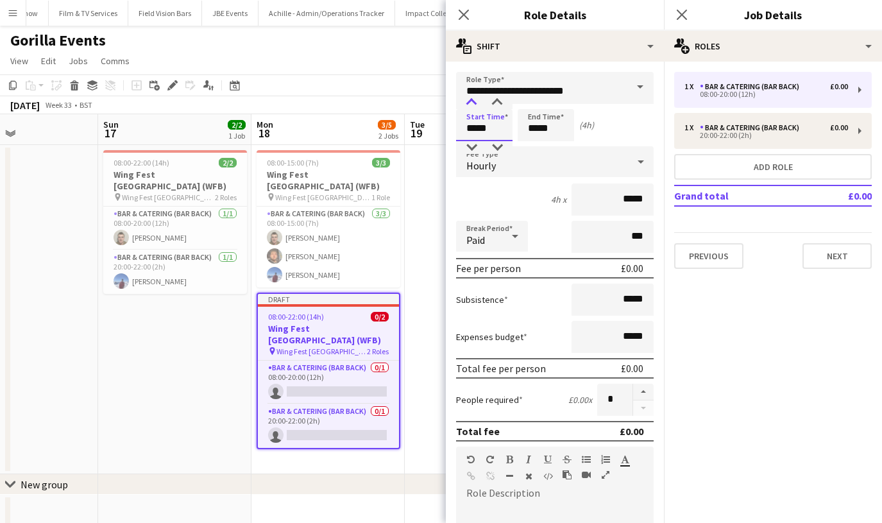
click at [469, 101] on div at bounding box center [472, 102] width 26 height 13
click at [512, 109] on div "Start Time ***** End Time ***** (3h)" at bounding box center [555, 125] width 198 height 32
click at [530, 112] on input "*****" at bounding box center [546, 125] width 56 height 32
click at [530, 99] on div at bounding box center [533, 102] width 26 height 13
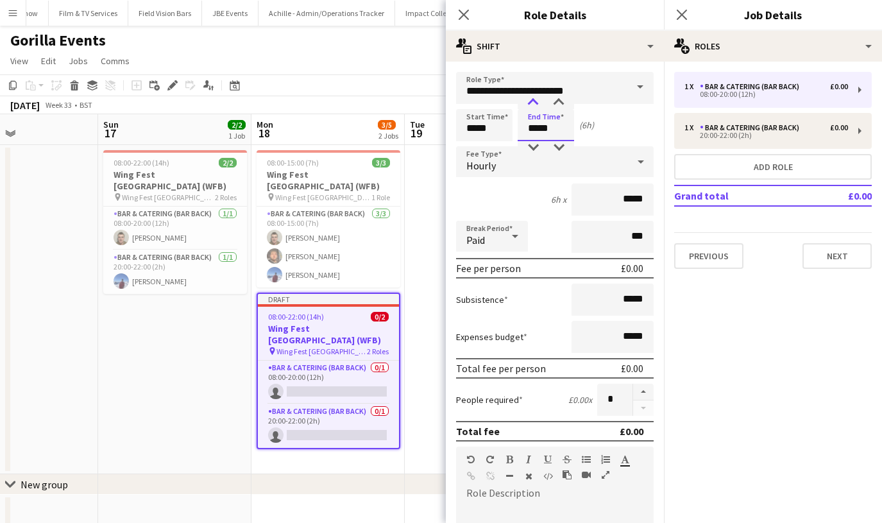
click at [530, 99] on div at bounding box center [533, 102] width 26 height 13
type input "*****"
click at [532, 144] on div at bounding box center [533, 147] width 26 height 13
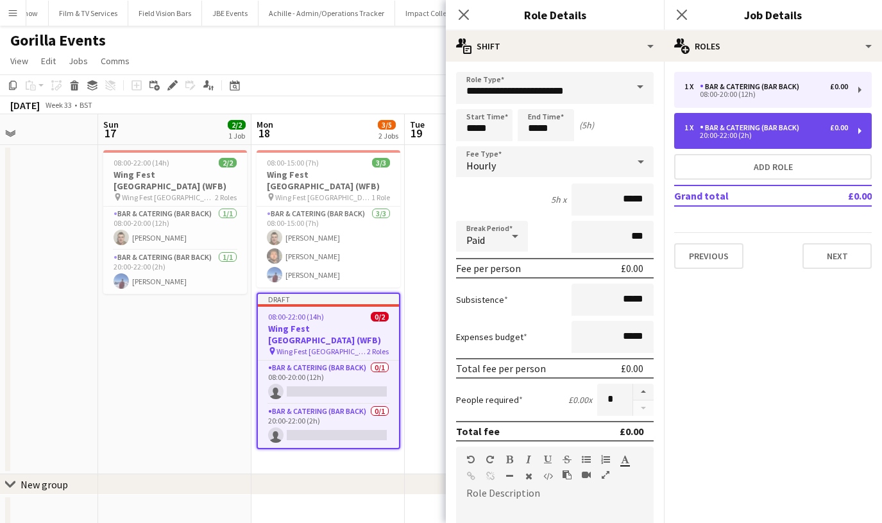
click at [701, 136] on div "20:00-22:00 (2h)" at bounding box center [766, 135] width 164 height 6
type input "*****"
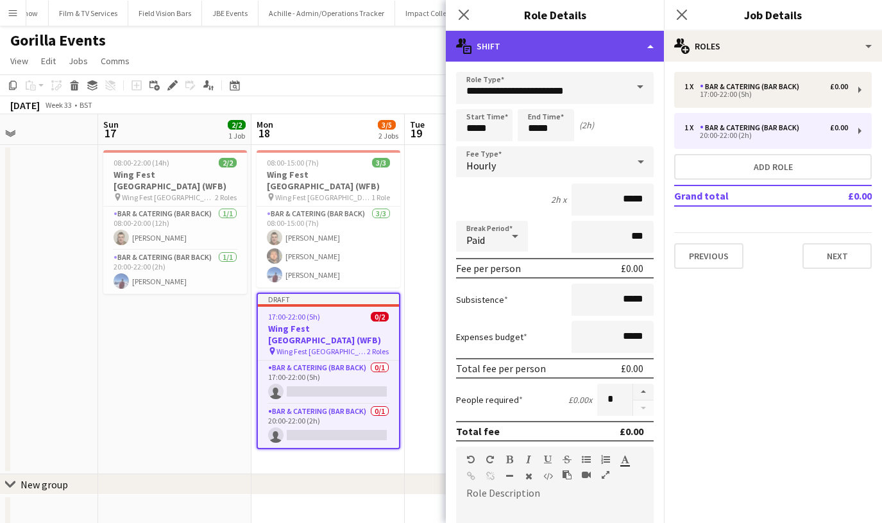
click at [647, 51] on div "multiple-actions-text Shift" at bounding box center [555, 46] width 218 height 31
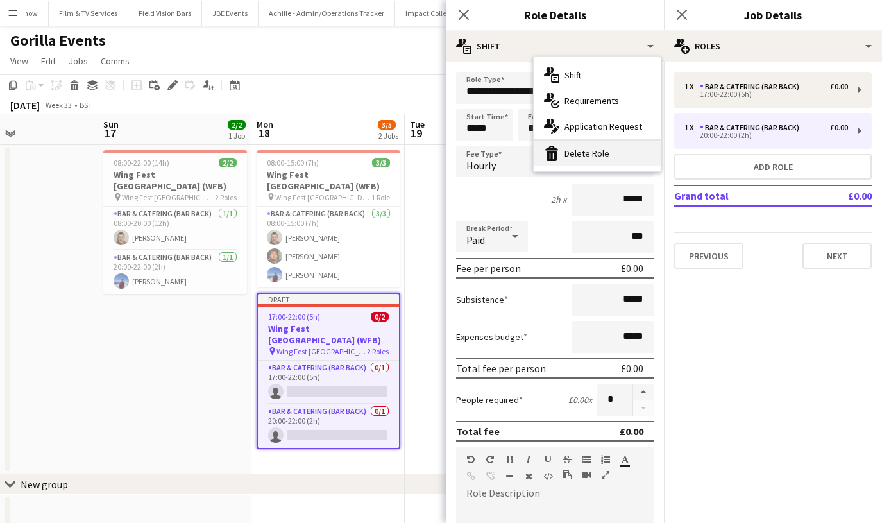
click at [605, 156] on div "bin-2 Delete Role" at bounding box center [597, 153] width 127 height 26
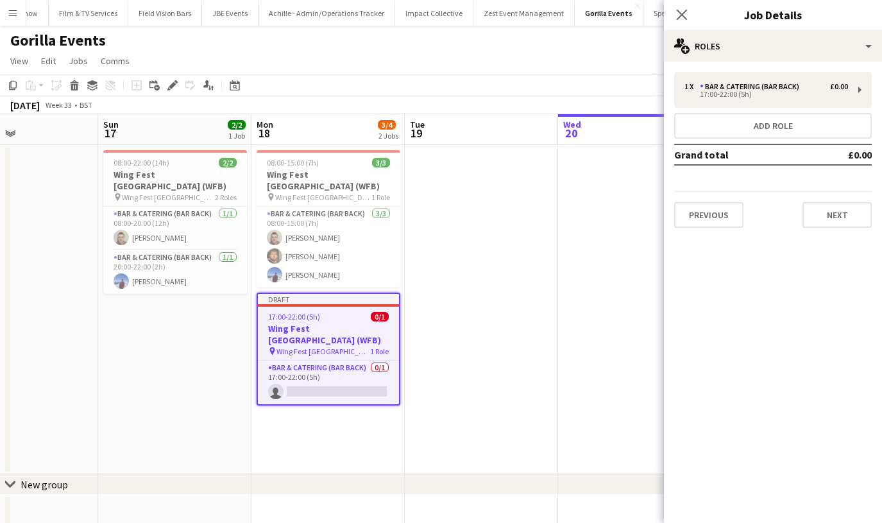
click at [326, 400] on app-date-cell "08:00-15:00 (7h) 3/3 Wing Fest [GEOGRAPHIC_DATA] (WFB) pin Wing Fest Birmingham…" at bounding box center [327, 309] width 153 height 329
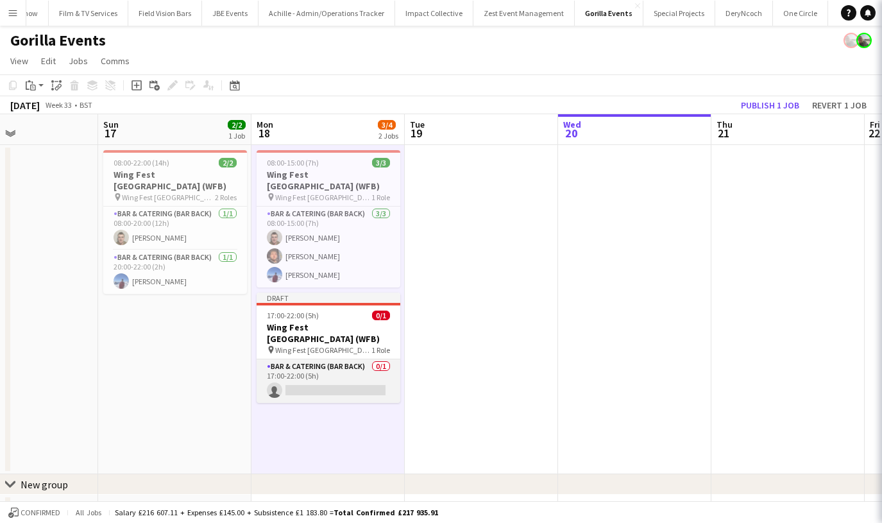
click at [326, 368] on app-card-role "Bar & Catering (Bar Back) 0/1 17:00-22:00 (5h) single-neutral-actions" at bounding box center [329, 381] width 144 height 44
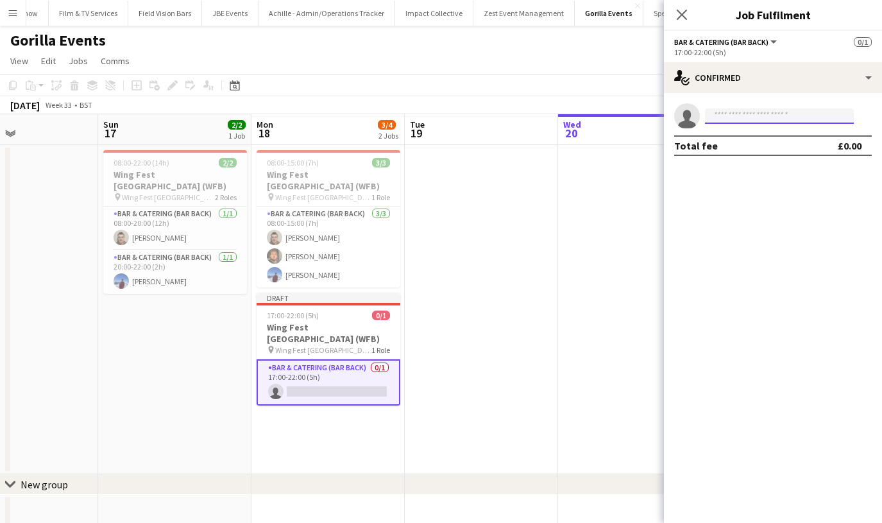
click at [738, 116] on input at bounding box center [779, 115] width 149 height 15
type input "****"
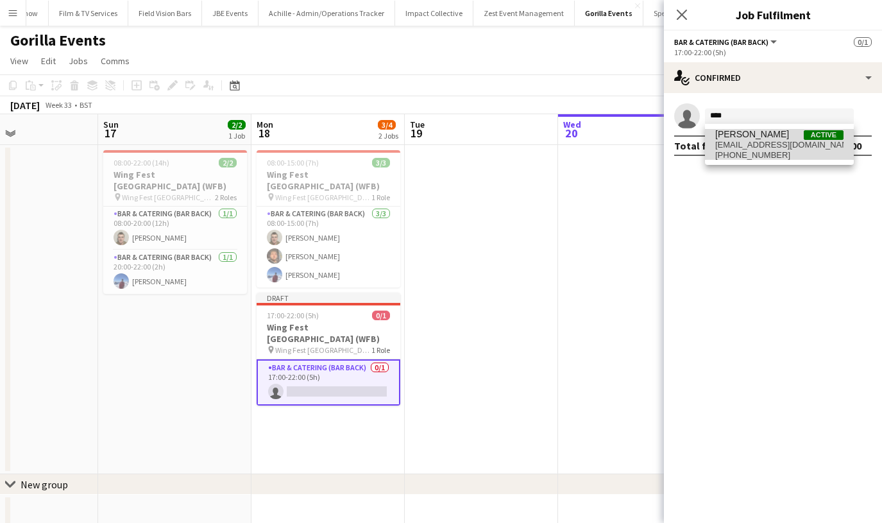
click at [740, 144] on span "[EMAIL_ADDRESS][DOMAIN_NAME]" at bounding box center [779, 145] width 128 height 10
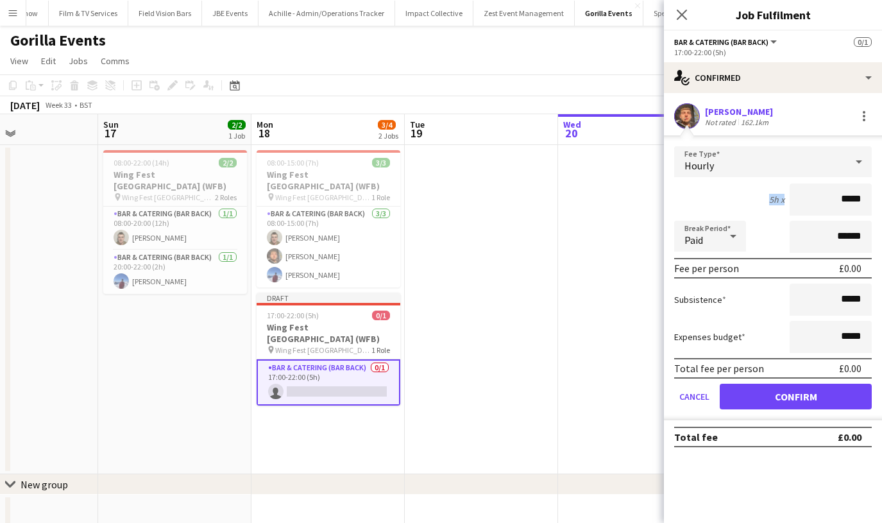
drag, startPoint x: 874, startPoint y: 191, endPoint x: 727, endPoint y: 167, distance: 149.4
click at [727, 167] on form "Fee Type Hourly 5h x ***** Break Period Paid ****** Fee per person £0.00 Subsis…" at bounding box center [773, 283] width 218 height 274
click at [862, 200] on input "*****" at bounding box center [831, 199] width 82 height 32
drag, startPoint x: 863, startPoint y: 200, endPoint x: 829, endPoint y: 198, distance: 34.0
click at [831, 198] on input "*****" at bounding box center [831, 199] width 82 height 32
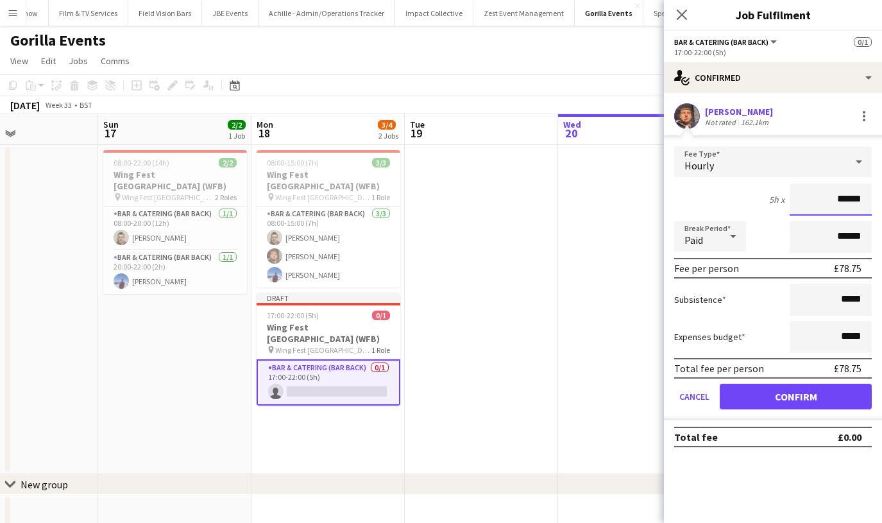
type input "******"
click at [806, 388] on button "Confirm" at bounding box center [796, 397] width 152 height 26
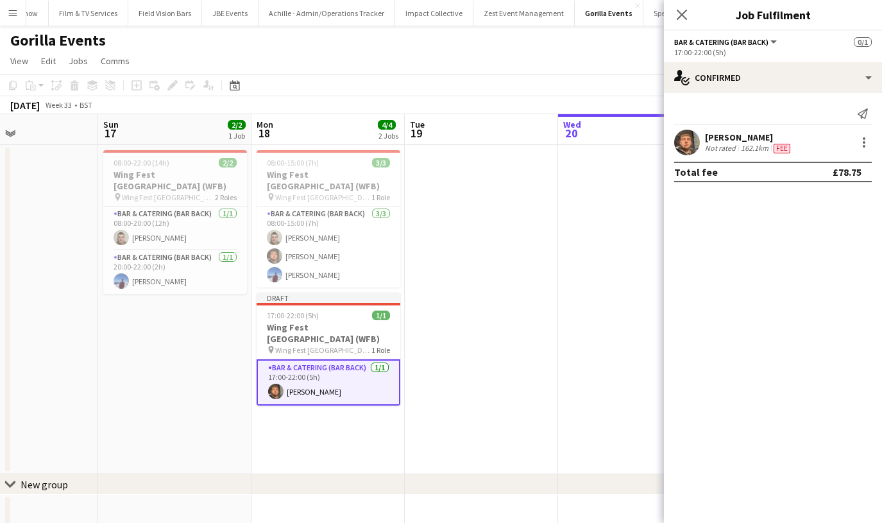
click at [679, 14] on icon "Close pop-in" at bounding box center [682, 15] width 10 height 10
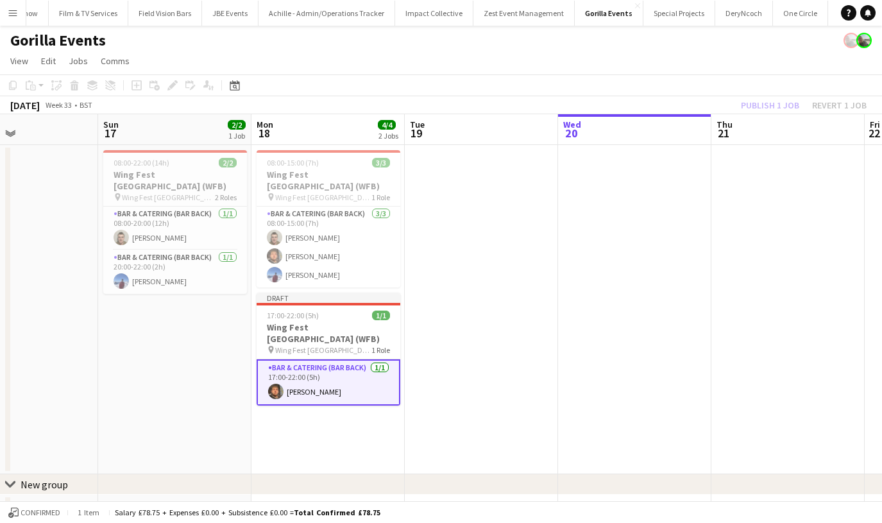
click at [733, 101] on div "Publish 1 job Revert 1 job" at bounding box center [803, 105] width 156 height 17
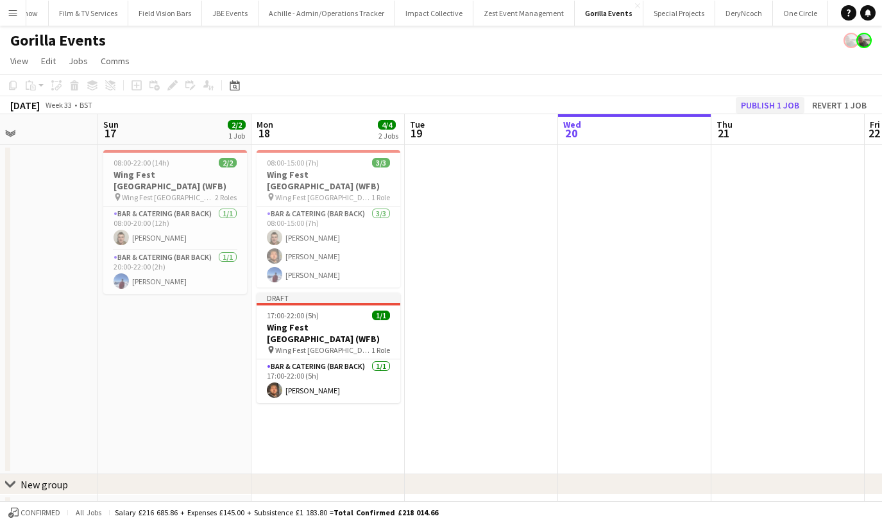
click at [739, 102] on button "Publish 1 job" at bounding box center [770, 105] width 69 height 17
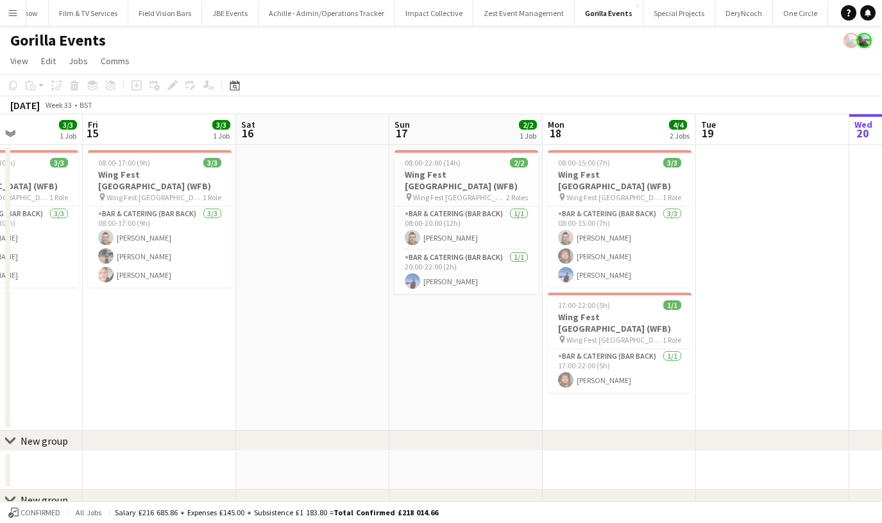
scroll to position [0, 355]
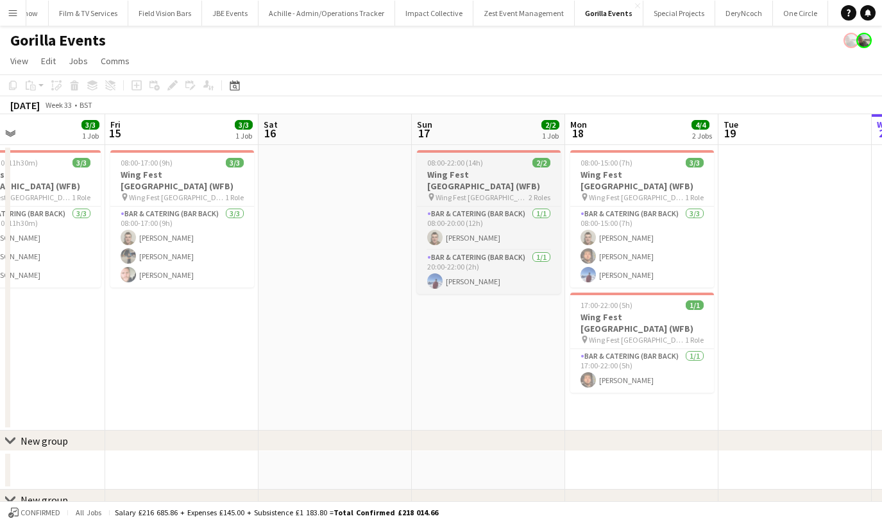
click at [462, 176] on h3 "Wing Fest [GEOGRAPHIC_DATA] (WFB)" at bounding box center [489, 180] width 144 height 23
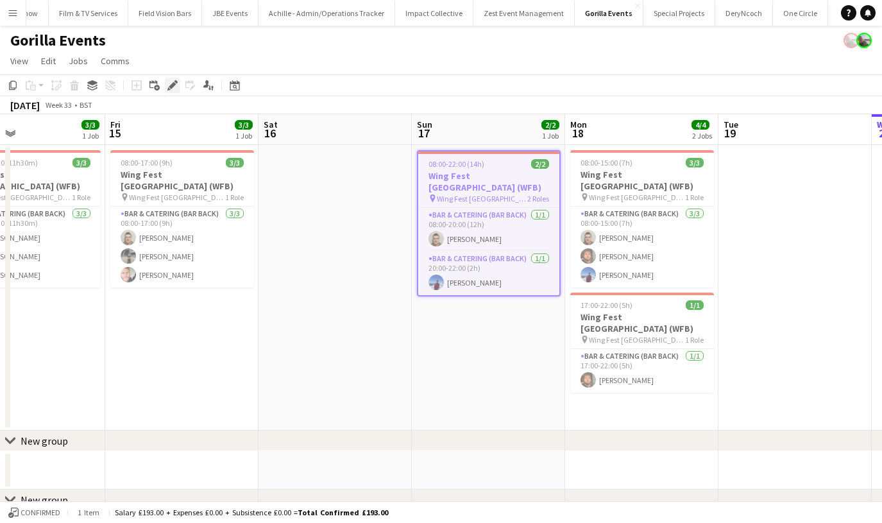
click at [171, 87] on icon at bounding box center [172, 85] width 7 height 7
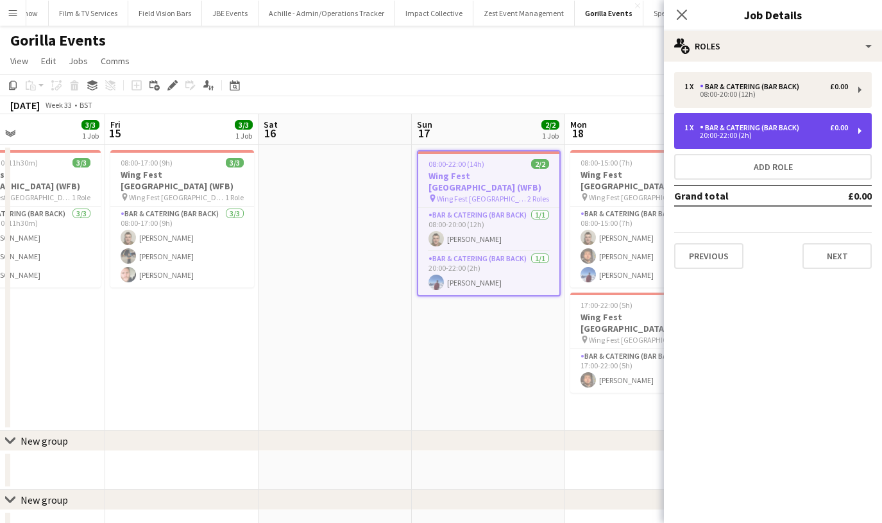
click at [704, 126] on div "Bar & Catering (Bar Back)" at bounding box center [752, 127] width 105 height 9
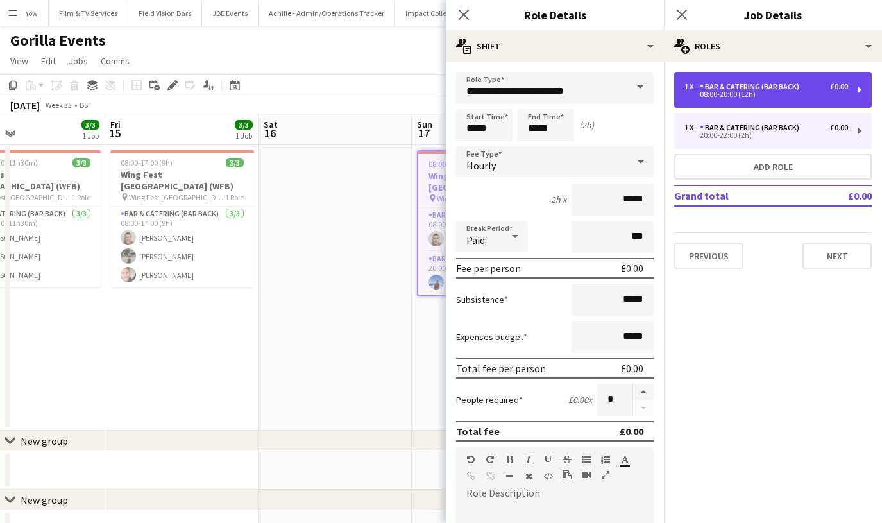
click at [702, 99] on div "1 x Bar & Catering (Bar Back) £0.00 08:00-20:00 (12h)" at bounding box center [773, 90] width 198 height 36
type input "*****"
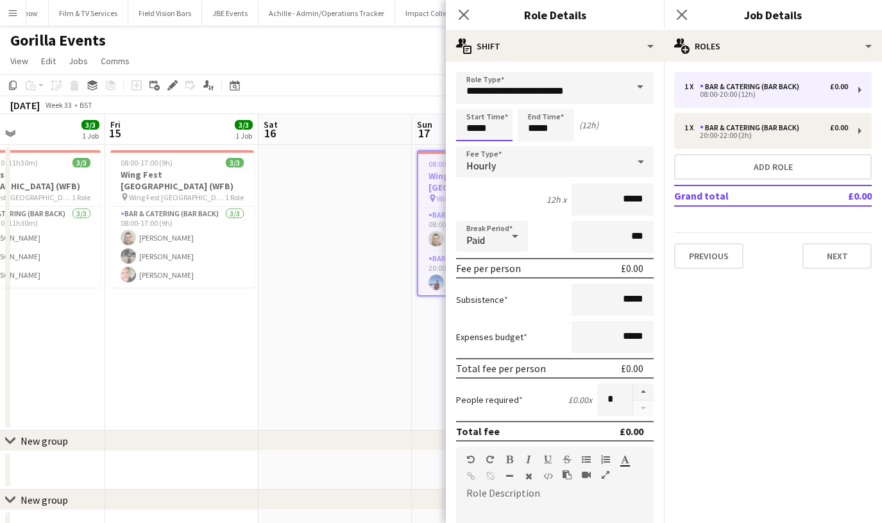
click at [460, 133] on body "Menu Boards Boards Boards All jobs Status Workforce Workforce My Workforce Recr…" at bounding box center [441, 314] width 882 height 629
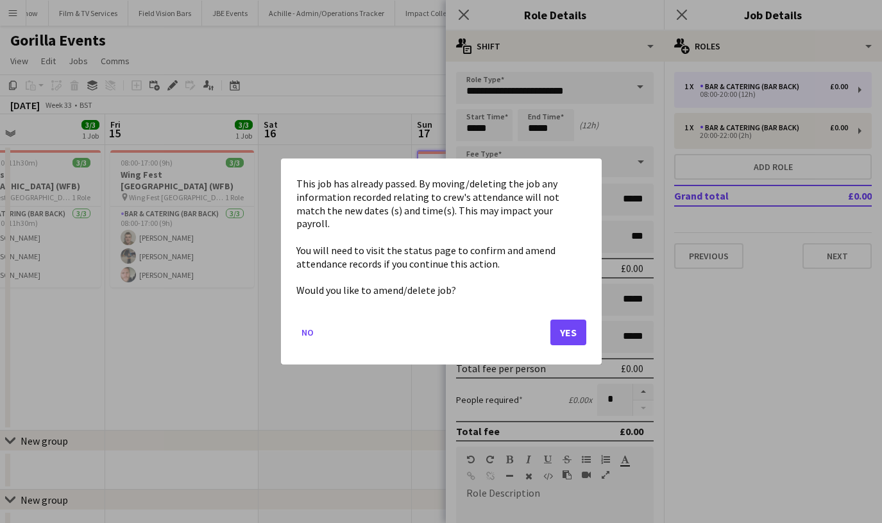
click at [553, 319] on button "Yes" at bounding box center [568, 332] width 36 height 26
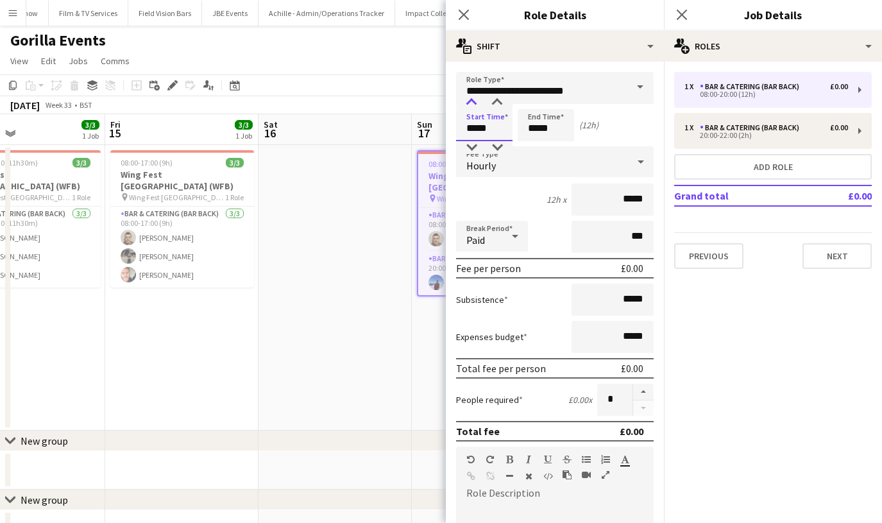
click at [475, 105] on div at bounding box center [472, 102] width 26 height 13
type input "*****"
click at [475, 105] on div at bounding box center [472, 102] width 26 height 13
click at [678, 18] on icon at bounding box center [681, 14] width 12 height 12
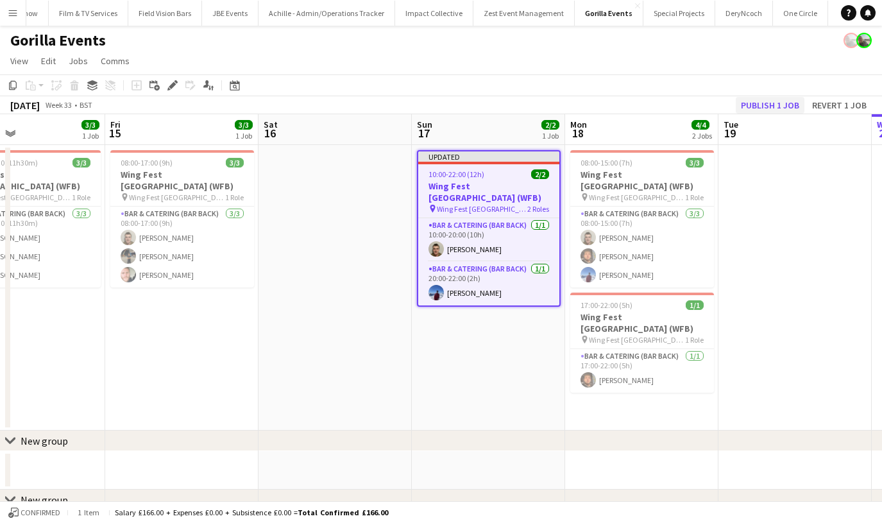
click at [753, 106] on button "Publish 1 job" at bounding box center [770, 105] width 69 height 17
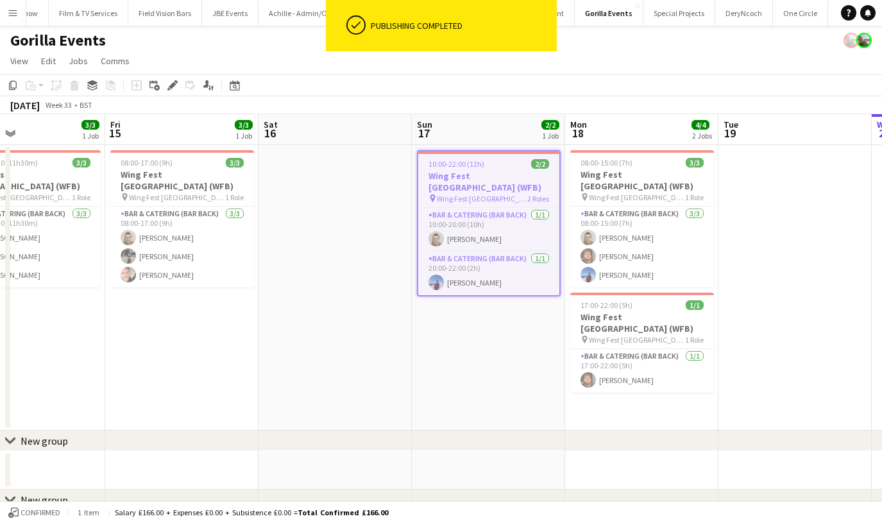
click at [280, 199] on app-date-cell at bounding box center [334, 287] width 153 height 285
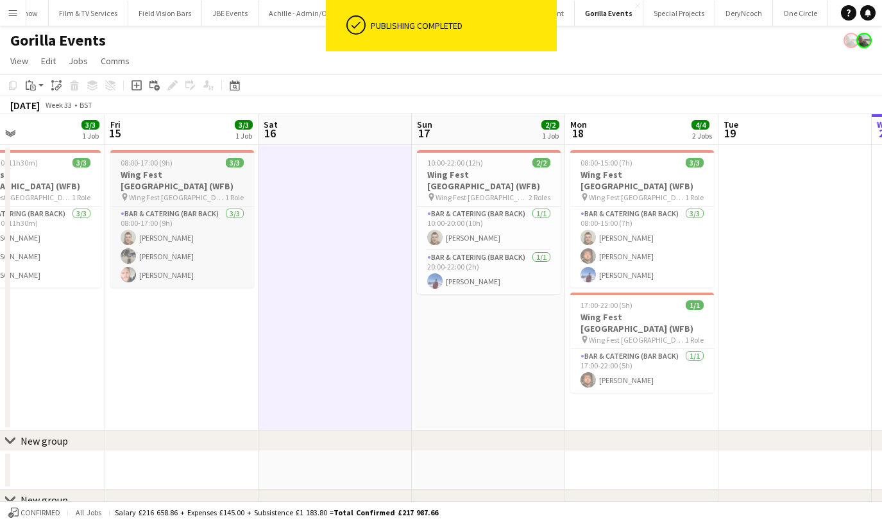
click at [180, 192] on span "Wing Fest [GEOGRAPHIC_DATA] (WFB)" at bounding box center [177, 197] width 96 height 10
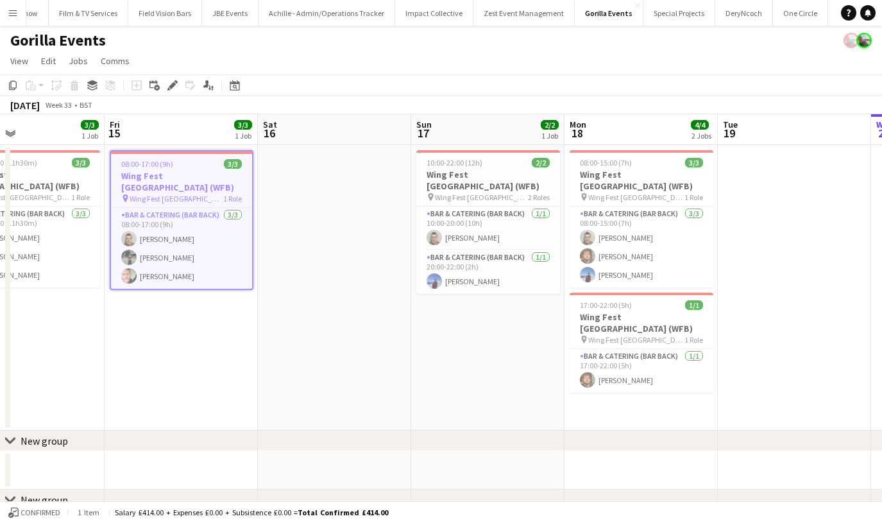
click at [281, 213] on app-date-cell at bounding box center [334, 287] width 153 height 285
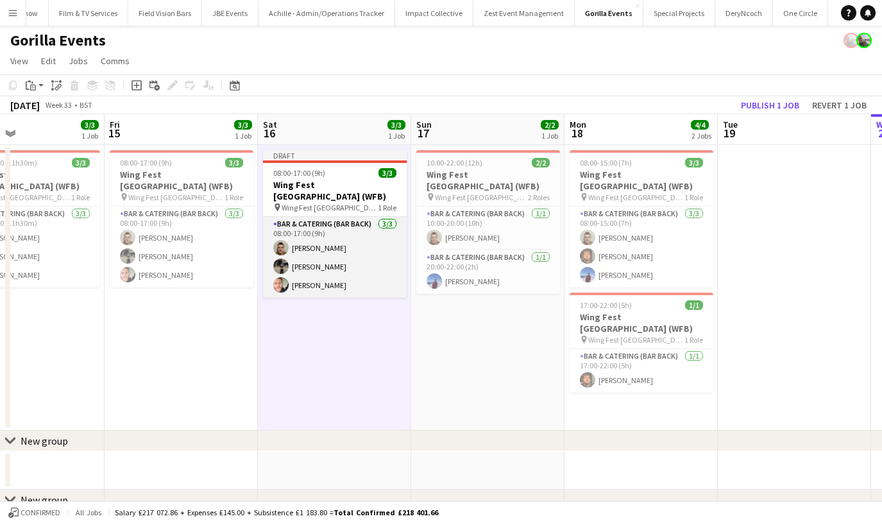
click at [290, 237] on app-card-role "Bar & Catering (Bar Back) [DATE] 08:00-17:00 (9h) [PERSON_NAME] [PERSON_NAME] […" at bounding box center [335, 257] width 144 height 81
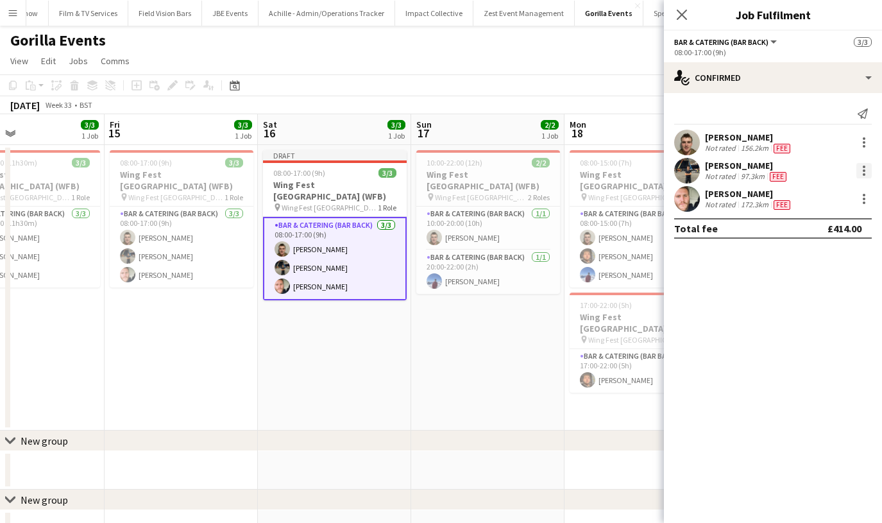
click at [863, 168] on div at bounding box center [863, 170] width 15 height 15
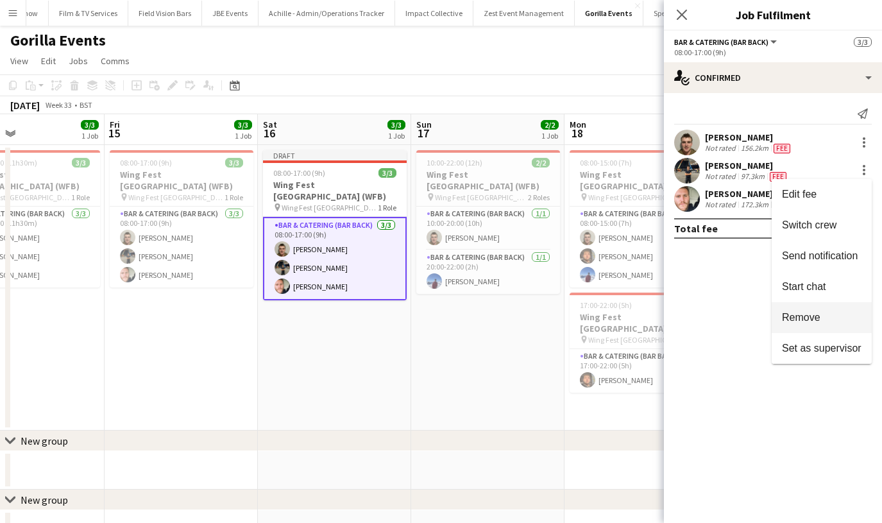
click at [810, 305] on button "Remove" at bounding box center [822, 317] width 100 height 31
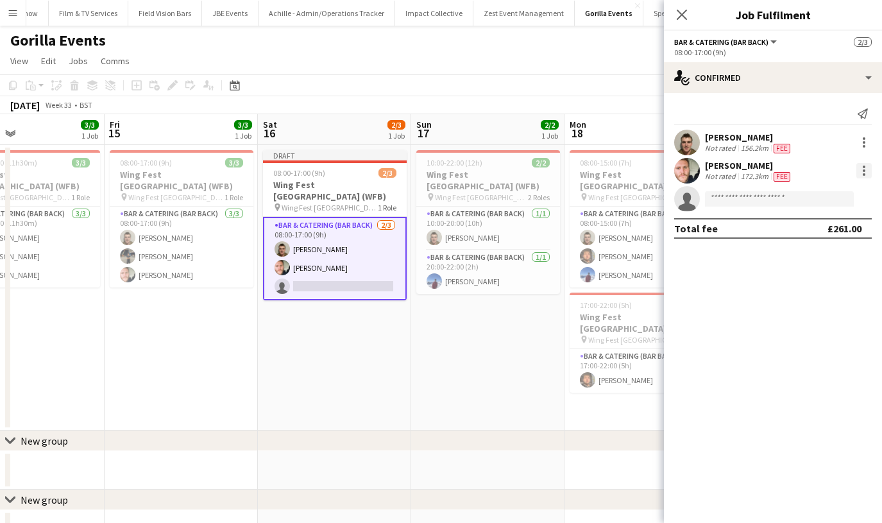
click at [862, 172] on div at bounding box center [863, 170] width 15 height 15
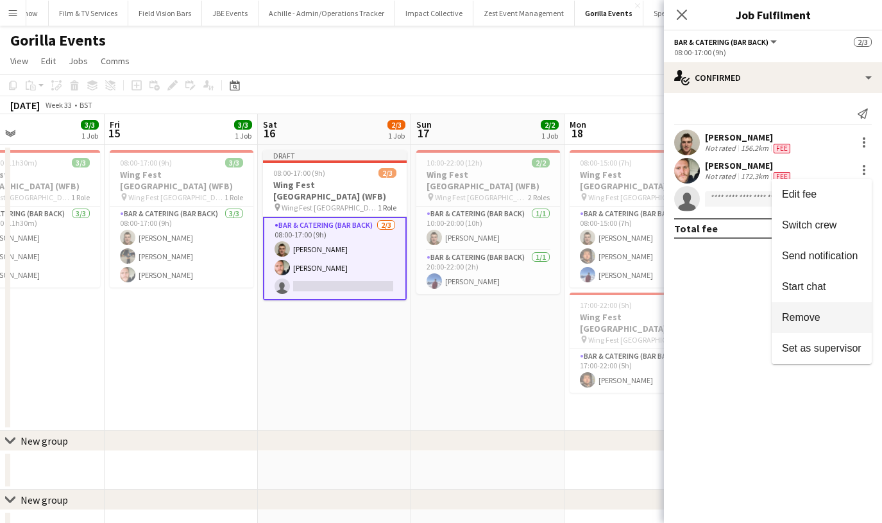
click at [800, 313] on span "Remove" at bounding box center [801, 317] width 38 height 11
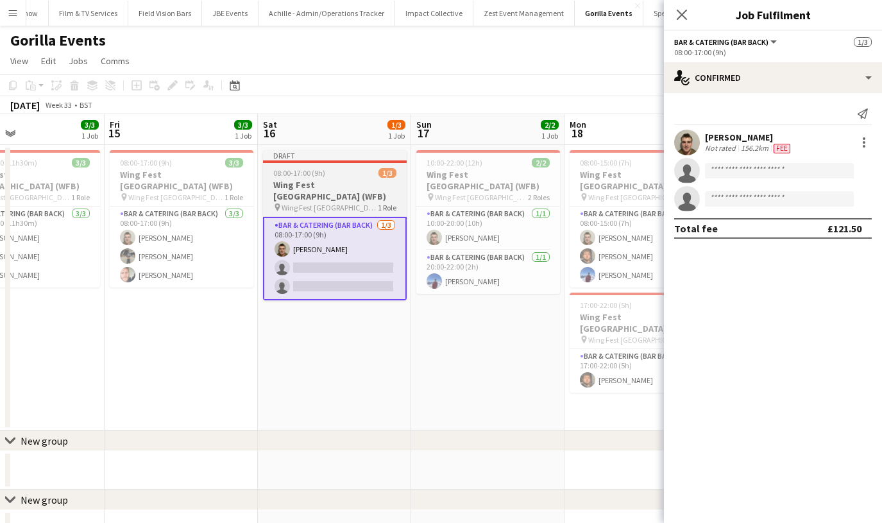
click at [305, 170] on span "08:00-17:00 (9h)" at bounding box center [299, 173] width 52 height 10
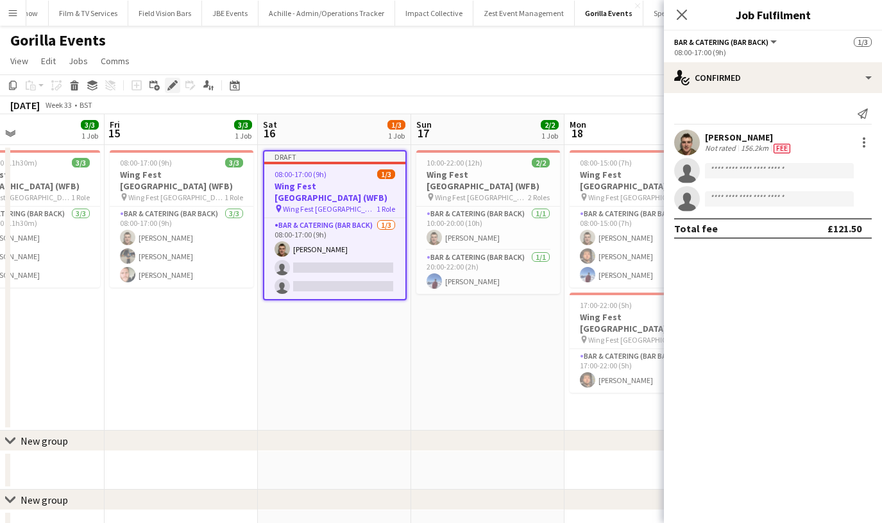
click at [169, 85] on icon "Edit" at bounding box center [172, 85] width 10 height 10
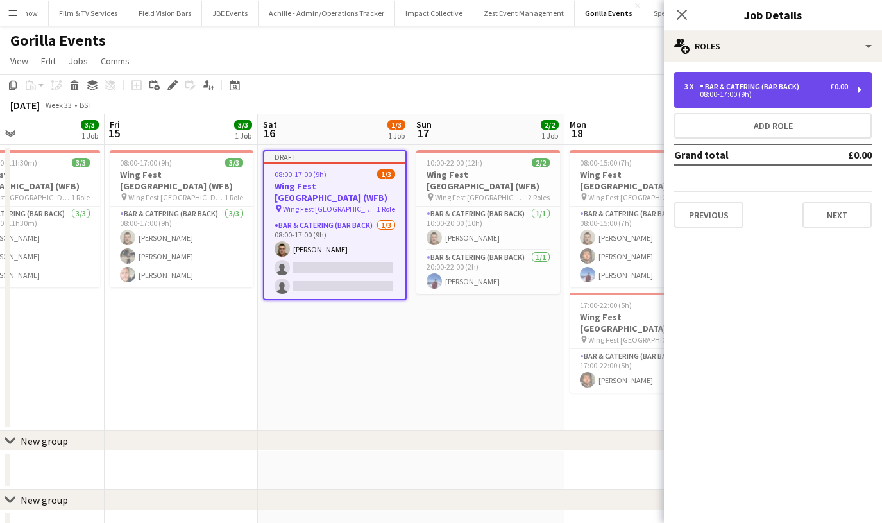
click at [737, 85] on div "Bar & Catering (Bar Back)" at bounding box center [752, 86] width 105 height 9
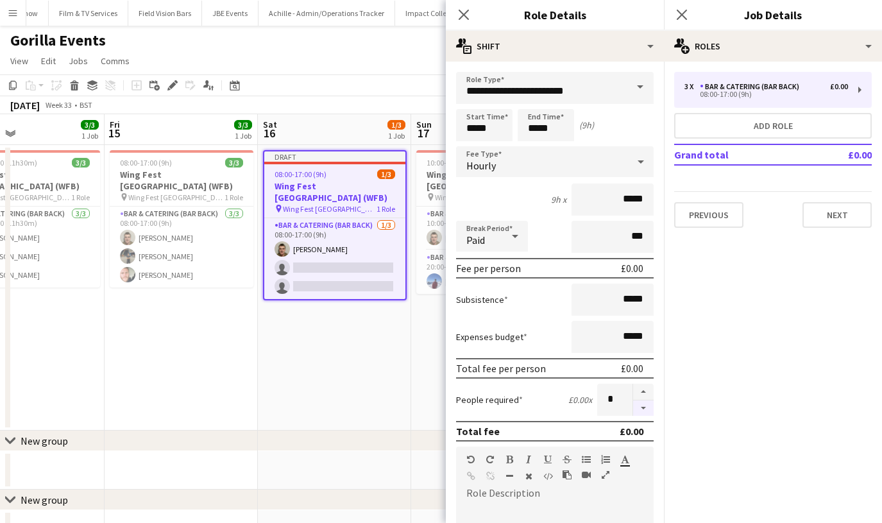
click at [639, 414] on button "button" at bounding box center [643, 408] width 21 height 16
type input "*"
click at [521, 119] on input "*****" at bounding box center [546, 125] width 56 height 32
click at [533, 102] on div at bounding box center [533, 102] width 26 height 13
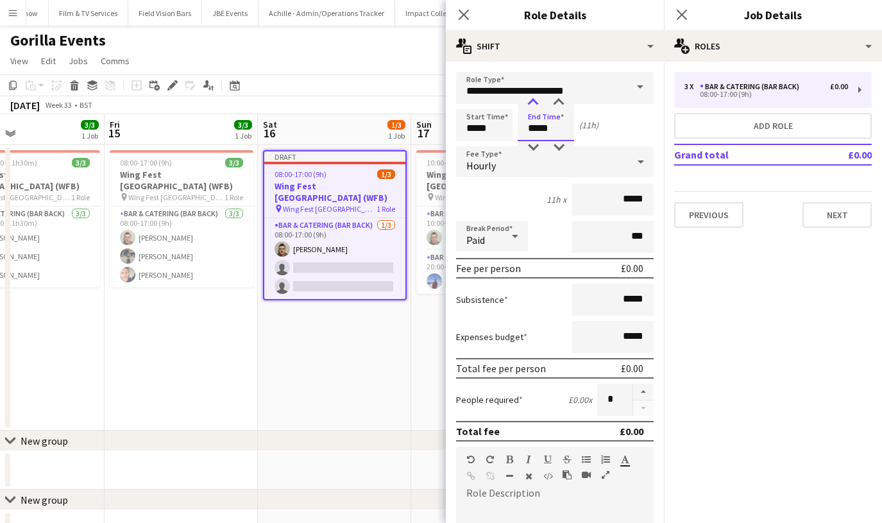
click at [533, 102] on div at bounding box center [533, 102] width 26 height 13
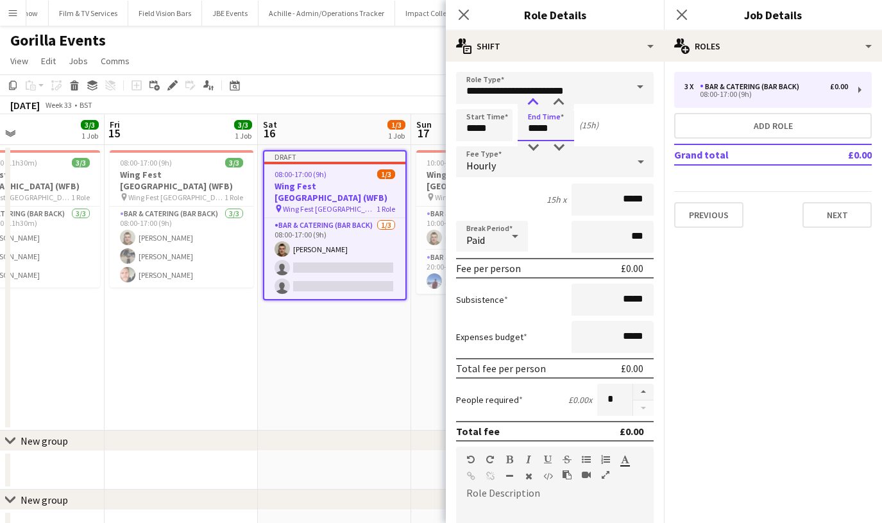
type input "*****"
click at [533, 102] on div at bounding box center [533, 102] width 26 height 13
click at [681, 20] on icon "Close pop-in" at bounding box center [681, 14] width 12 height 12
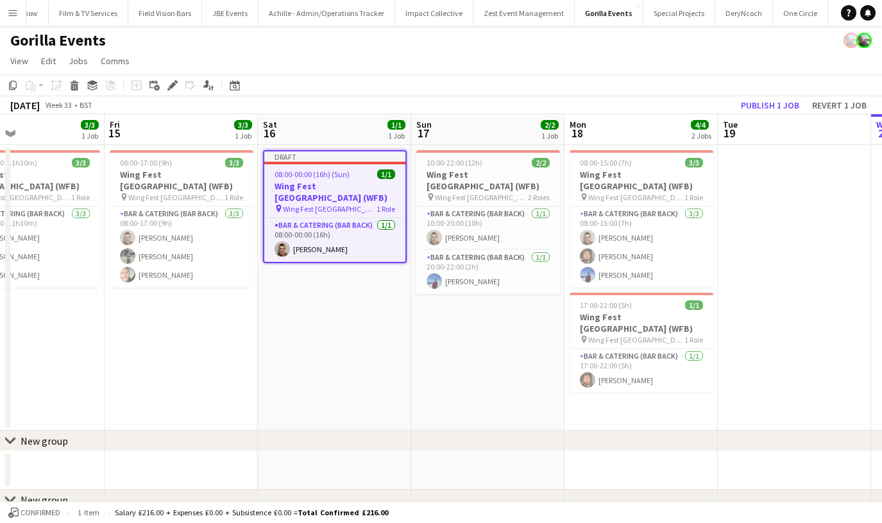
click at [332, 170] on span "08:00-00:00 (16h) (Sun)" at bounding box center [312, 174] width 75 height 10
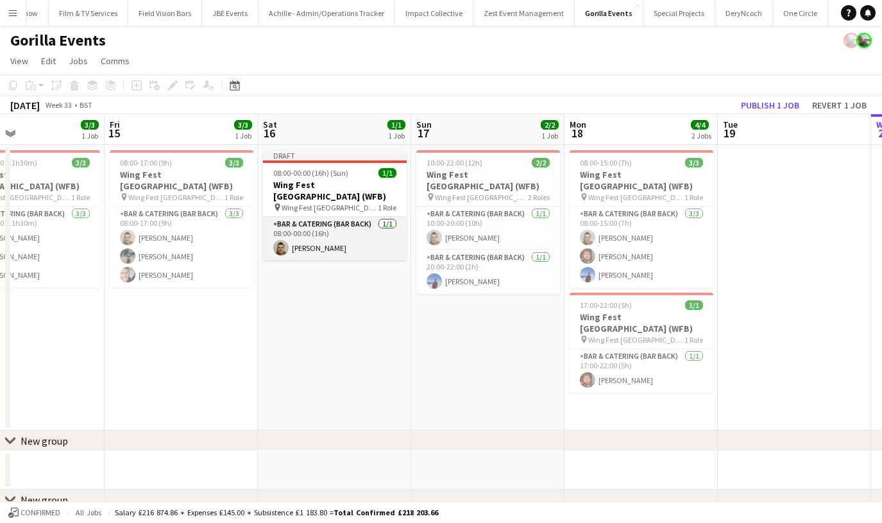
click at [331, 219] on app-card-role "Bar & Catering (Bar Back) [DATE] 08:00-00:00 (16h) [PERSON_NAME]" at bounding box center [335, 239] width 144 height 44
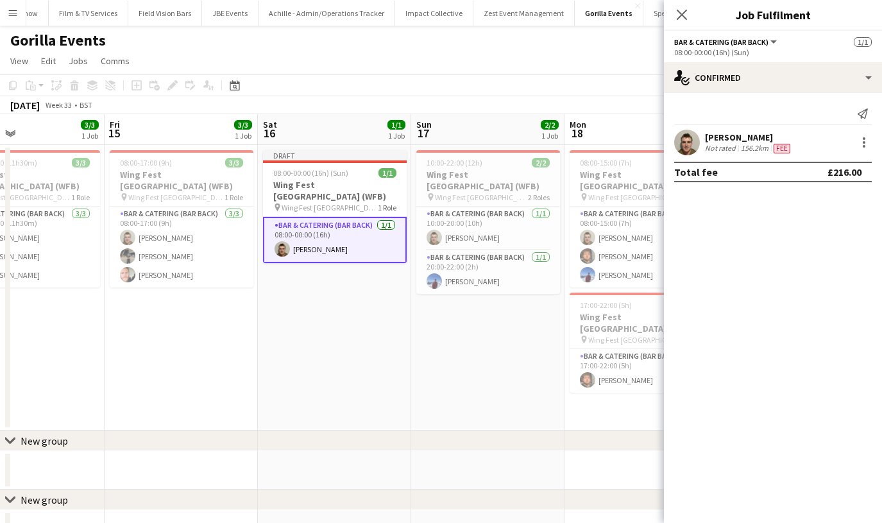
click at [852, 144] on div "[PERSON_NAME] Not rated 156.2km Fee" at bounding box center [773, 143] width 218 height 26
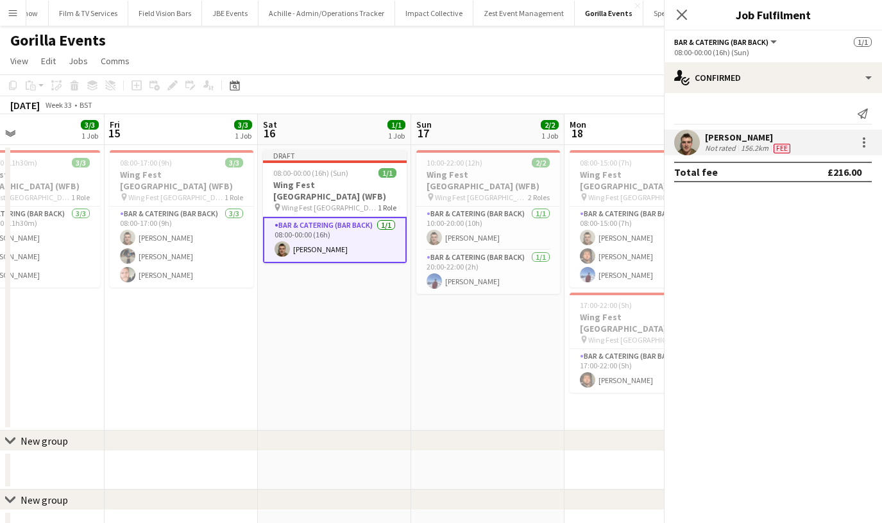
click at [854, 144] on div at bounding box center [863, 142] width 18 height 15
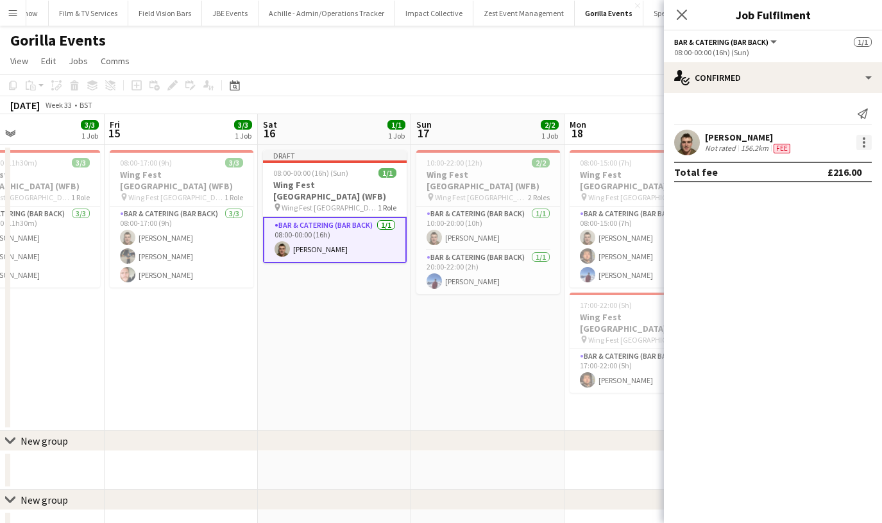
click at [864, 144] on div at bounding box center [863, 142] width 15 height 15
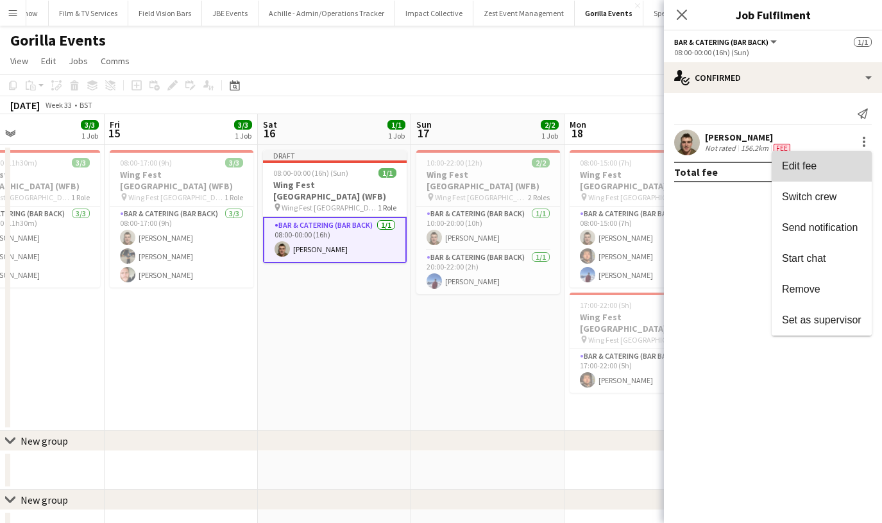
click at [838, 158] on button "Edit fee" at bounding box center [822, 166] width 100 height 31
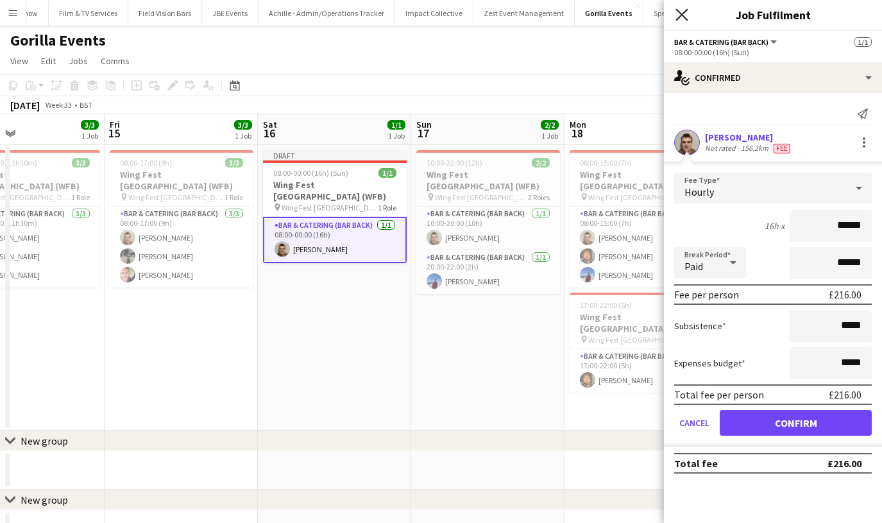
click at [679, 12] on icon at bounding box center [681, 14] width 12 height 12
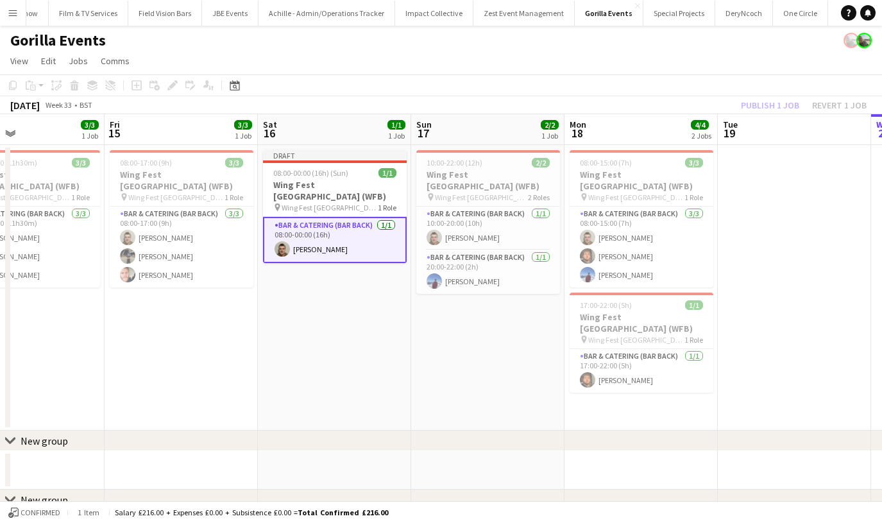
click at [749, 107] on div "Publish 1 job Revert 1 job" at bounding box center [803, 105] width 156 height 17
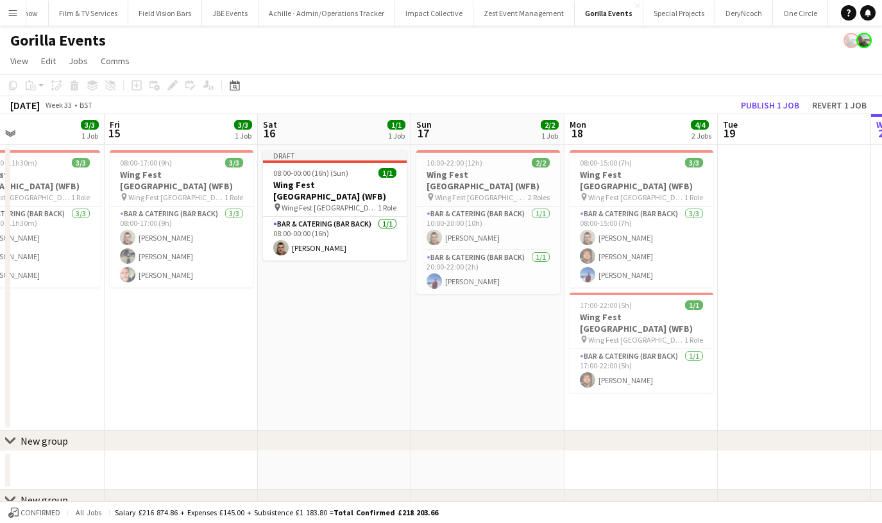
click at [749, 107] on button "Publish 1 job" at bounding box center [770, 105] width 69 height 17
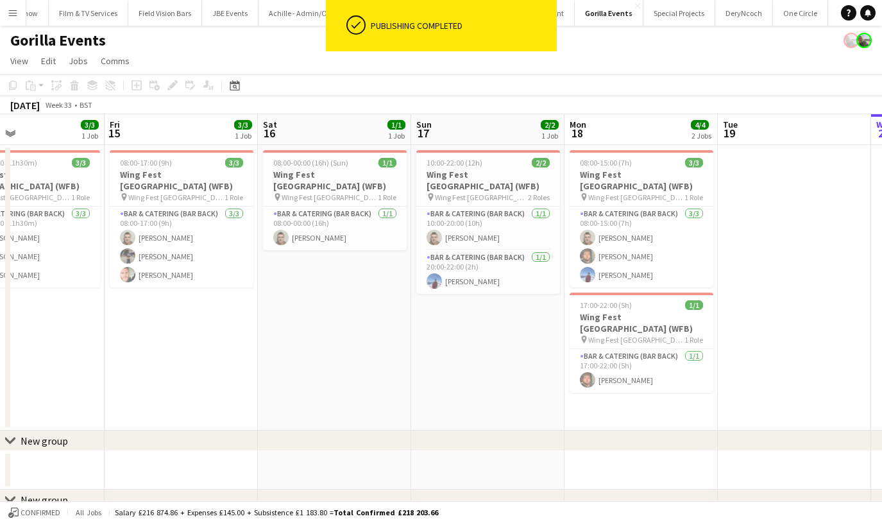
click at [10, 12] on app-icon "Menu" at bounding box center [13, 13] width 10 height 10
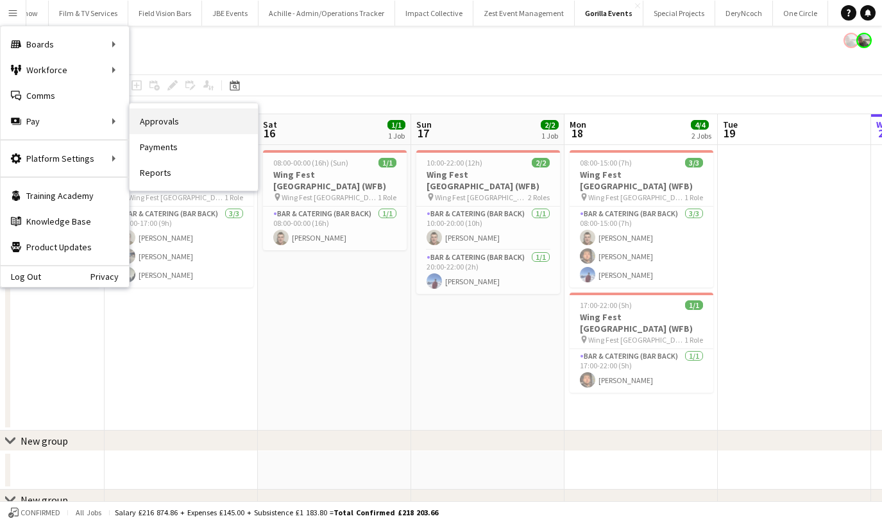
click at [151, 124] on link "Approvals" at bounding box center [194, 121] width 128 height 26
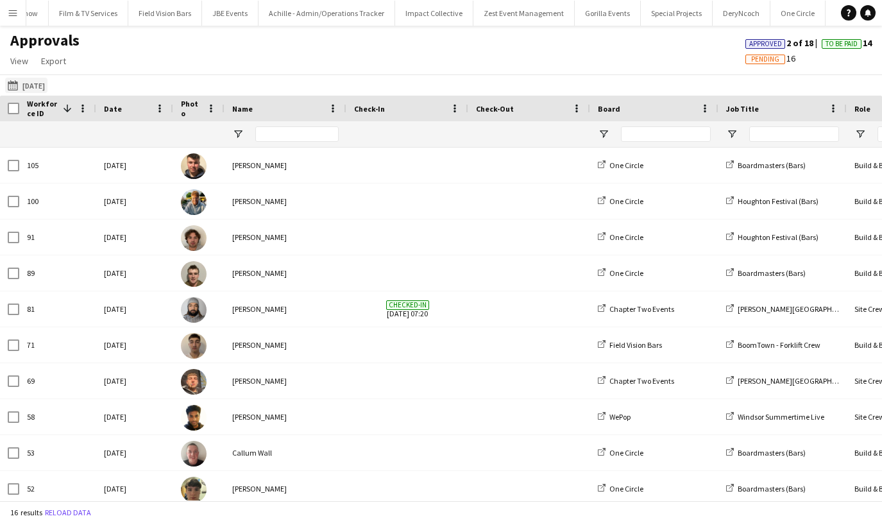
click at [39, 90] on button "[DATE] [DATE]" at bounding box center [26, 85] width 42 height 15
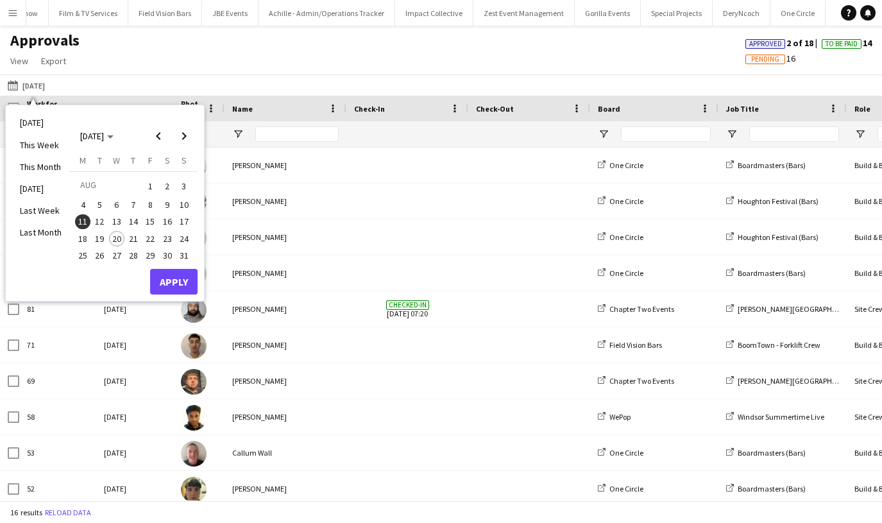
click at [152, 201] on span "8" at bounding box center [149, 204] width 15 height 15
click at [159, 285] on button "Apply" at bounding box center [173, 282] width 47 height 26
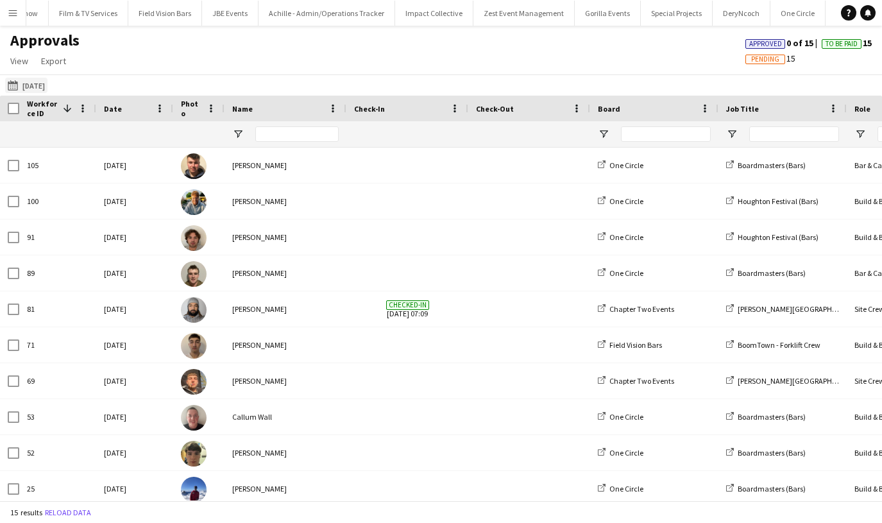
click at [19, 84] on app-icon "[DATE]" at bounding box center [15, 85] width 15 height 10
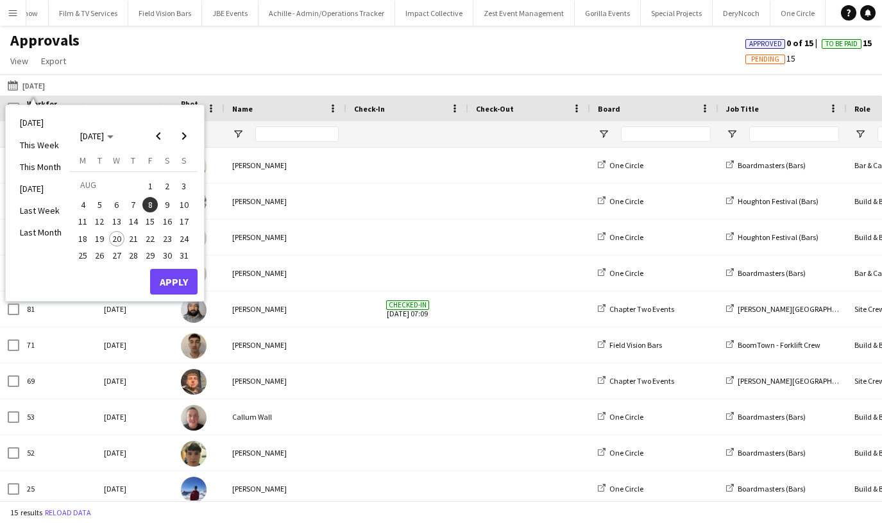
click at [156, 217] on span "15" at bounding box center [149, 221] width 15 height 15
click at [169, 283] on button "Apply" at bounding box center [173, 282] width 47 height 26
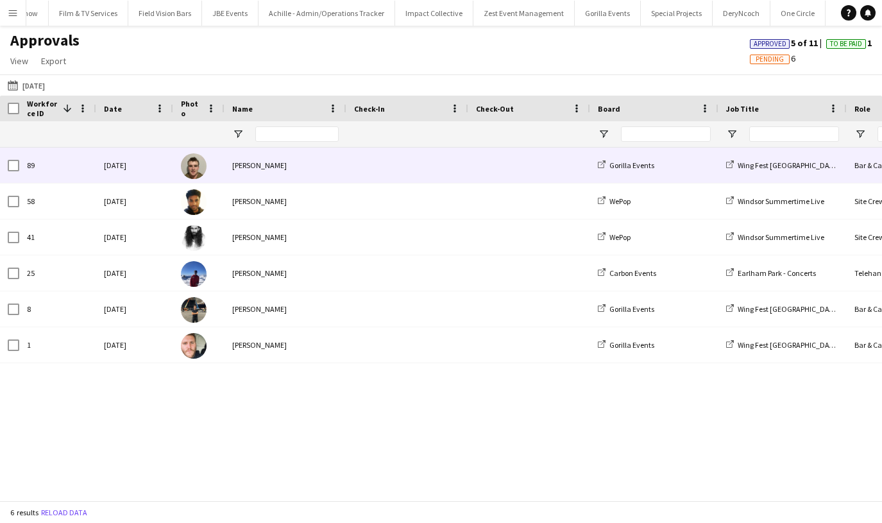
click at [294, 158] on div "[PERSON_NAME]" at bounding box center [285, 165] width 122 height 35
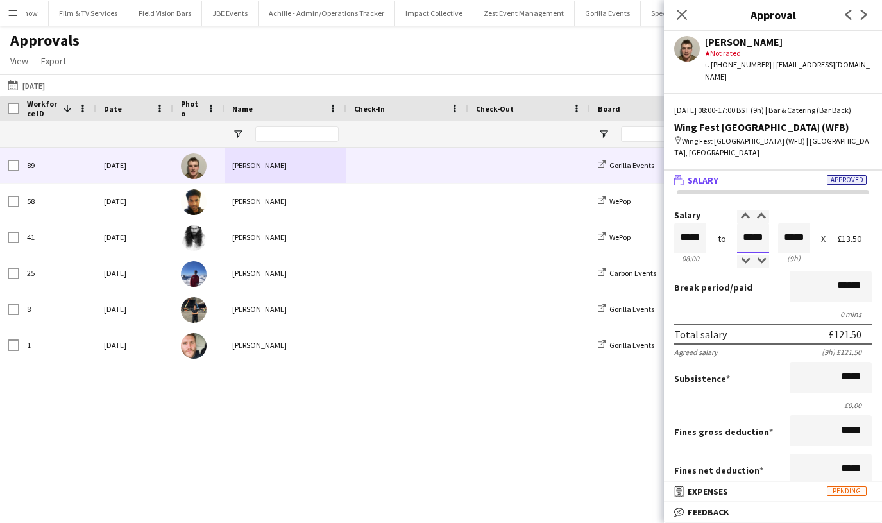
click at [743, 223] on input "*****" at bounding box center [753, 238] width 32 height 31
type input "*****"
click at [743, 210] on div at bounding box center [745, 216] width 16 height 13
type input "*****"
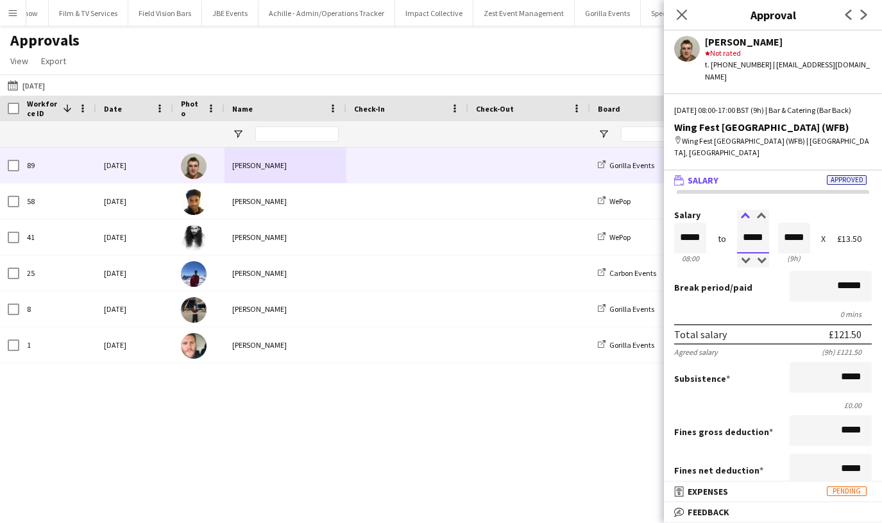
type input "*****"
click at [743, 210] on div at bounding box center [745, 216] width 16 height 13
type input "*****"
click at [743, 210] on div at bounding box center [745, 216] width 16 height 13
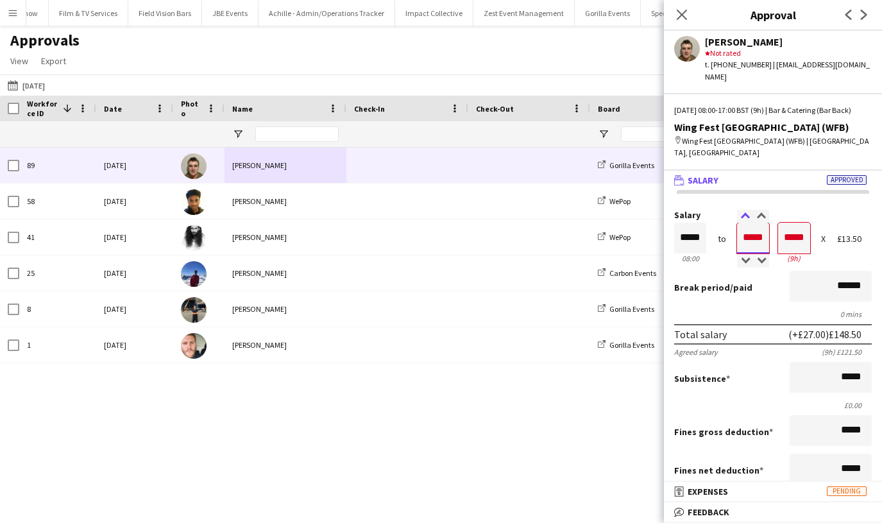
type input "*****"
click at [743, 210] on div at bounding box center [745, 216] width 16 height 13
type input "*****"
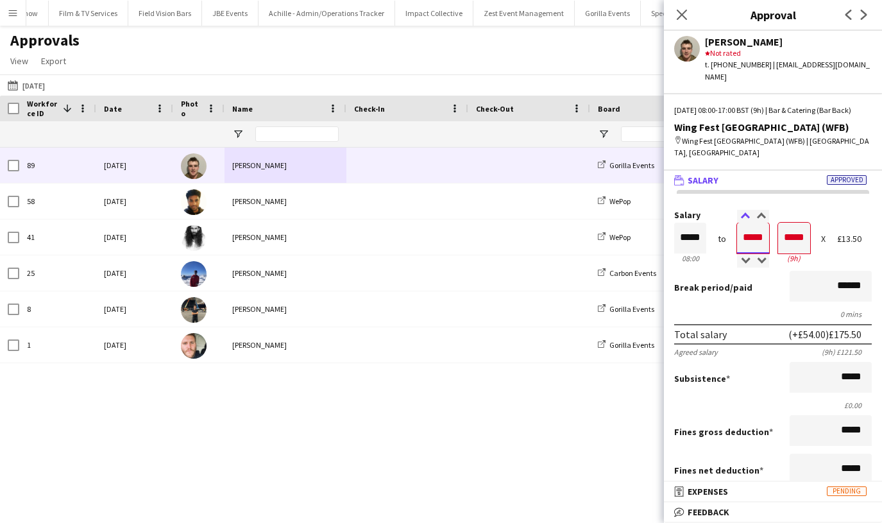
click at [743, 210] on div at bounding box center [745, 216] width 16 height 13
type input "*****"
click at [743, 210] on div at bounding box center [745, 216] width 16 height 13
type input "*****"
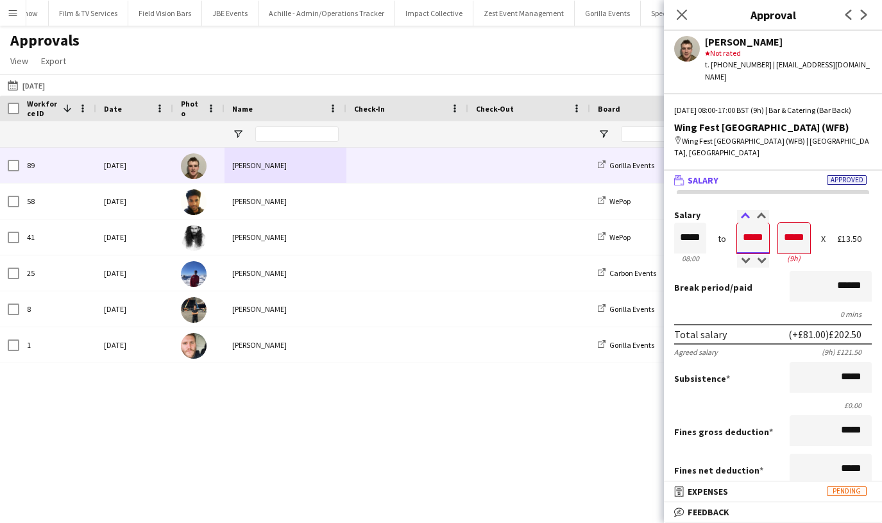
type input "*****"
click at [743, 210] on div at bounding box center [745, 216] width 16 height 13
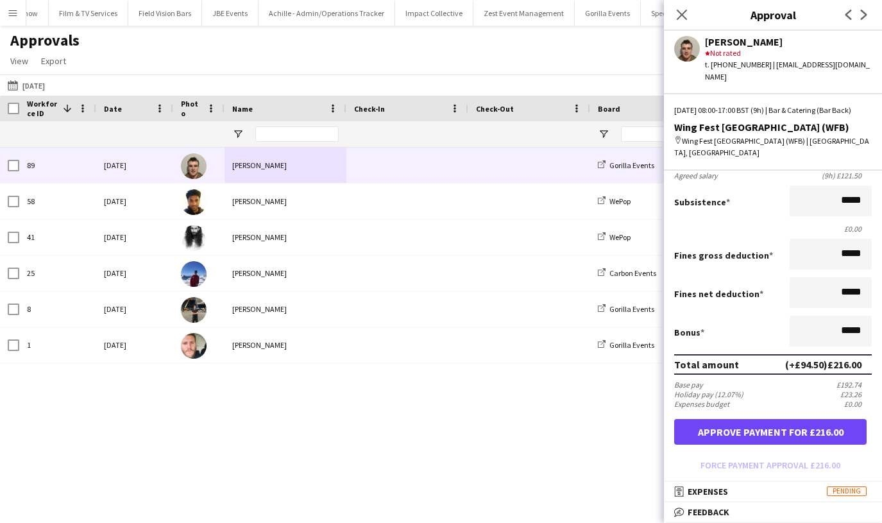
scroll to position [178, 0]
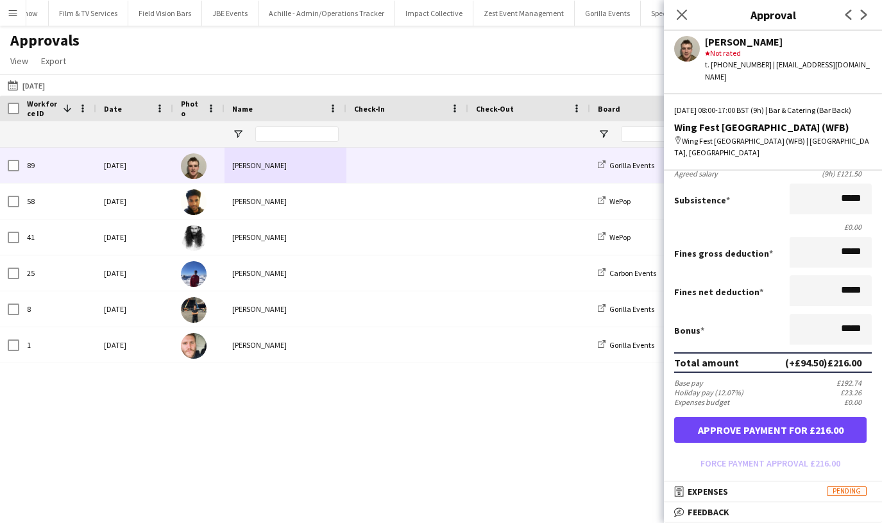
click at [752, 417] on button "Approve payment for £216.00" at bounding box center [770, 430] width 192 height 26
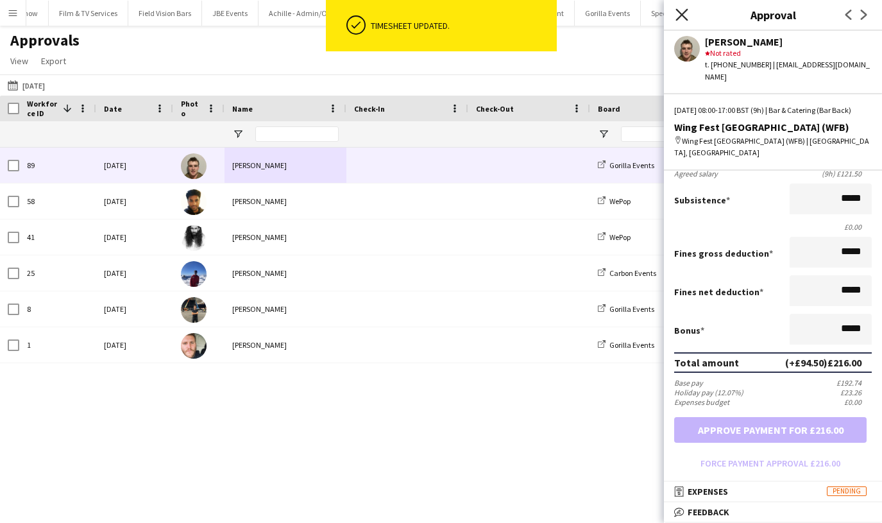
click at [679, 16] on icon "Close pop-in" at bounding box center [681, 14] width 12 height 12
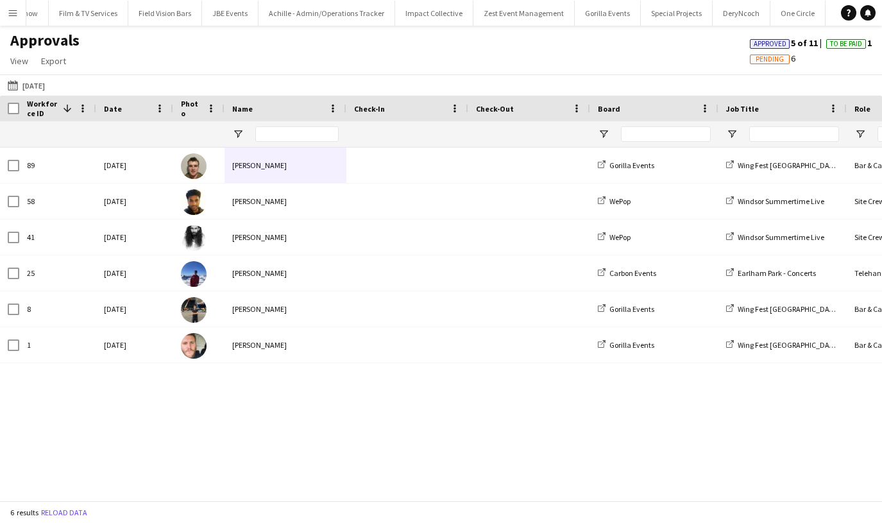
click at [21, 10] on button "Menu" at bounding box center [13, 13] width 26 height 26
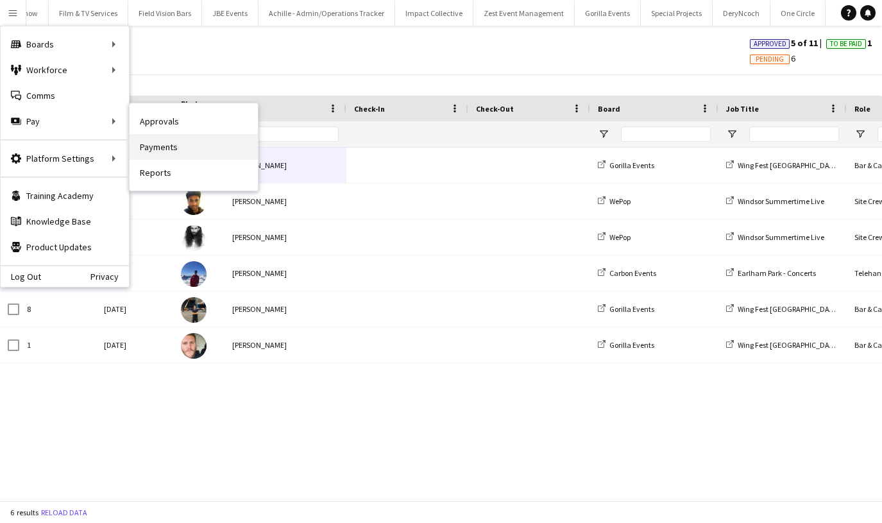
click at [147, 148] on link "Payments" at bounding box center [194, 147] width 128 height 26
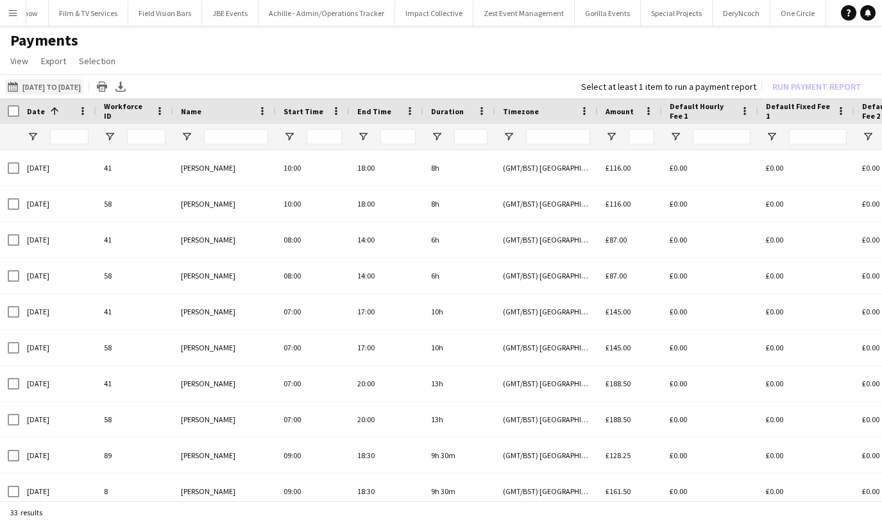
click at [53, 80] on button "[DATE] to [DATE] [DATE] to [DATE]" at bounding box center [44, 86] width 78 height 15
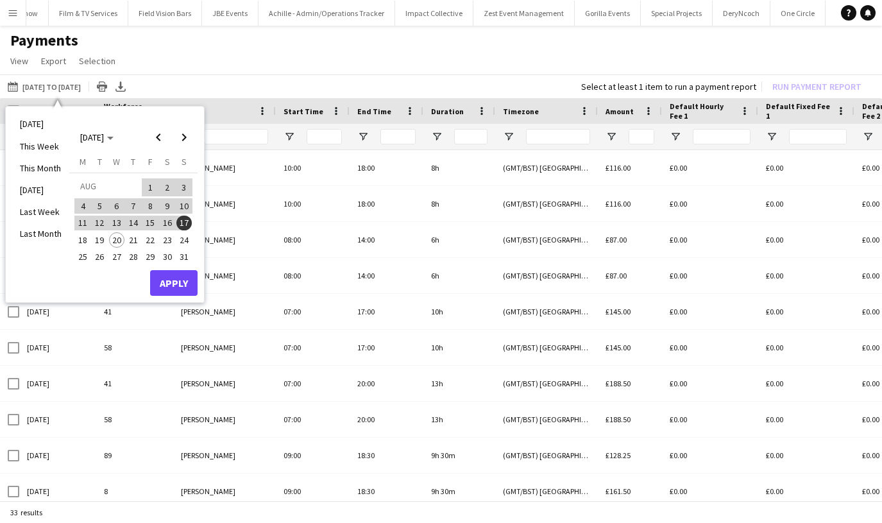
click at [149, 183] on span "1" at bounding box center [149, 187] width 15 height 18
click at [184, 219] on span "17" at bounding box center [183, 223] width 15 height 15
click at [178, 279] on button "Apply" at bounding box center [173, 283] width 47 height 26
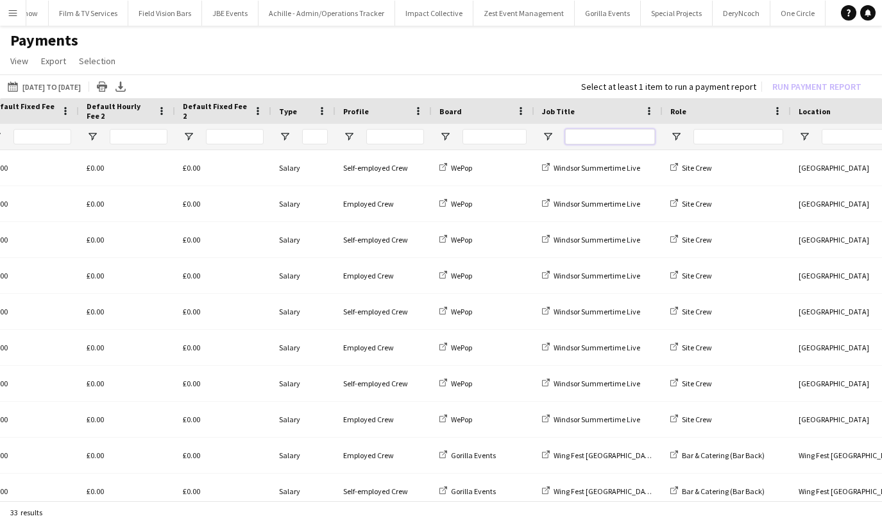
click at [575, 140] on input "Job Title Filter Input" at bounding box center [610, 136] width 90 height 15
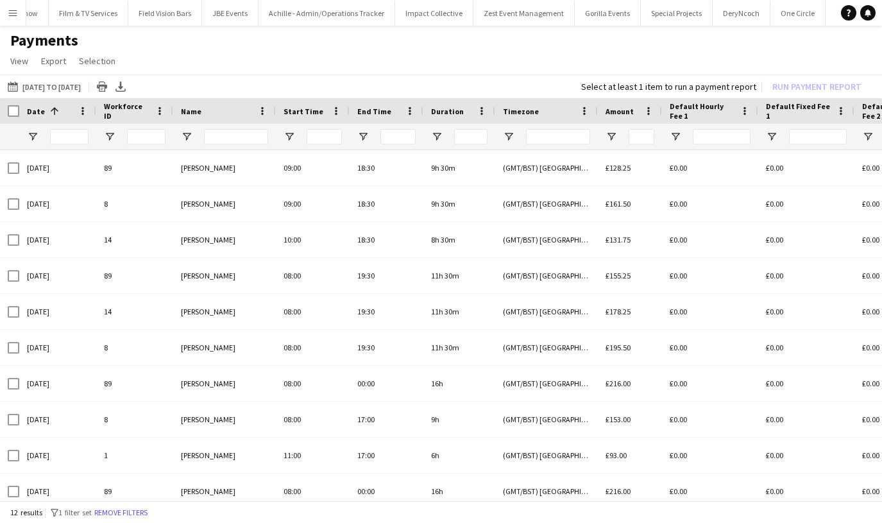
type input "****"
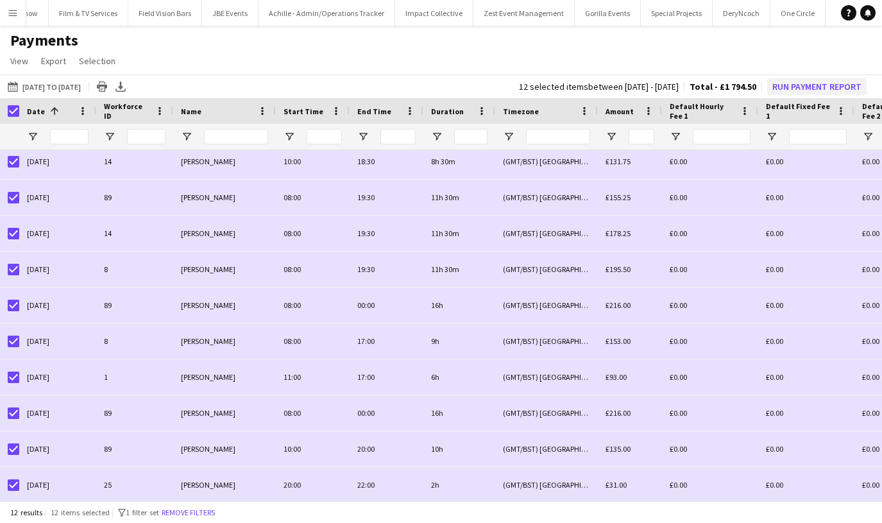
click at [781, 81] on button "Run Payment Report" at bounding box center [816, 86] width 99 height 17
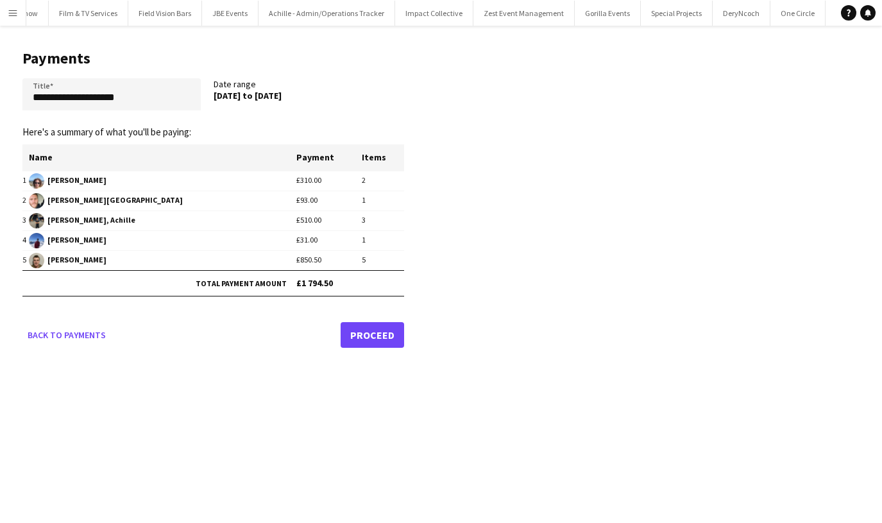
click at [364, 334] on link "Proceed" at bounding box center [372, 335] width 63 height 26
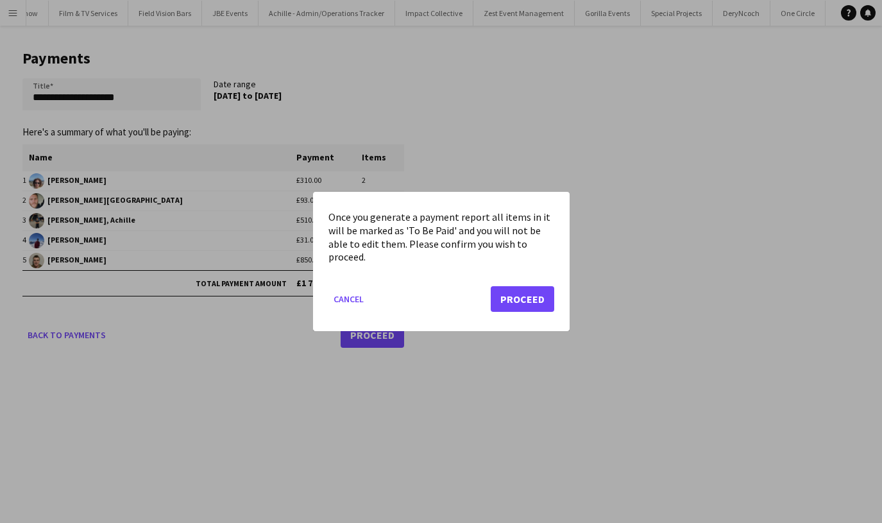
click at [512, 302] on button "Proceed" at bounding box center [522, 299] width 63 height 26
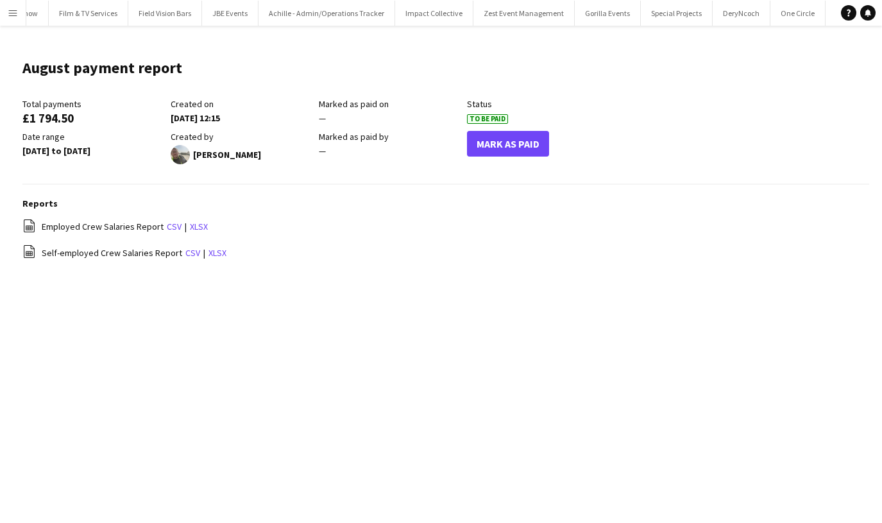
click at [164, 232] on div "file-spreadsheet Employed Crew Salaries Report csv | xlsx" at bounding box center [445, 227] width 847 height 16
click at [167, 231] on link "csv" at bounding box center [174, 227] width 15 height 12
